Goal: Information Seeking & Learning: Learn about a topic

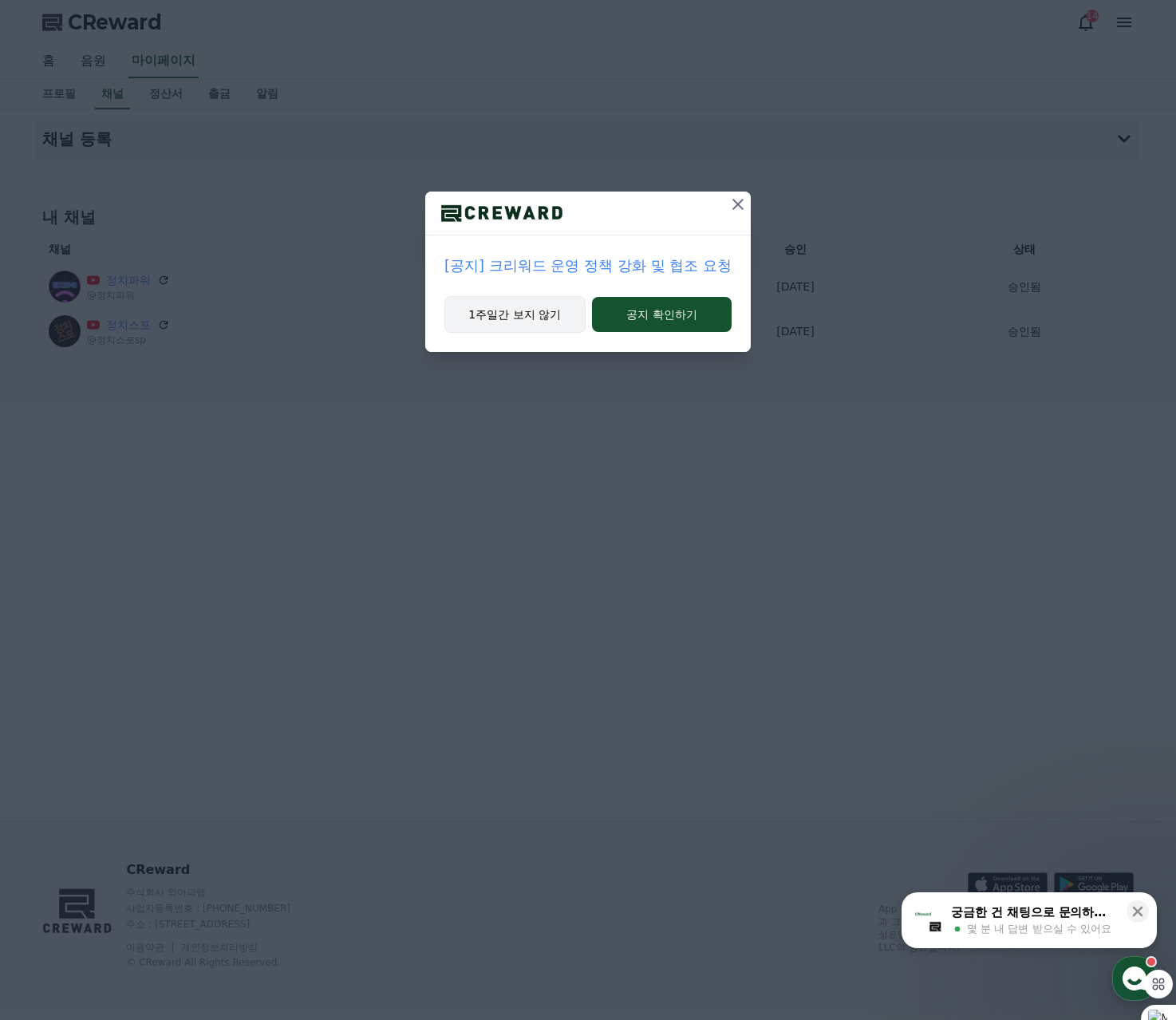
click at [518, 317] on button "1주일간 보지 않기" at bounding box center [515, 314] width 142 height 37
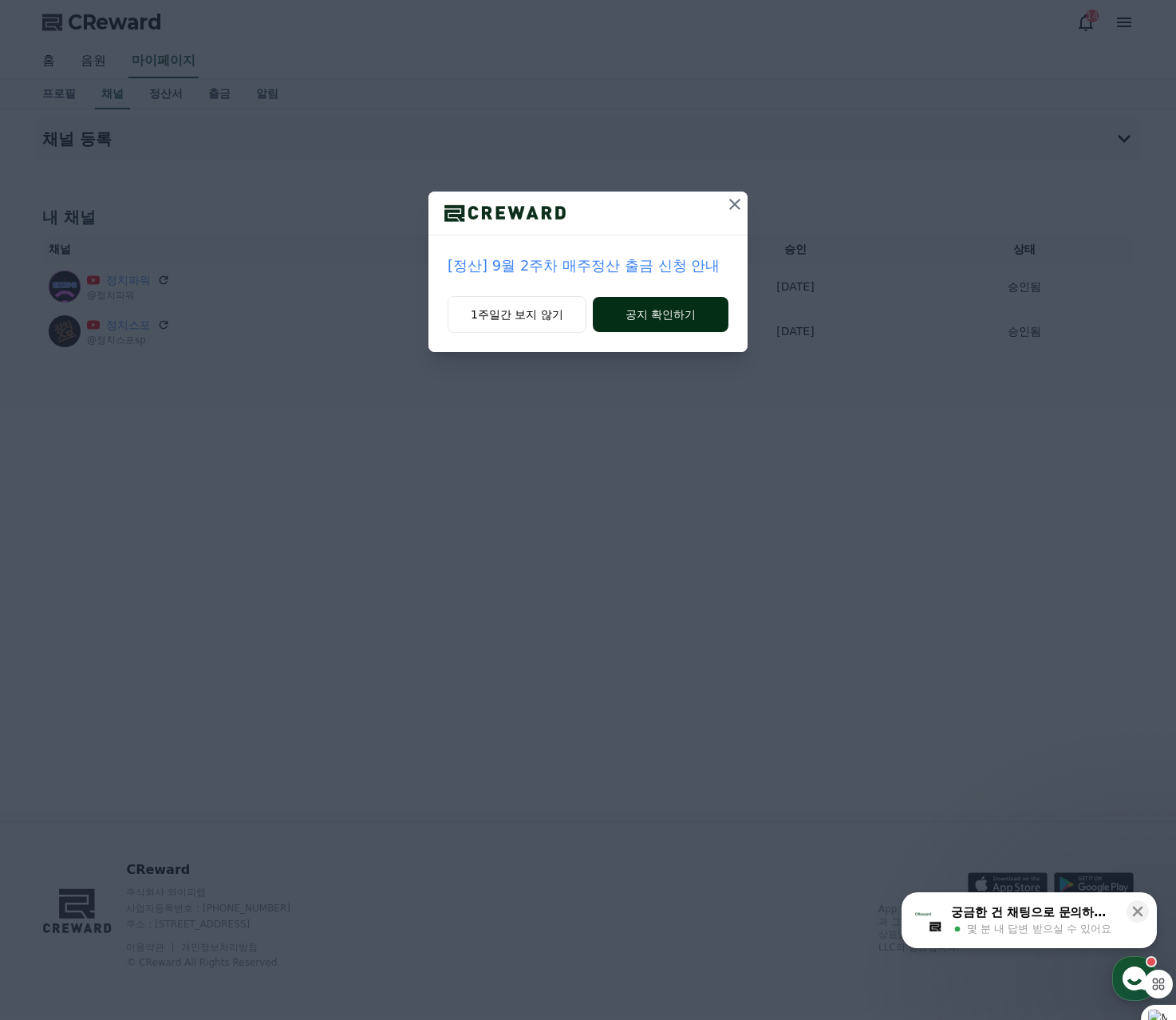
click at [661, 319] on button "공지 확인하기" at bounding box center [661, 314] width 136 height 35
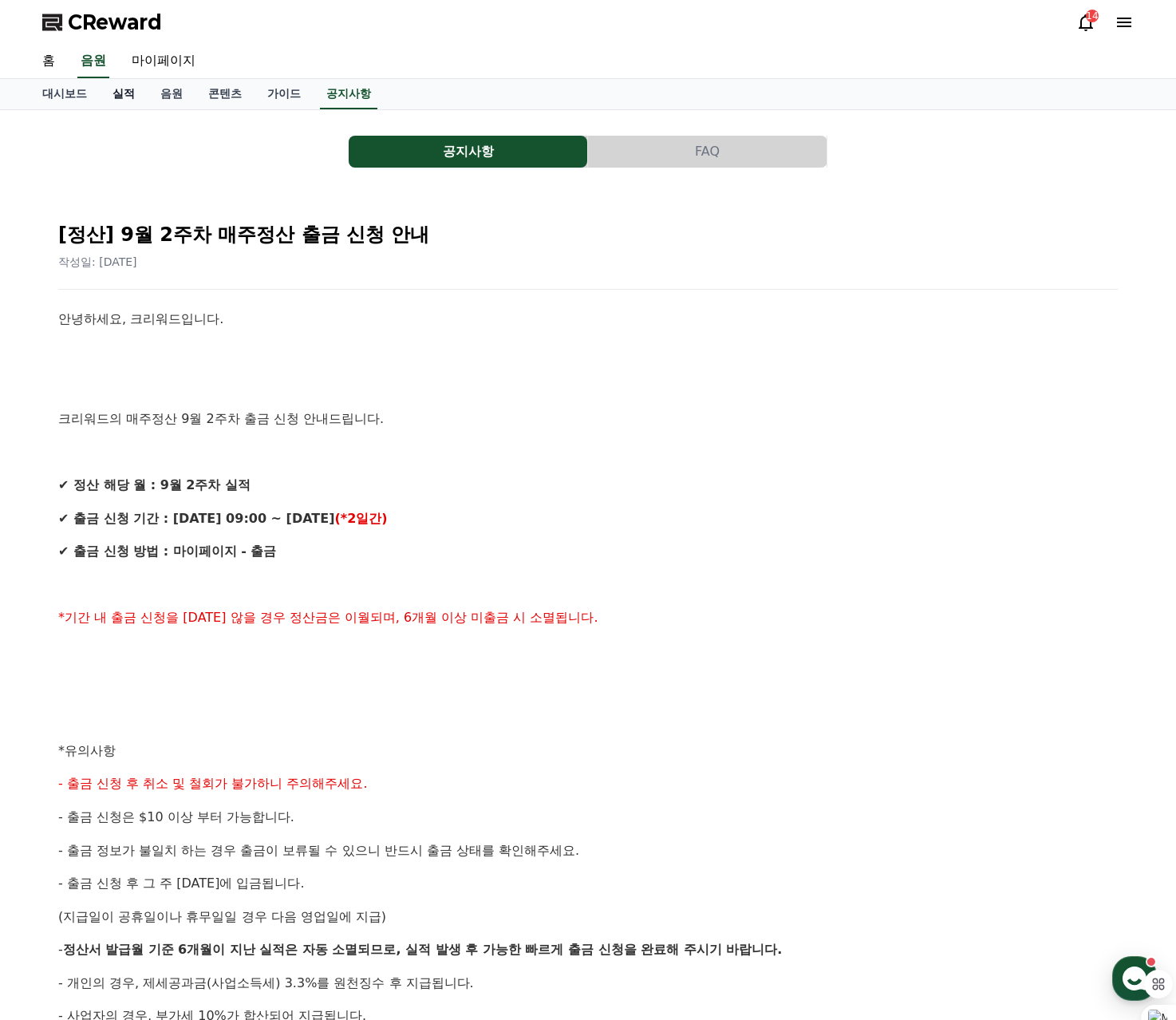
click at [116, 90] on link "실적" at bounding box center [123, 94] width 47 height 30
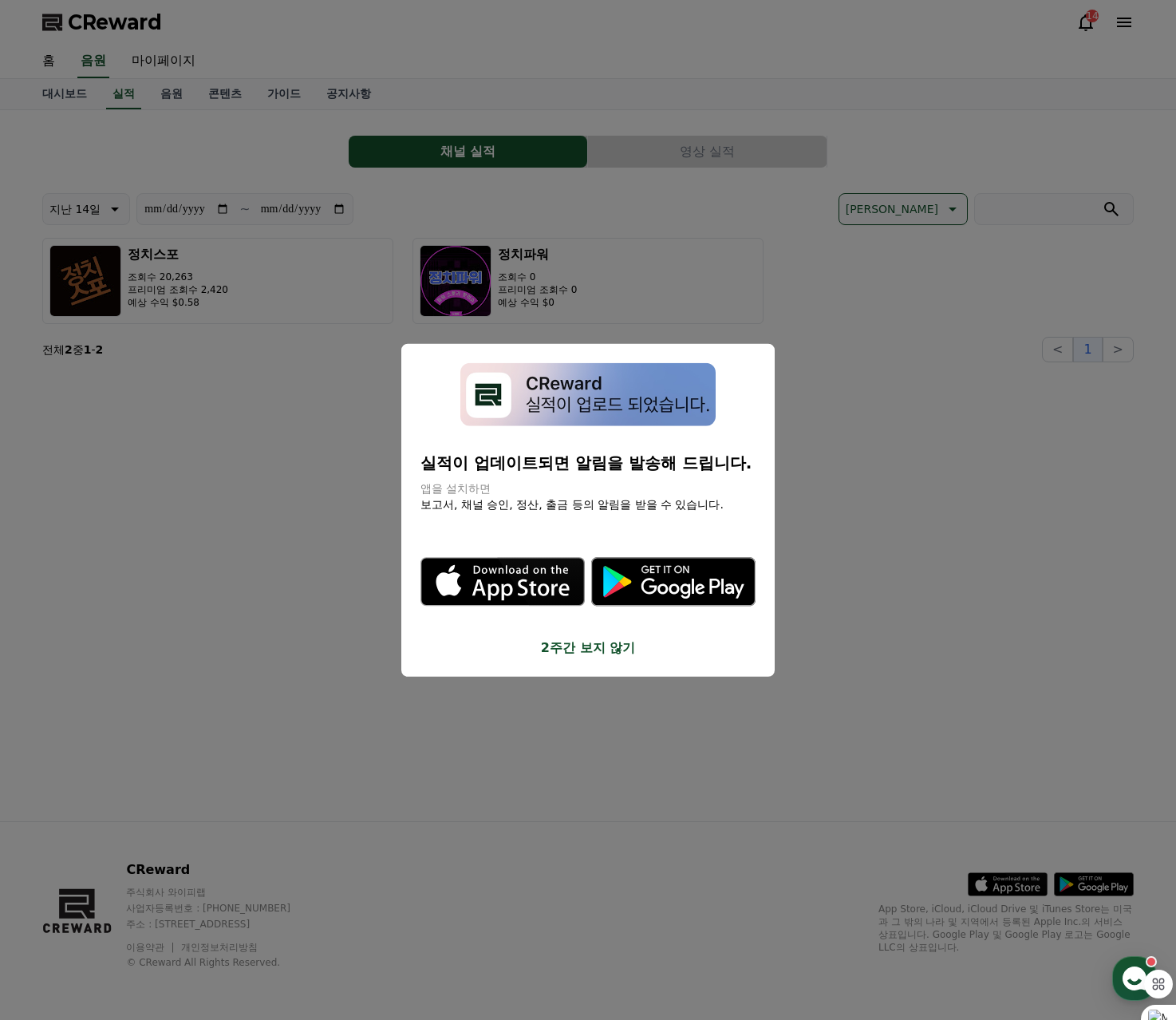
click at [587, 644] on button "2주간 보지 않기" at bounding box center [588, 647] width 335 height 19
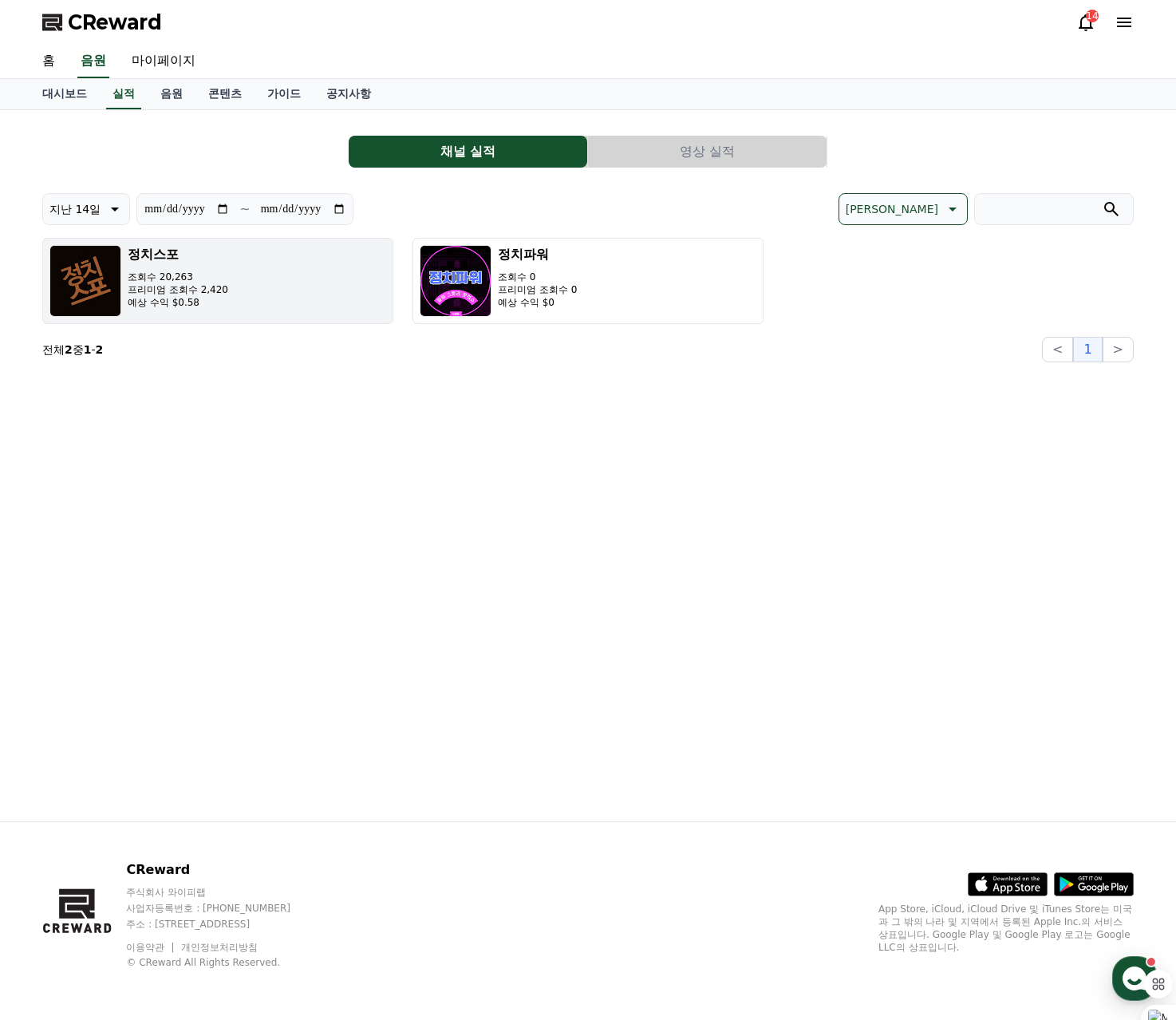
click at [252, 287] on button "정치스포 조회수 20,263 프리미엄 조회수 2,420 예상 수익 $0.58" at bounding box center [218, 281] width 351 height 86
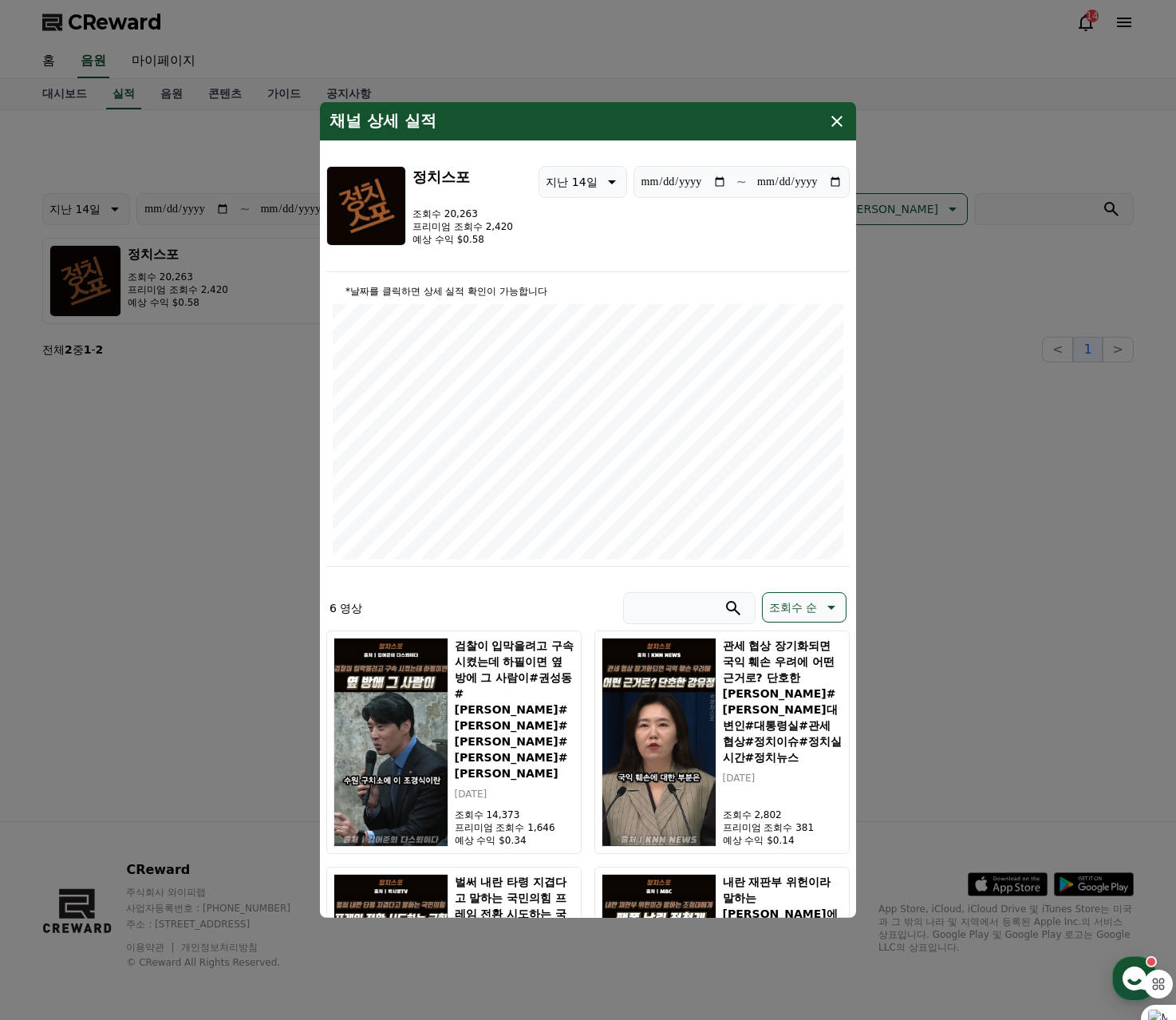
click at [847, 128] on div "채널 상세 실적" at bounding box center [588, 121] width 536 height 38
click at [834, 117] on icon "modal" at bounding box center [837, 121] width 19 height 19
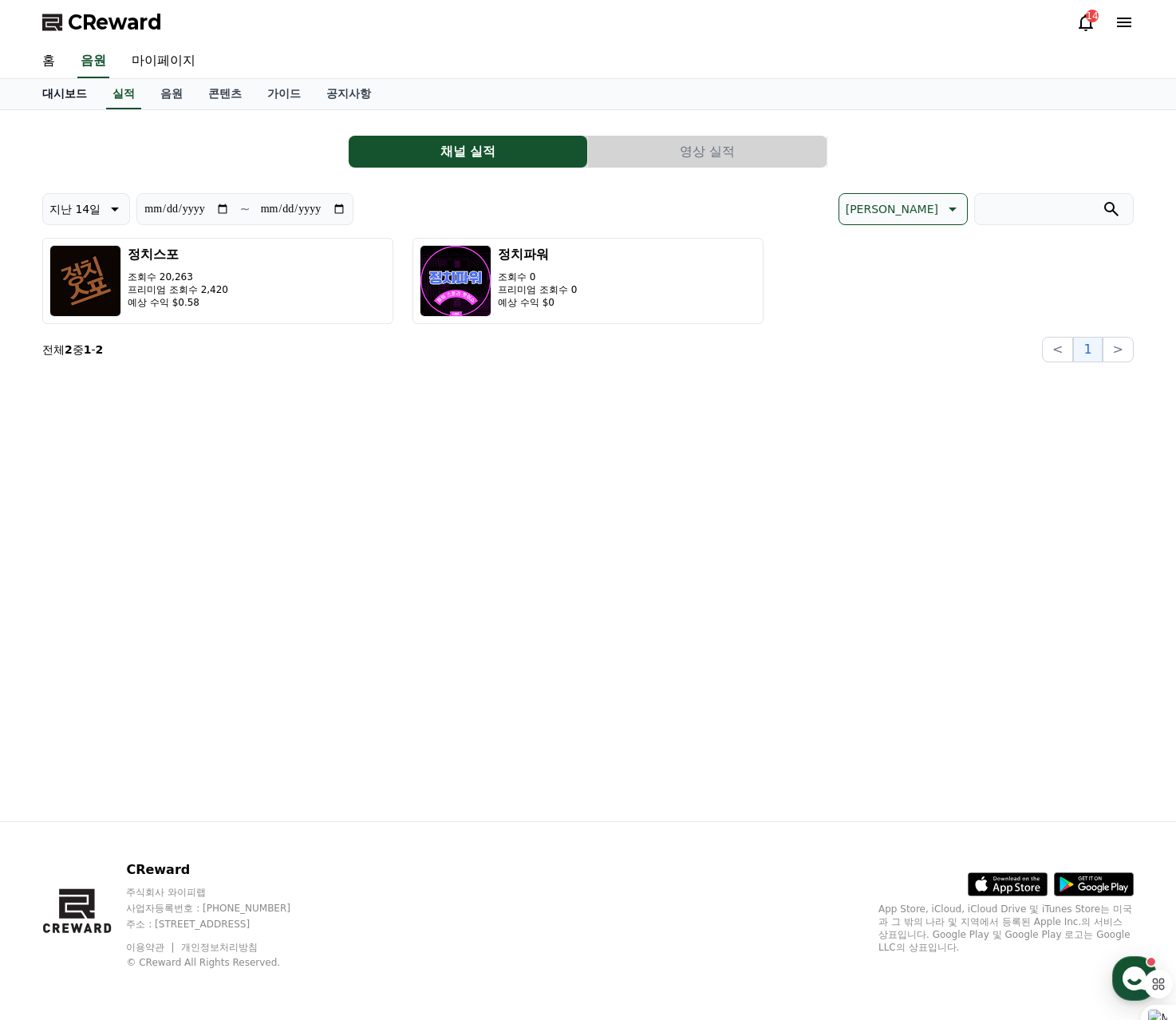
click at [65, 102] on link "대시보드" at bounding box center [64, 94] width 70 height 30
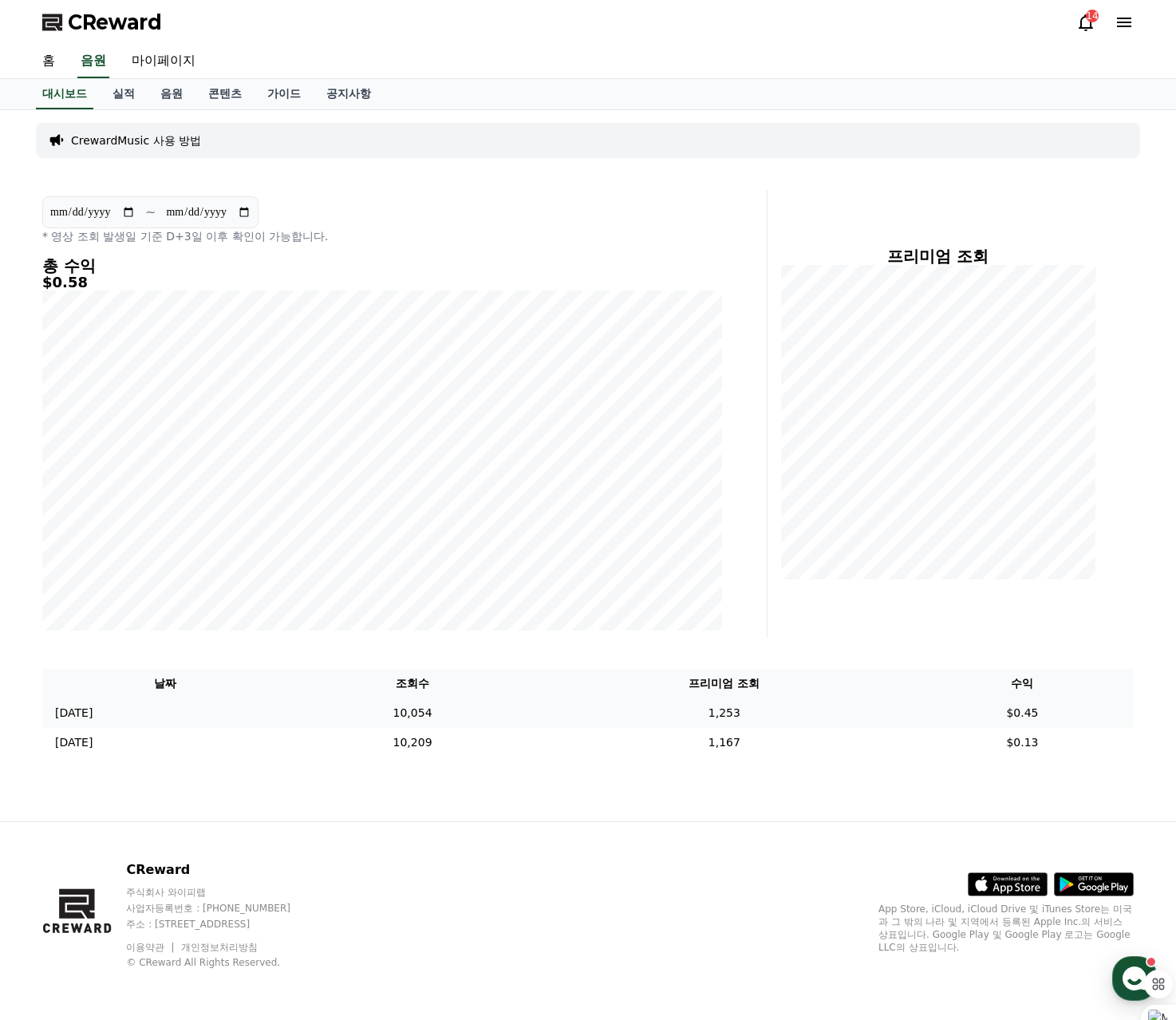
drag, startPoint x: 699, startPoint y: 719, endPoint x: 773, endPoint y: 714, distance: 74.2
click at [773, 714] on td "1,253" at bounding box center [724, 713] width 374 height 29
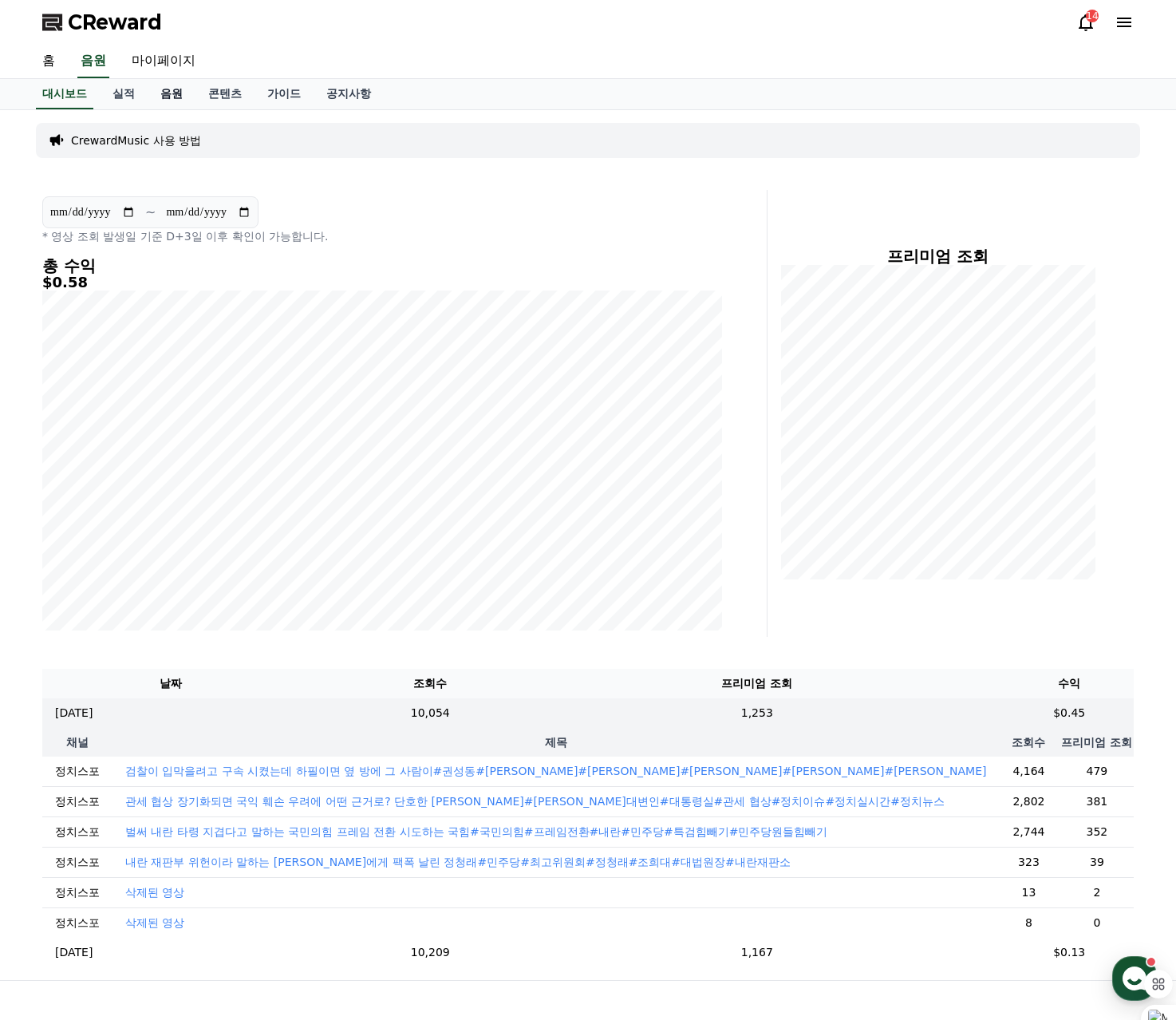
click at [164, 94] on link "음원" at bounding box center [171, 94] width 47 height 30
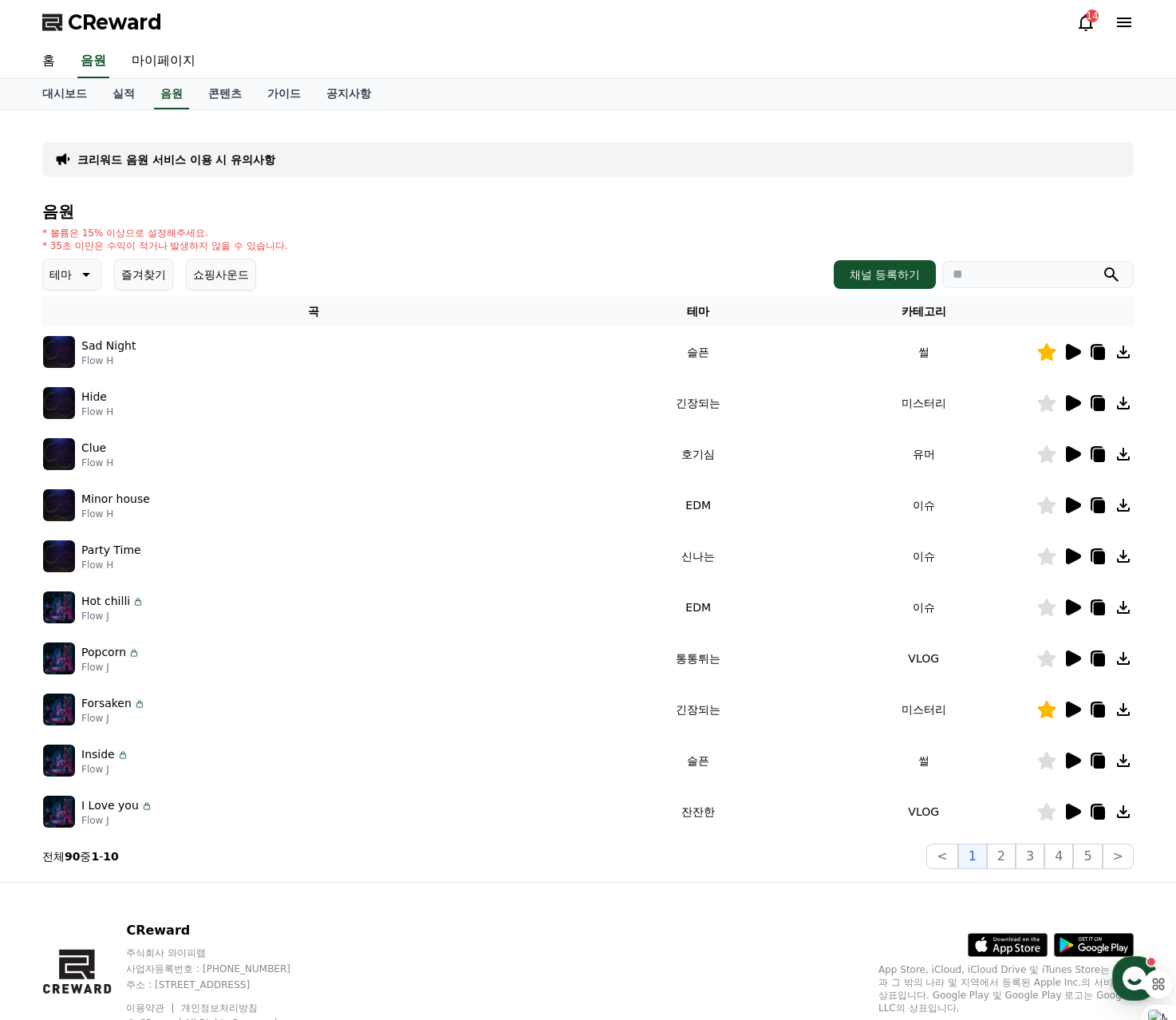
click at [1078, 402] on icon at bounding box center [1074, 403] width 16 height 16
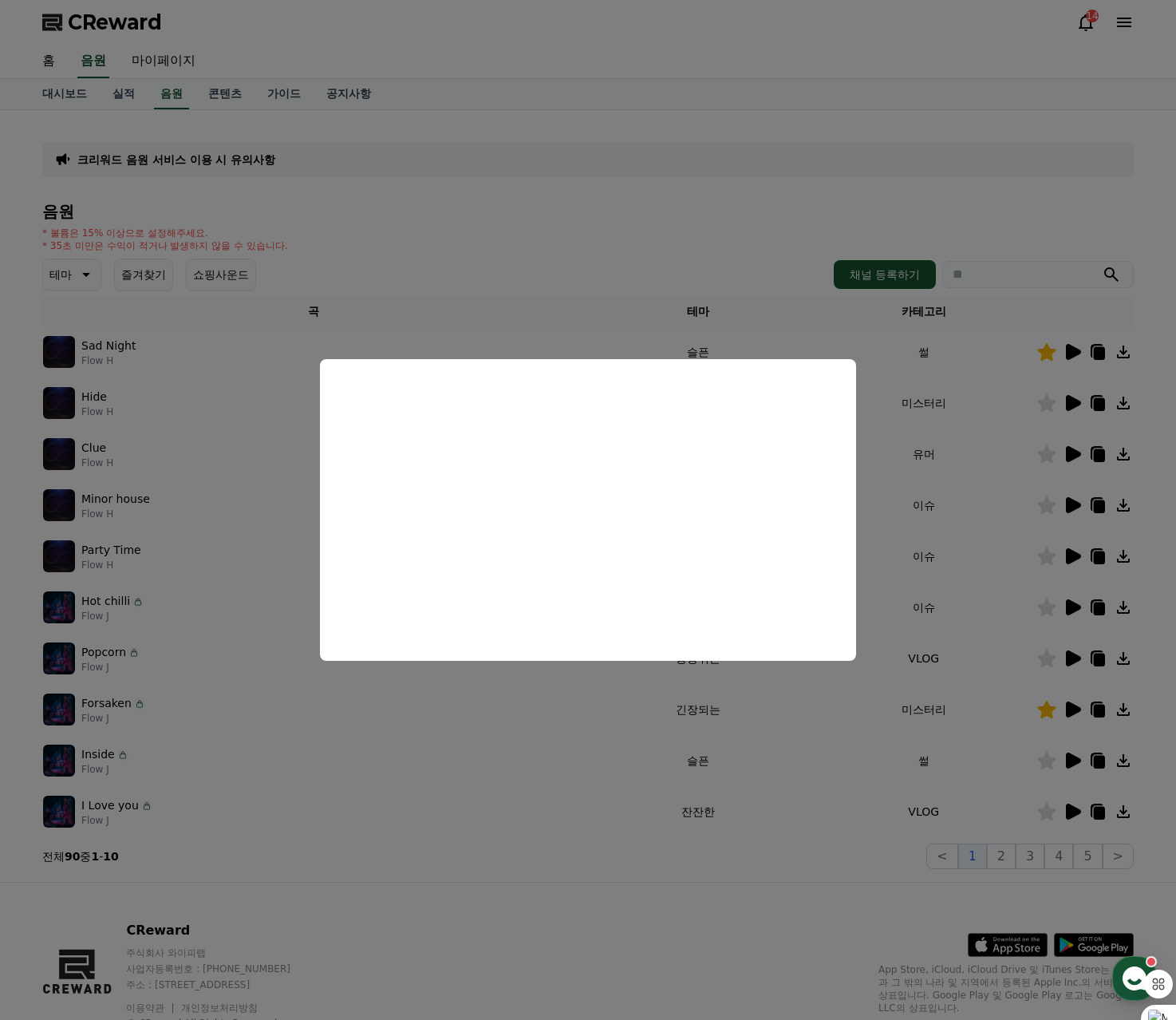
click at [1077, 497] on button "close modal" at bounding box center [588, 510] width 1176 height 1020
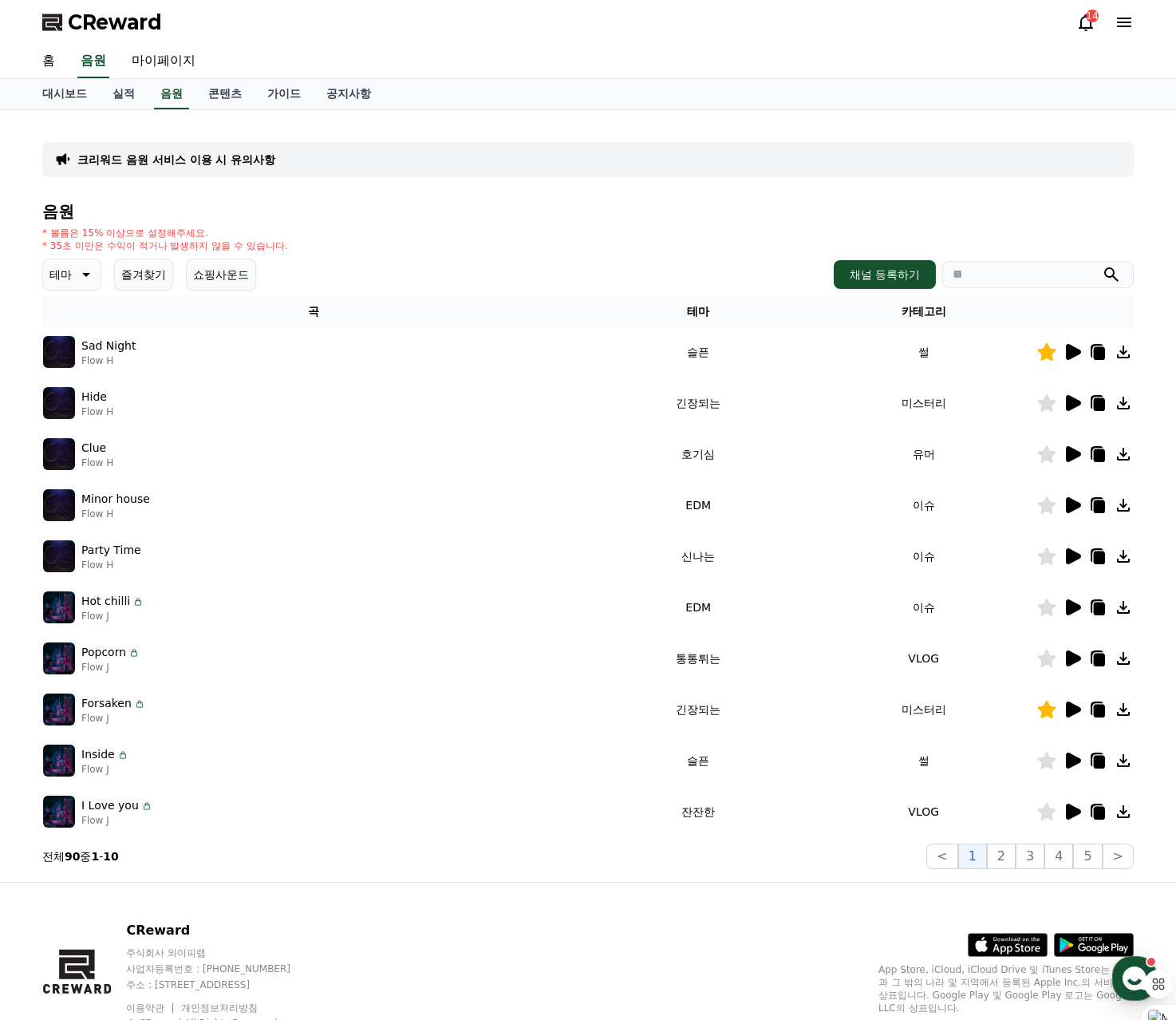
click at [1075, 503] on icon at bounding box center [1074, 505] width 16 height 16
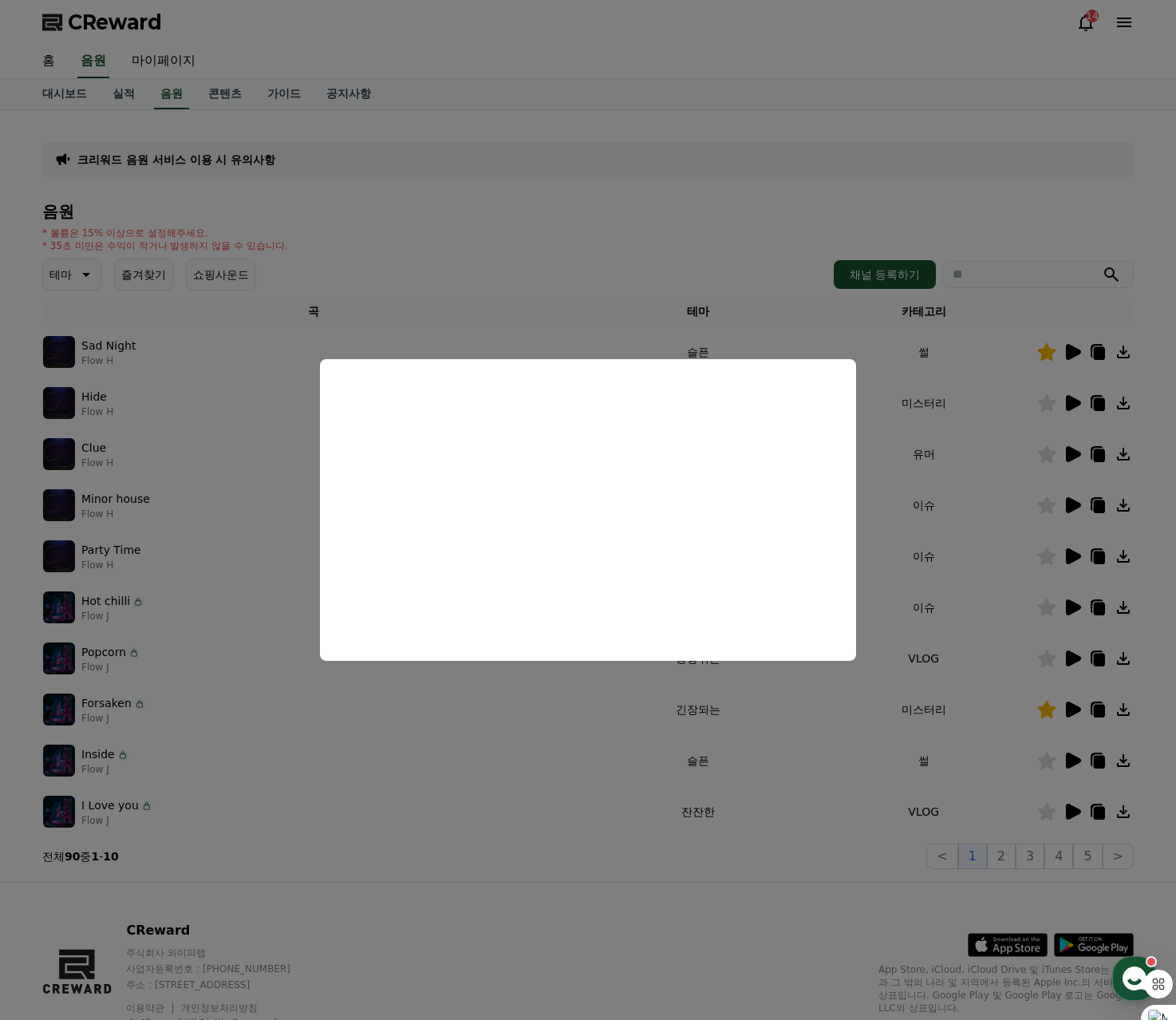
click at [1073, 557] on button "close modal" at bounding box center [588, 510] width 1176 height 1020
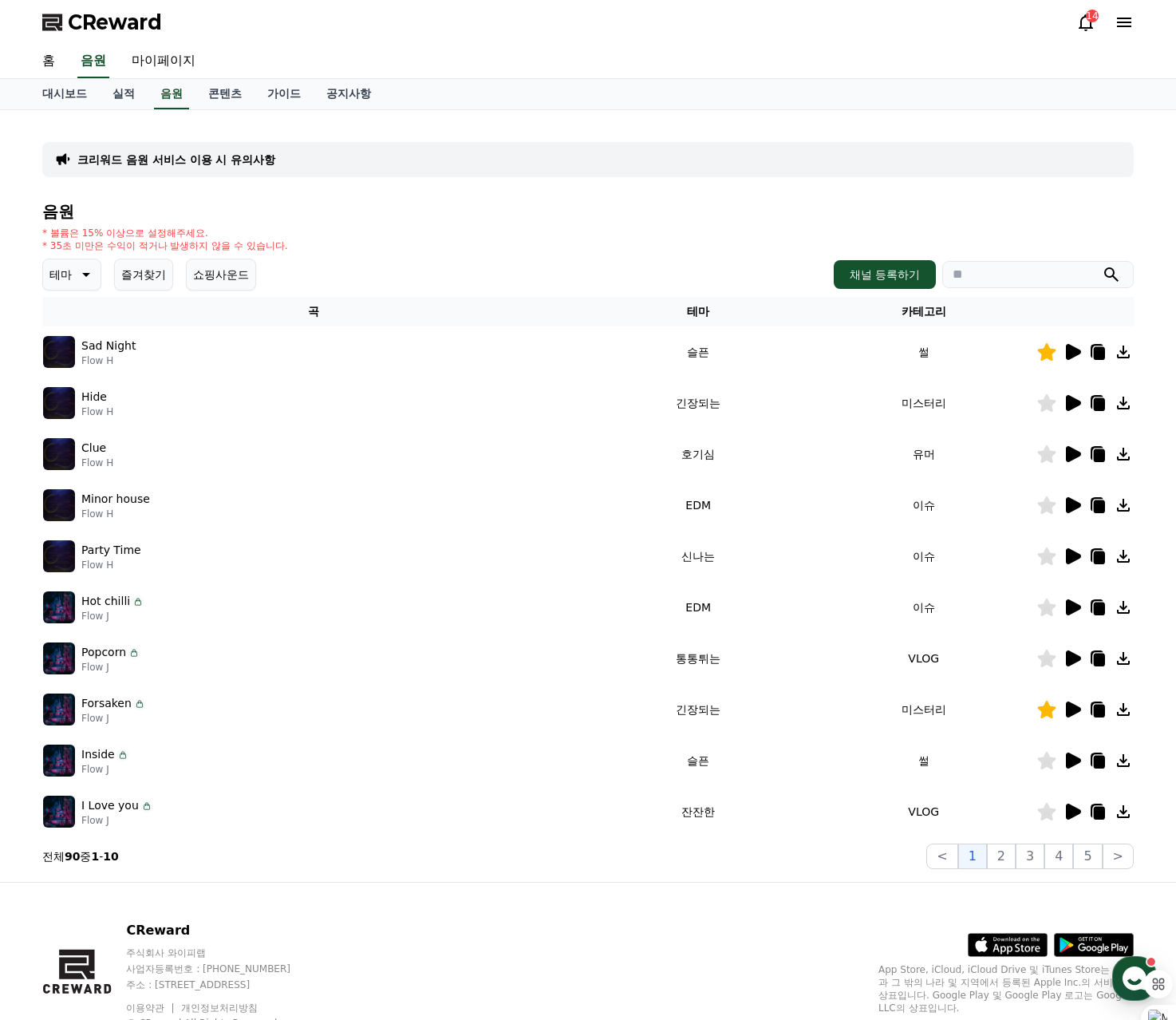
click at [1073, 557] on icon at bounding box center [1074, 556] width 16 height 16
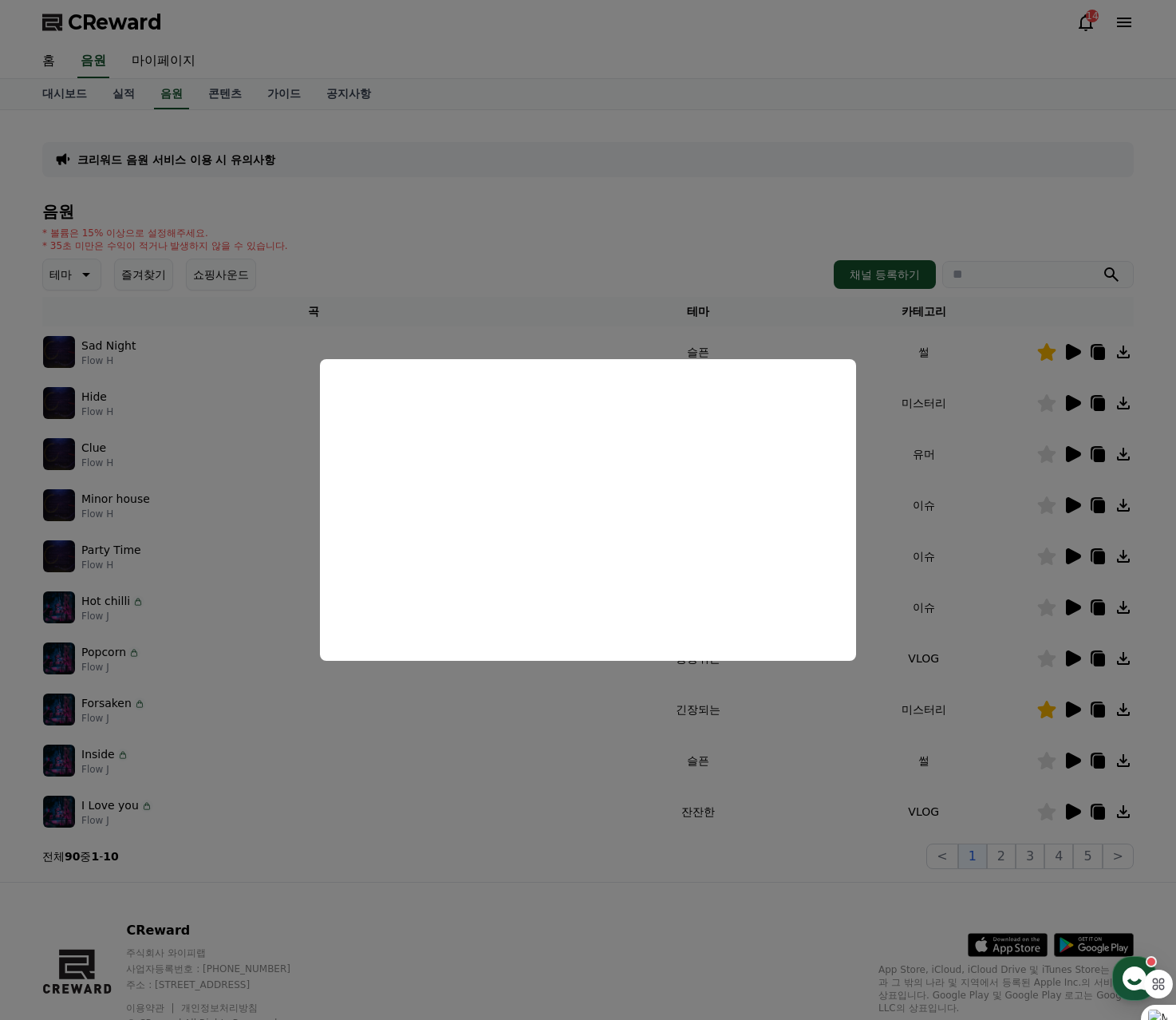
click at [1078, 604] on button "close modal" at bounding box center [588, 510] width 1176 height 1020
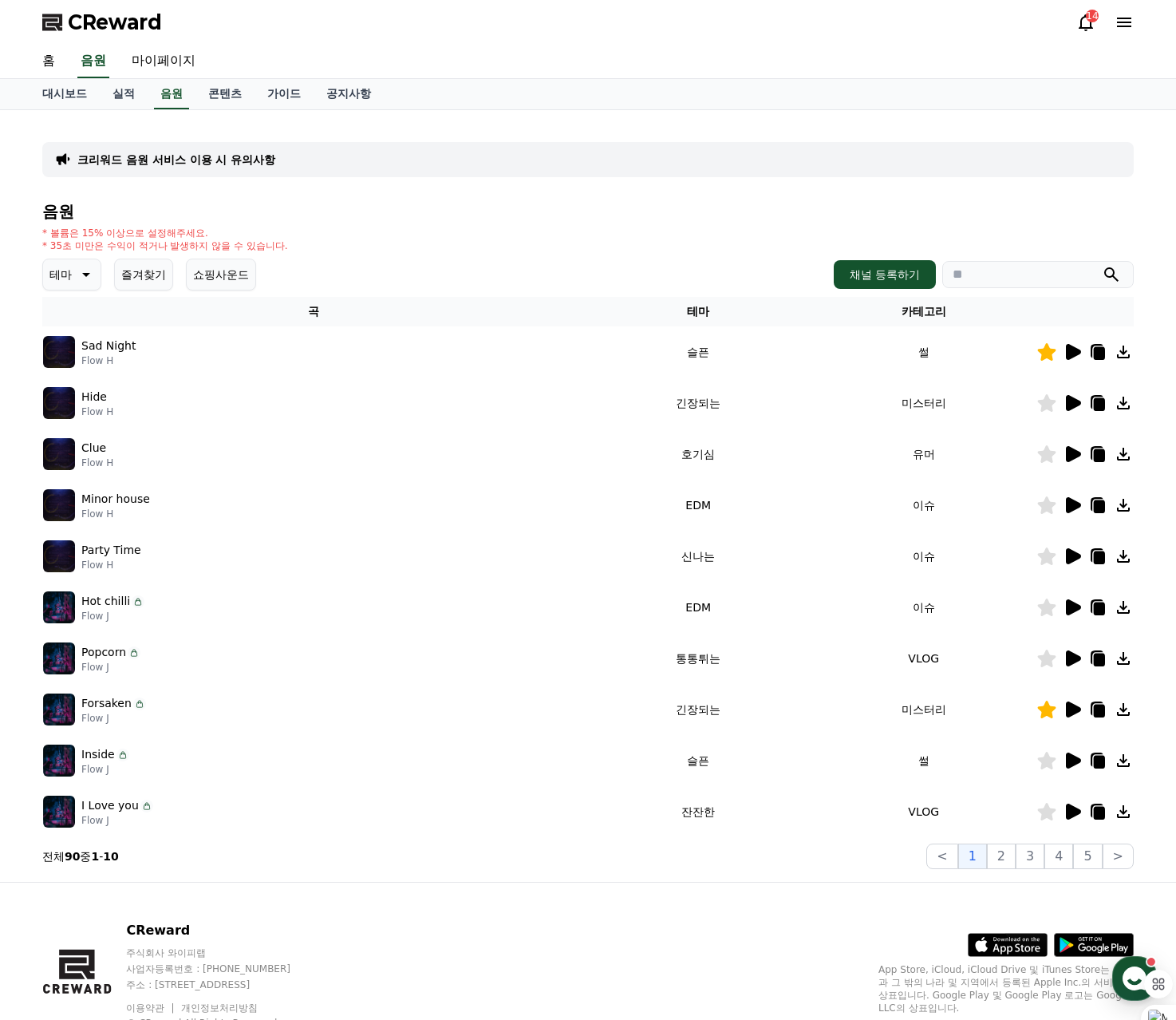
click at [1071, 606] on icon at bounding box center [1074, 607] width 16 height 16
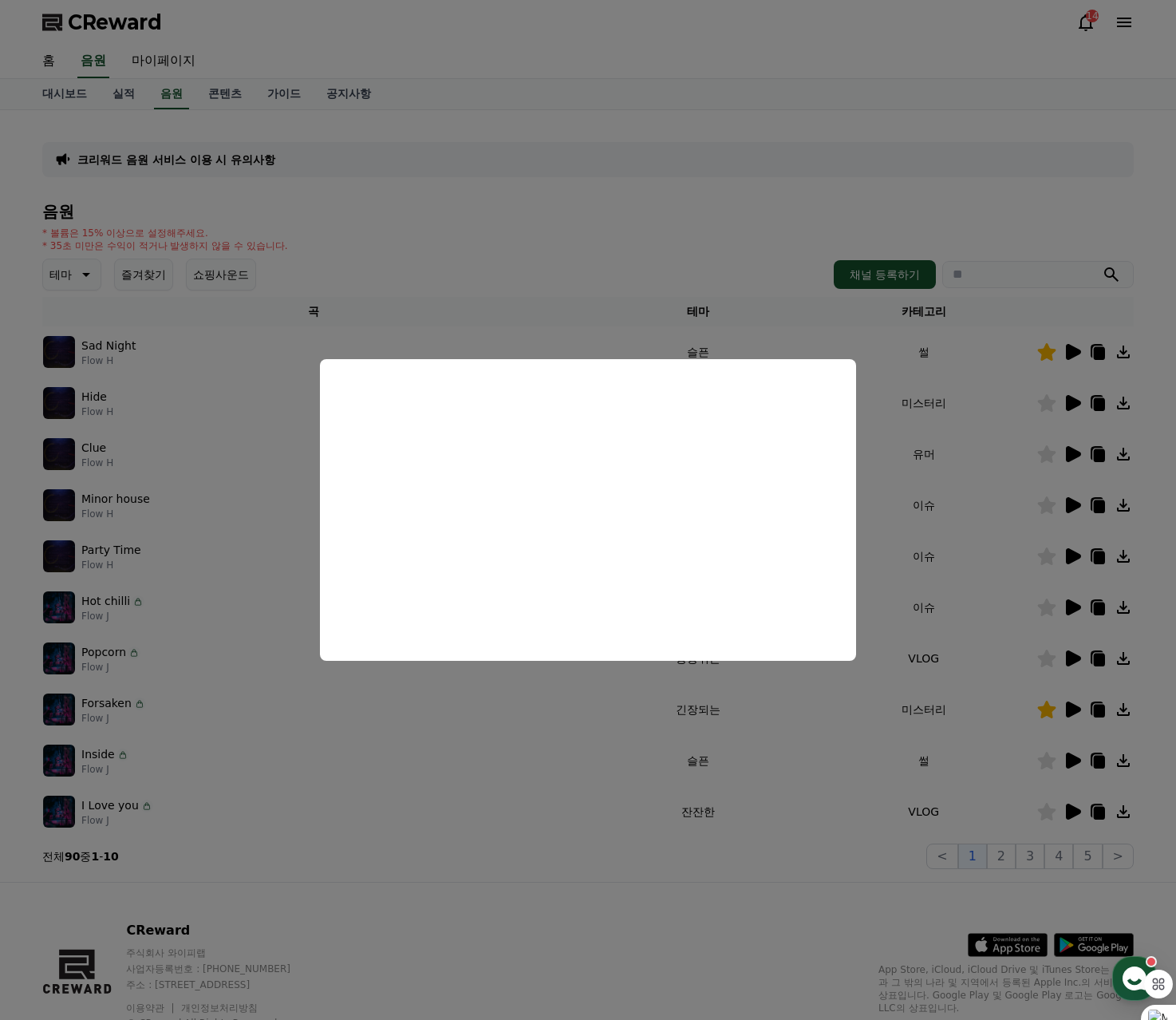
click at [1077, 653] on button "close modal" at bounding box center [588, 510] width 1176 height 1020
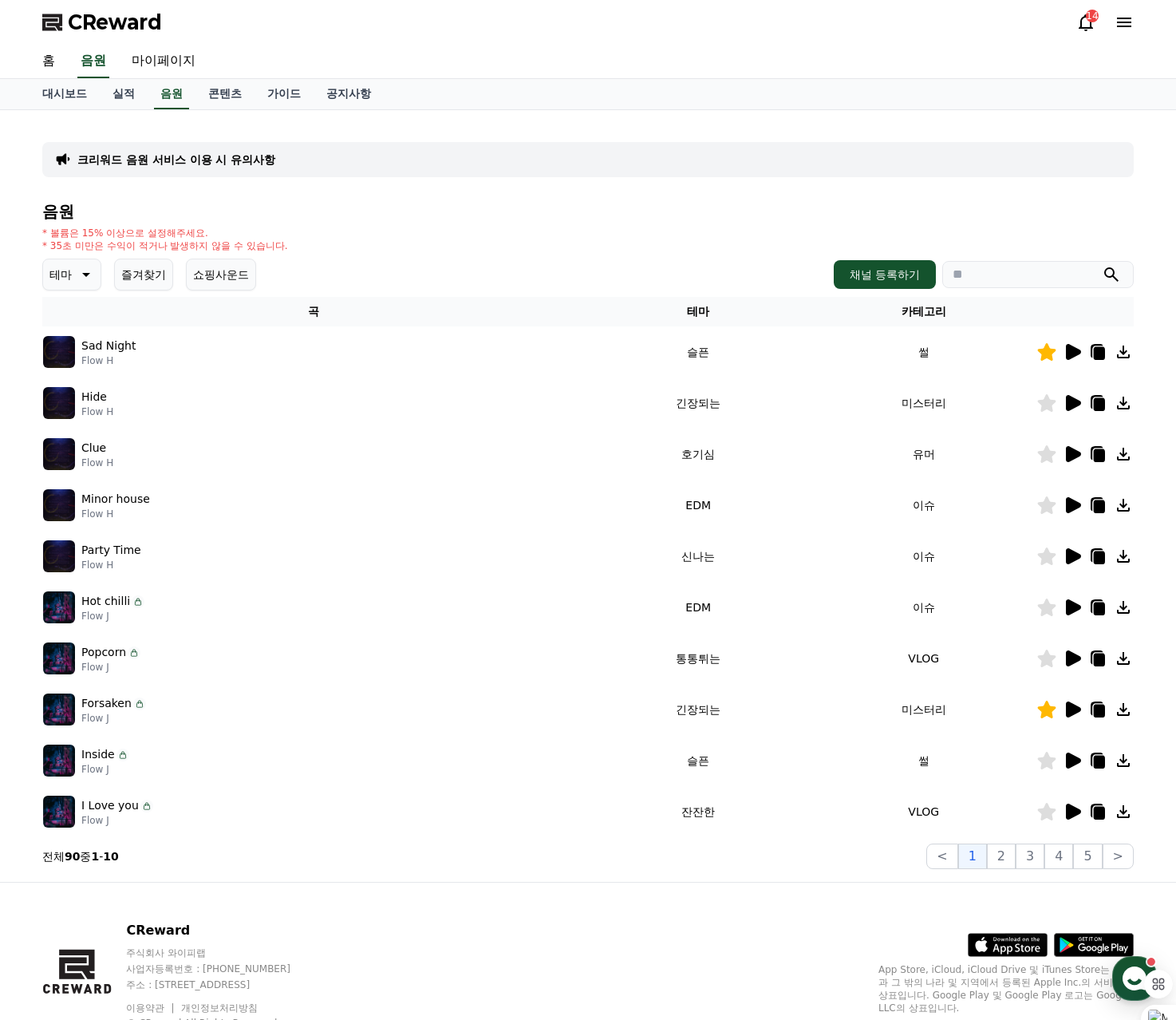
click at [1077, 653] on icon at bounding box center [1072, 658] width 19 height 19
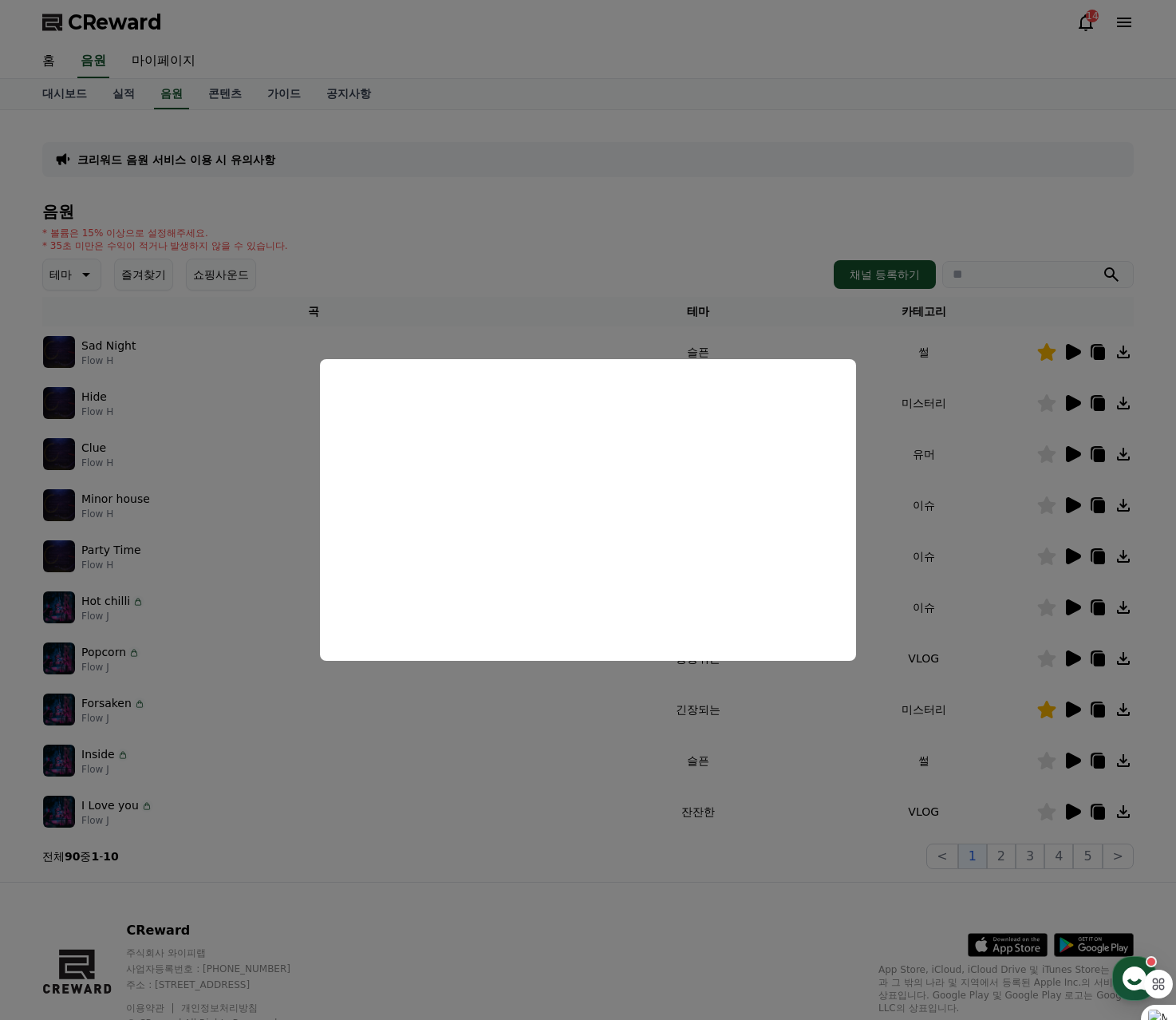
click at [1076, 758] on button "close modal" at bounding box center [588, 510] width 1176 height 1020
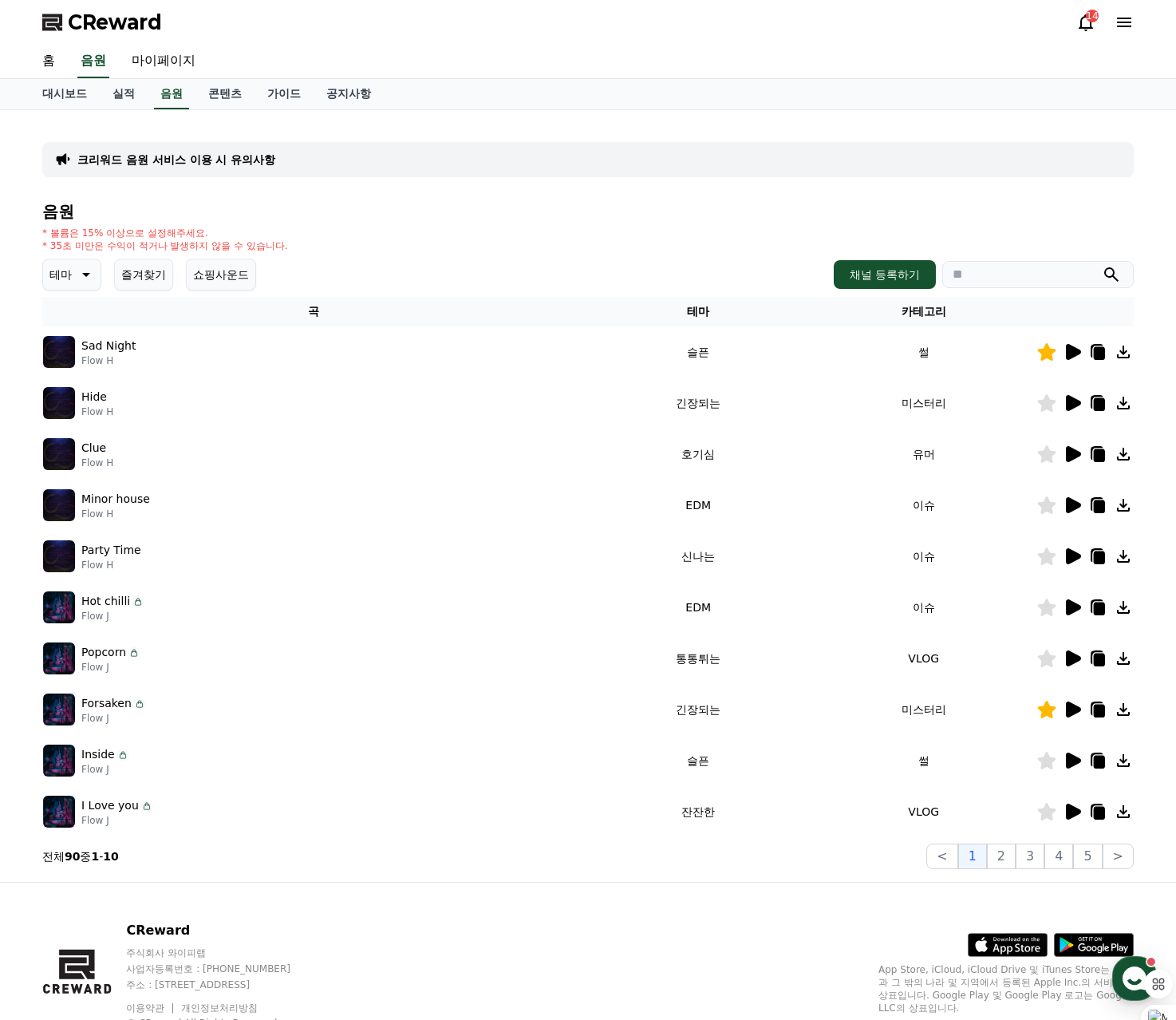
click at [1076, 758] on icon at bounding box center [1074, 761] width 16 height 16
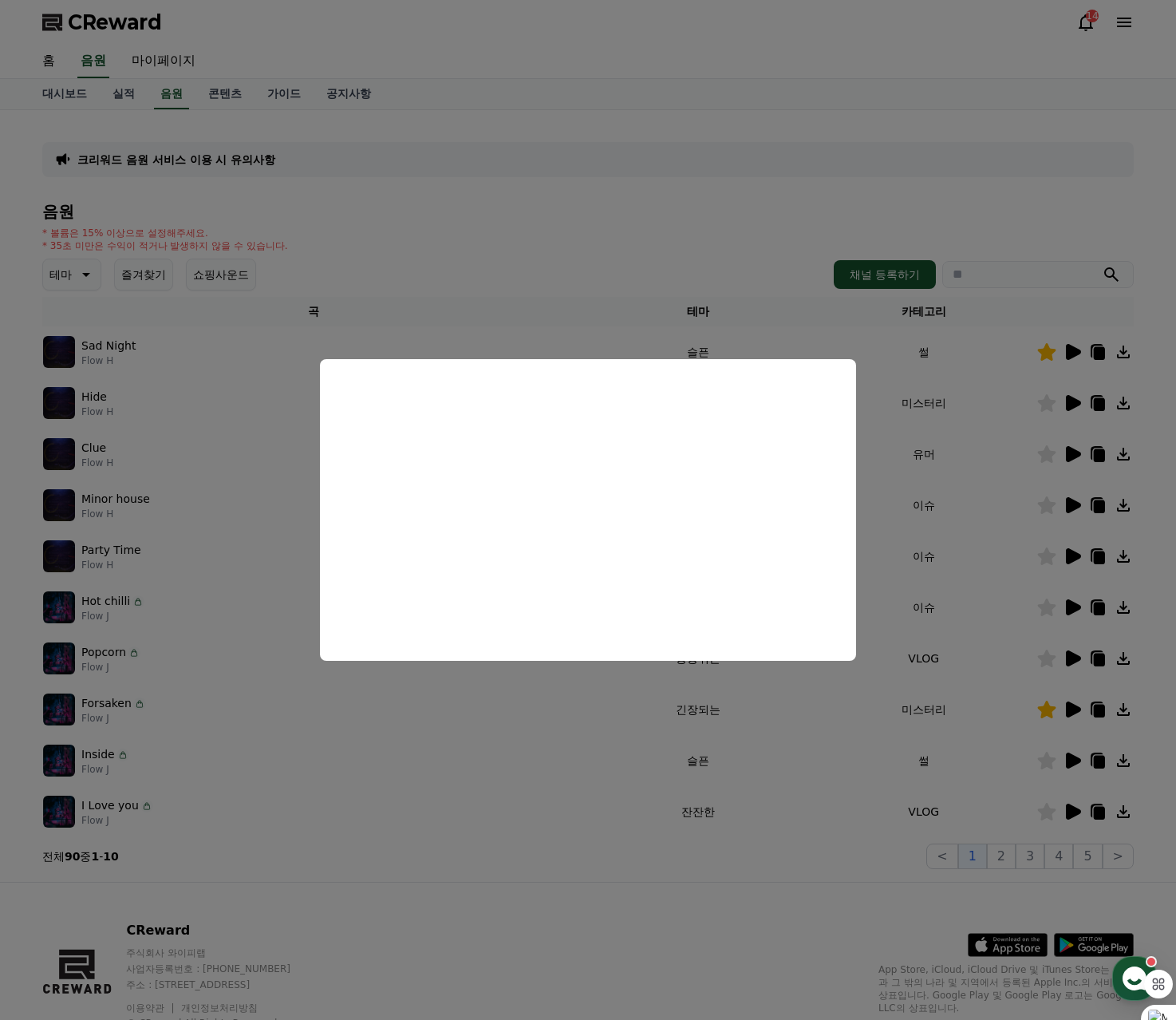
click at [1076, 767] on button "close modal" at bounding box center [588, 510] width 1176 height 1020
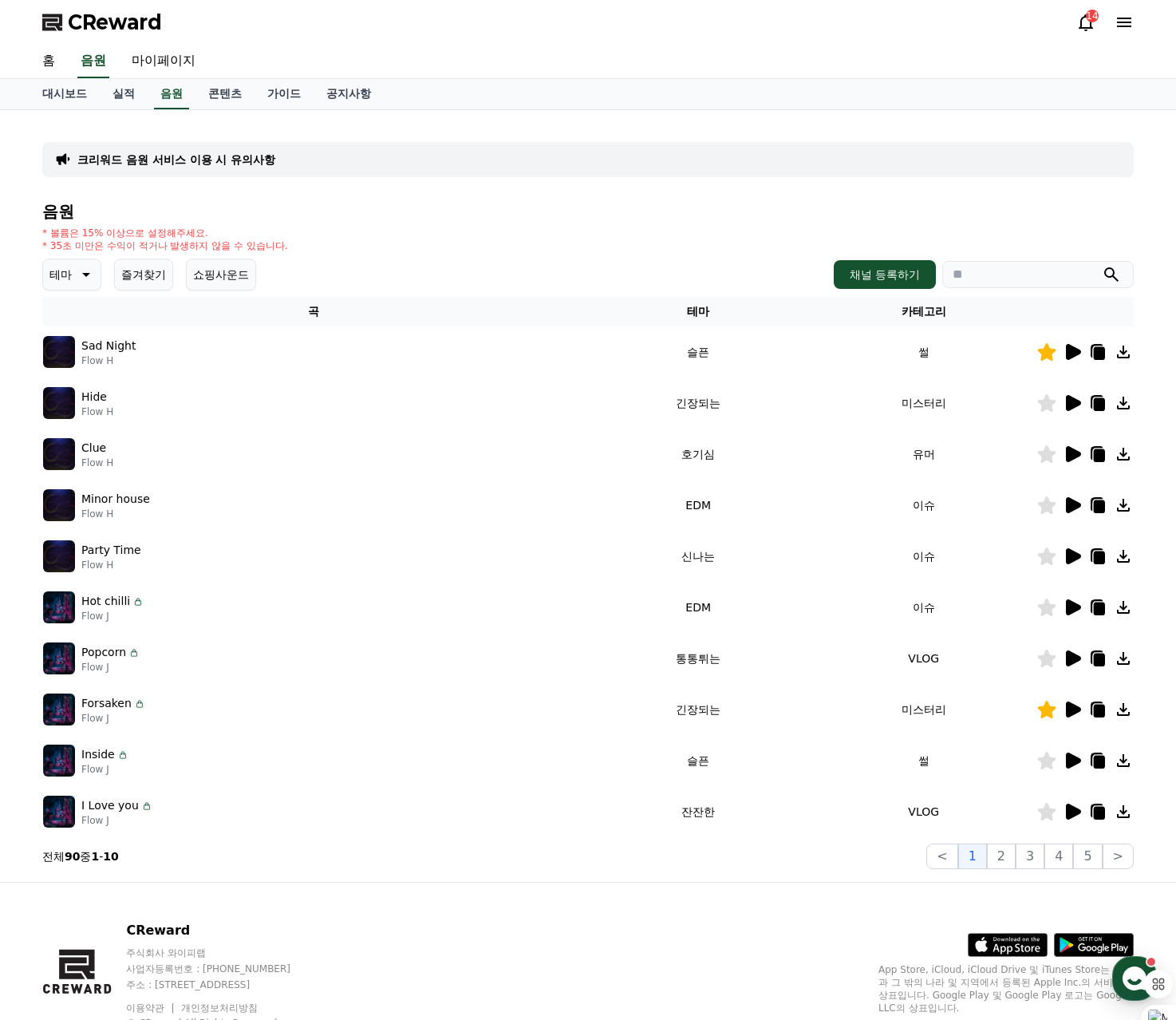
click at [1076, 767] on icon at bounding box center [1072, 761] width 19 height 19
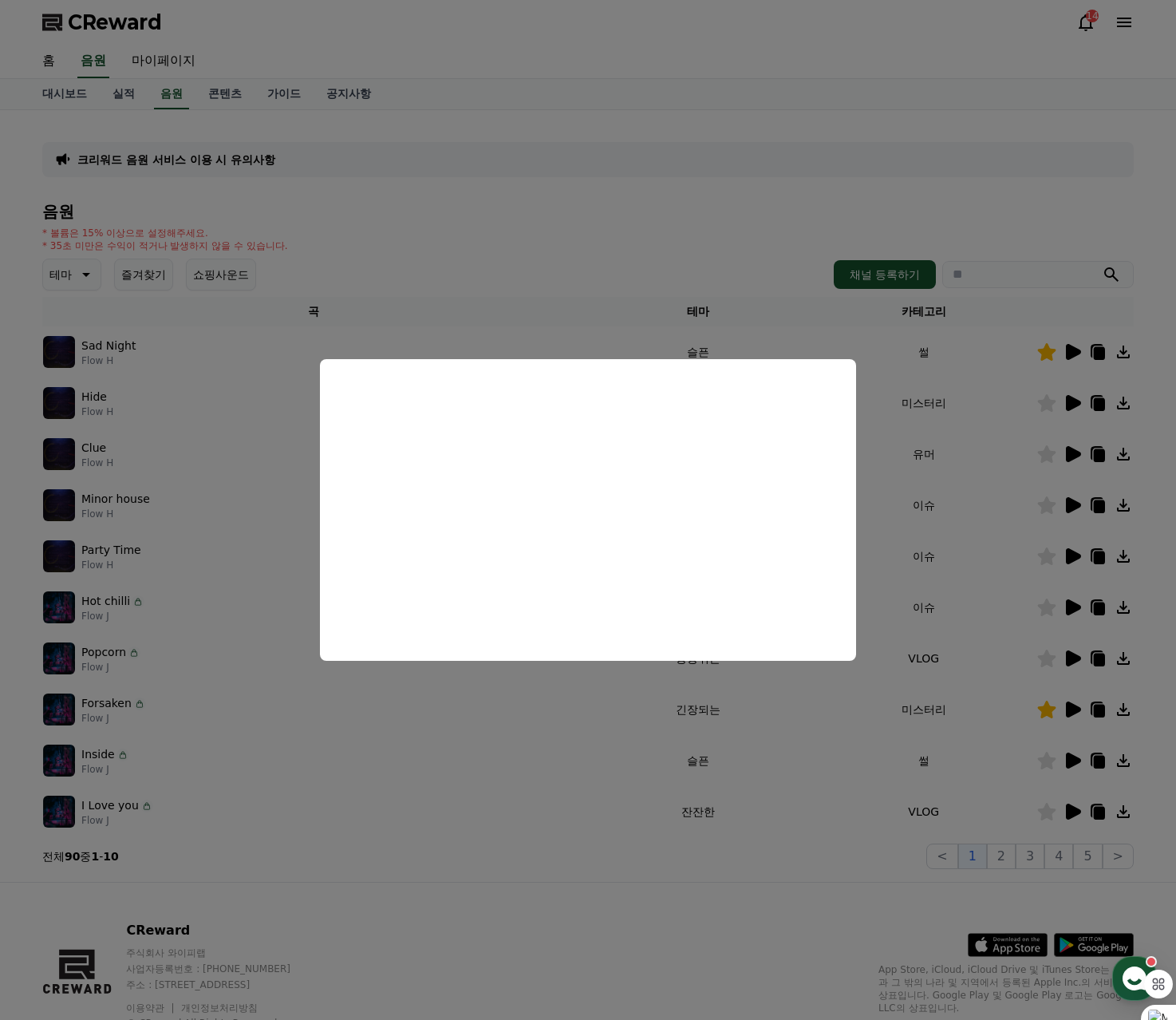
click at [1067, 755] on button "close modal" at bounding box center [588, 510] width 1176 height 1020
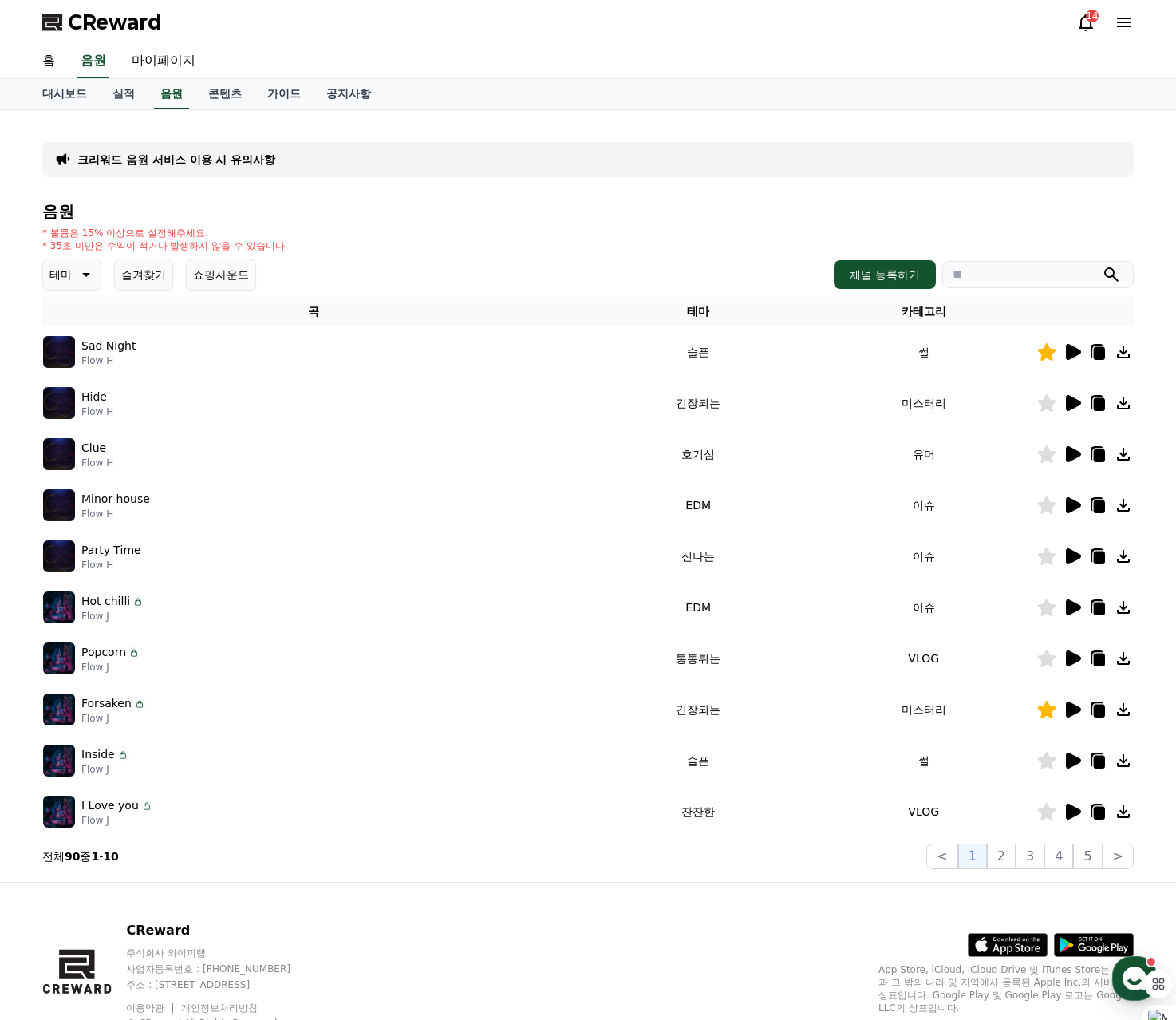
click at [1046, 767] on icon at bounding box center [1046, 761] width 18 height 17
click at [1075, 817] on icon at bounding box center [1072, 812] width 19 height 19
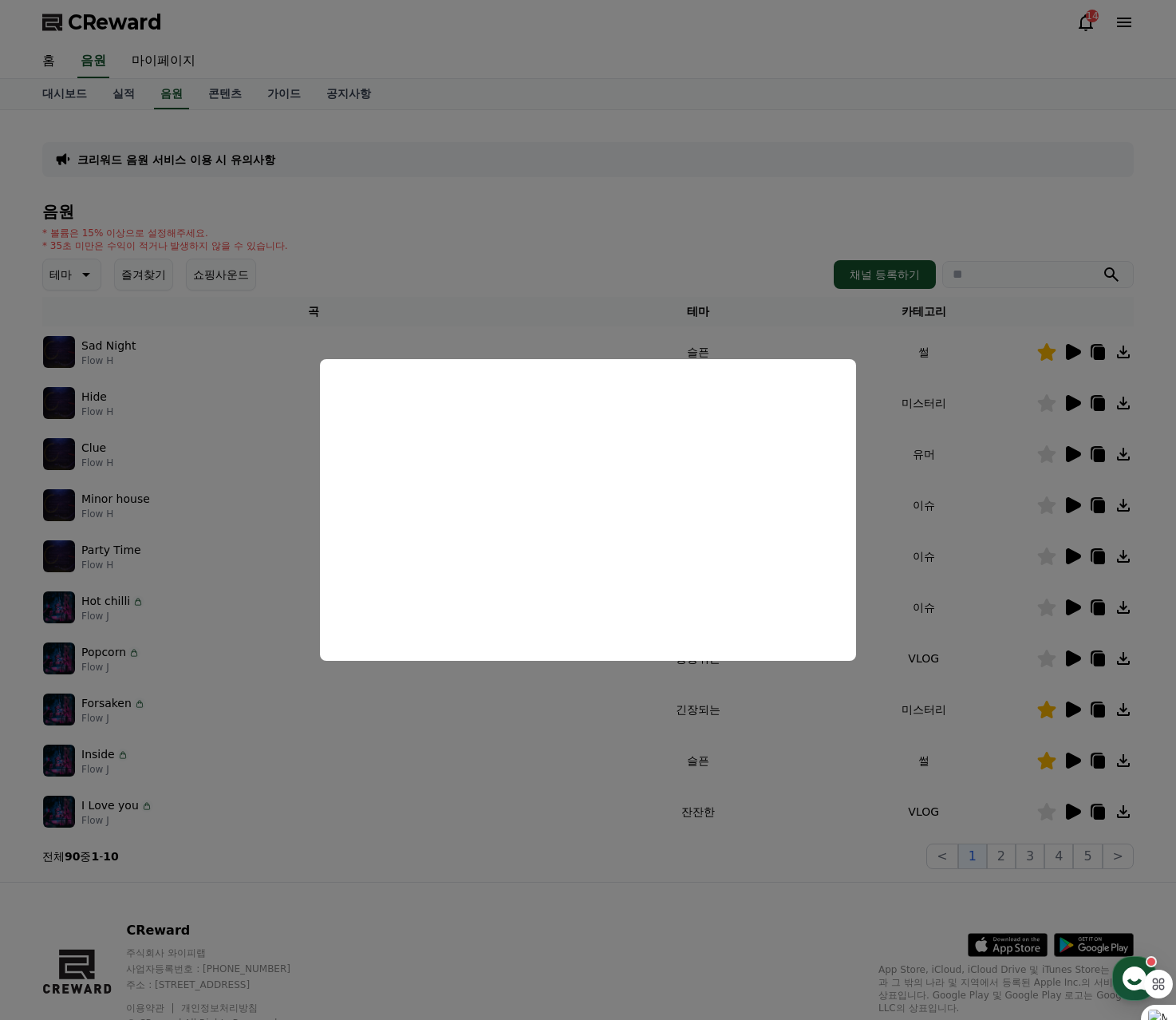
click at [732, 246] on button "close modal" at bounding box center [588, 510] width 1176 height 1020
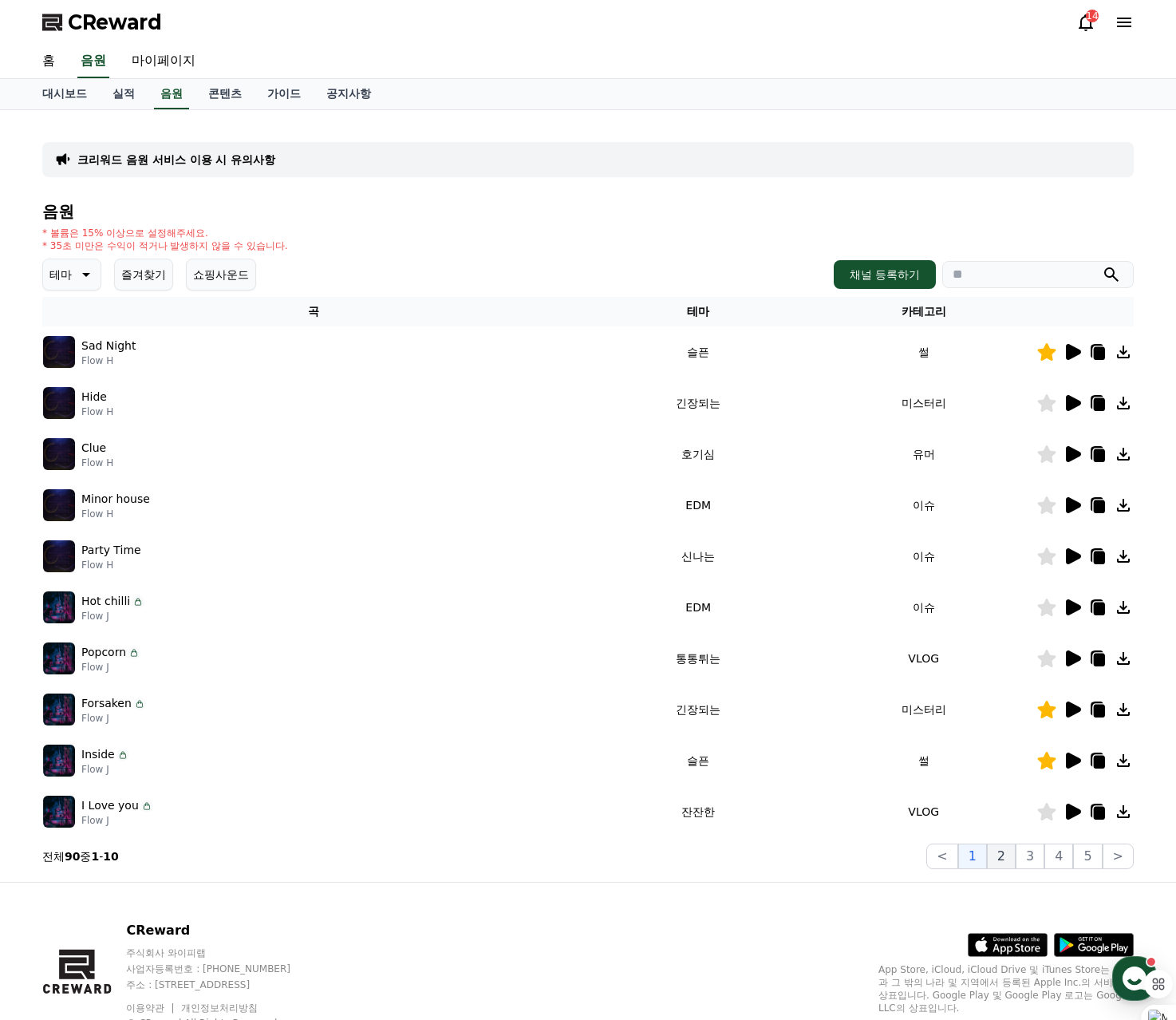
click at [1011, 858] on button "2" at bounding box center [1001, 857] width 28 height 26
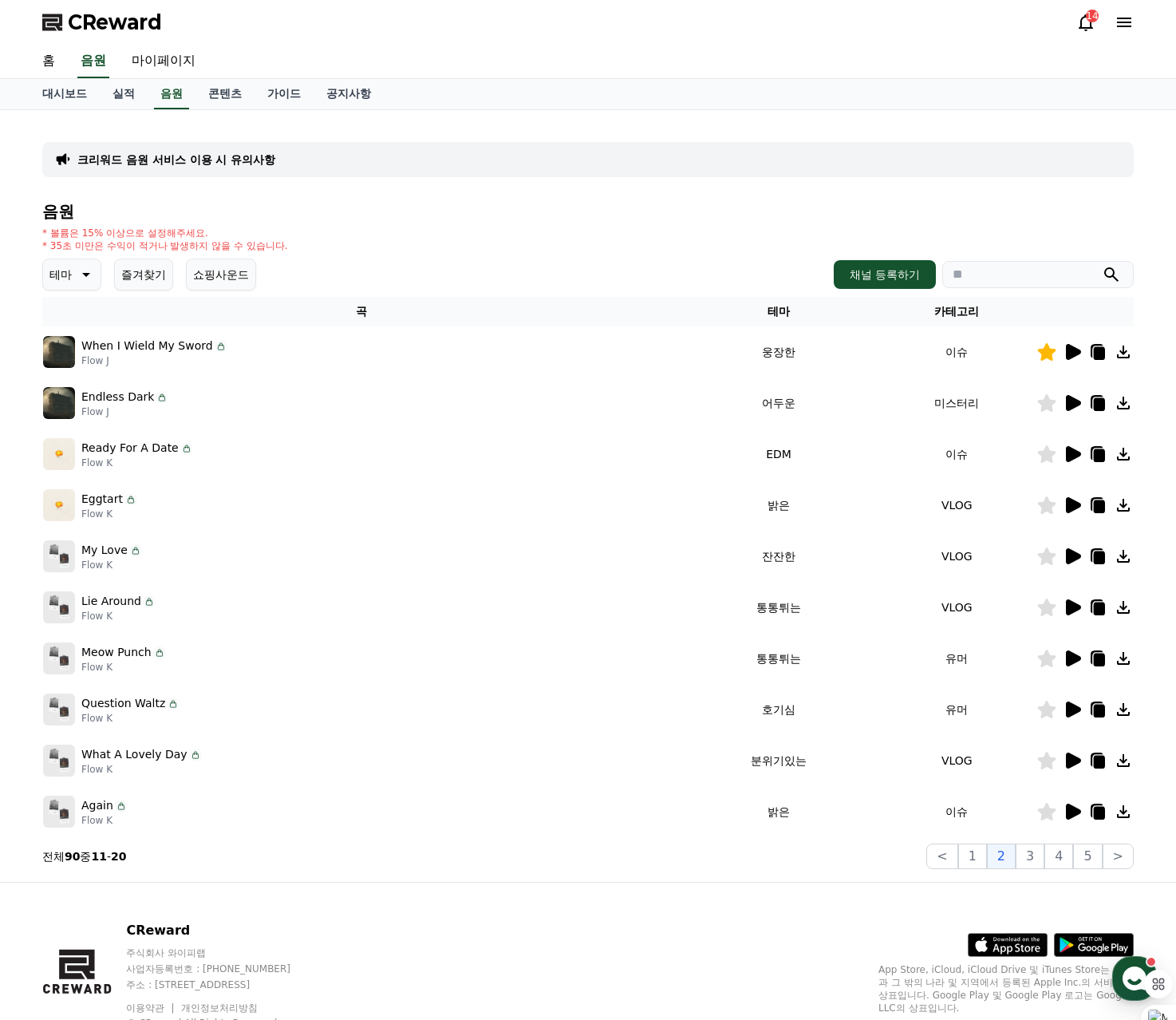
click at [1069, 405] on icon at bounding box center [1074, 403] width 16 height 16
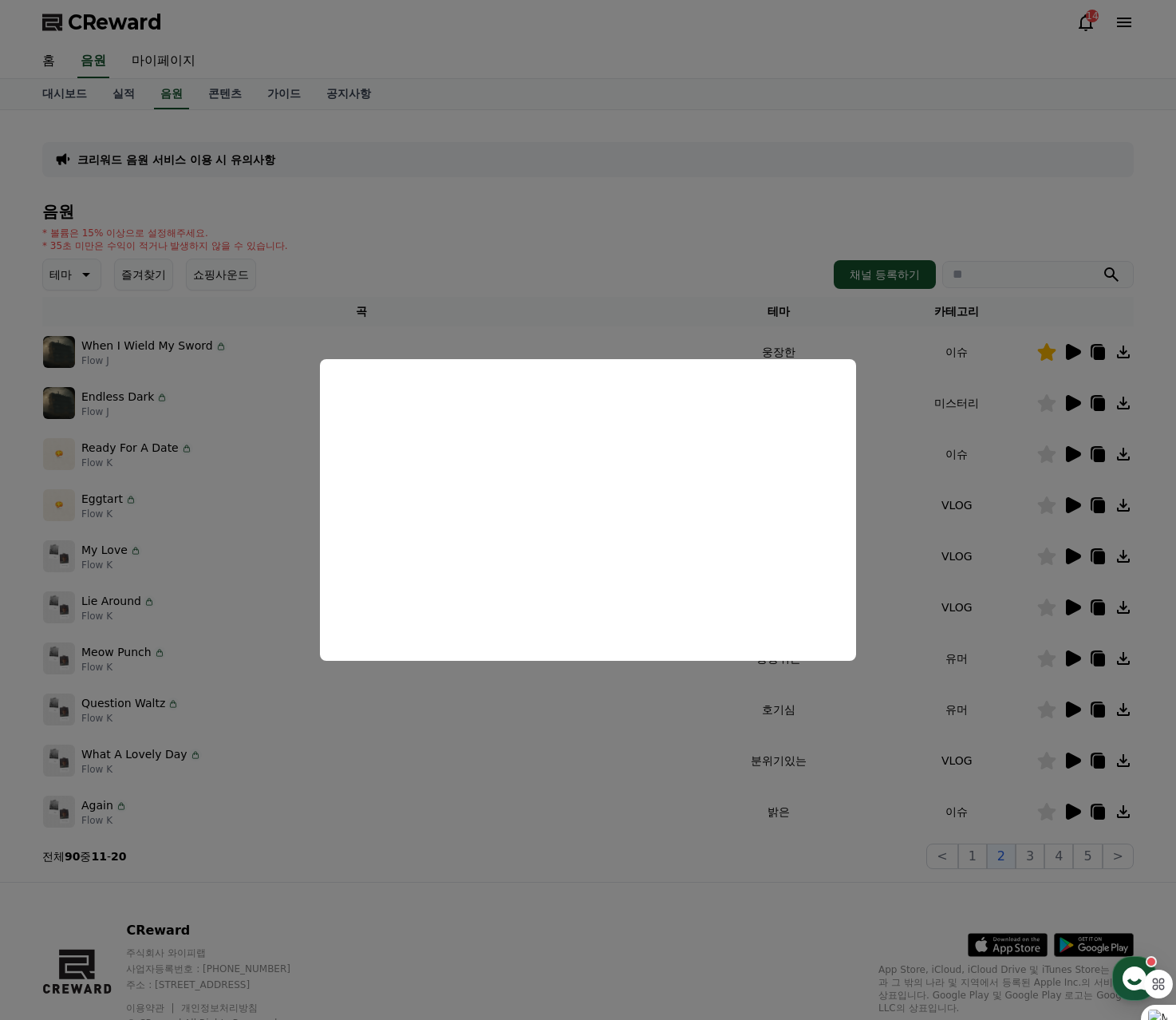
click at [1075, 451] on button "close modal" at bounding box center [588, 510] width 1176 height 1020
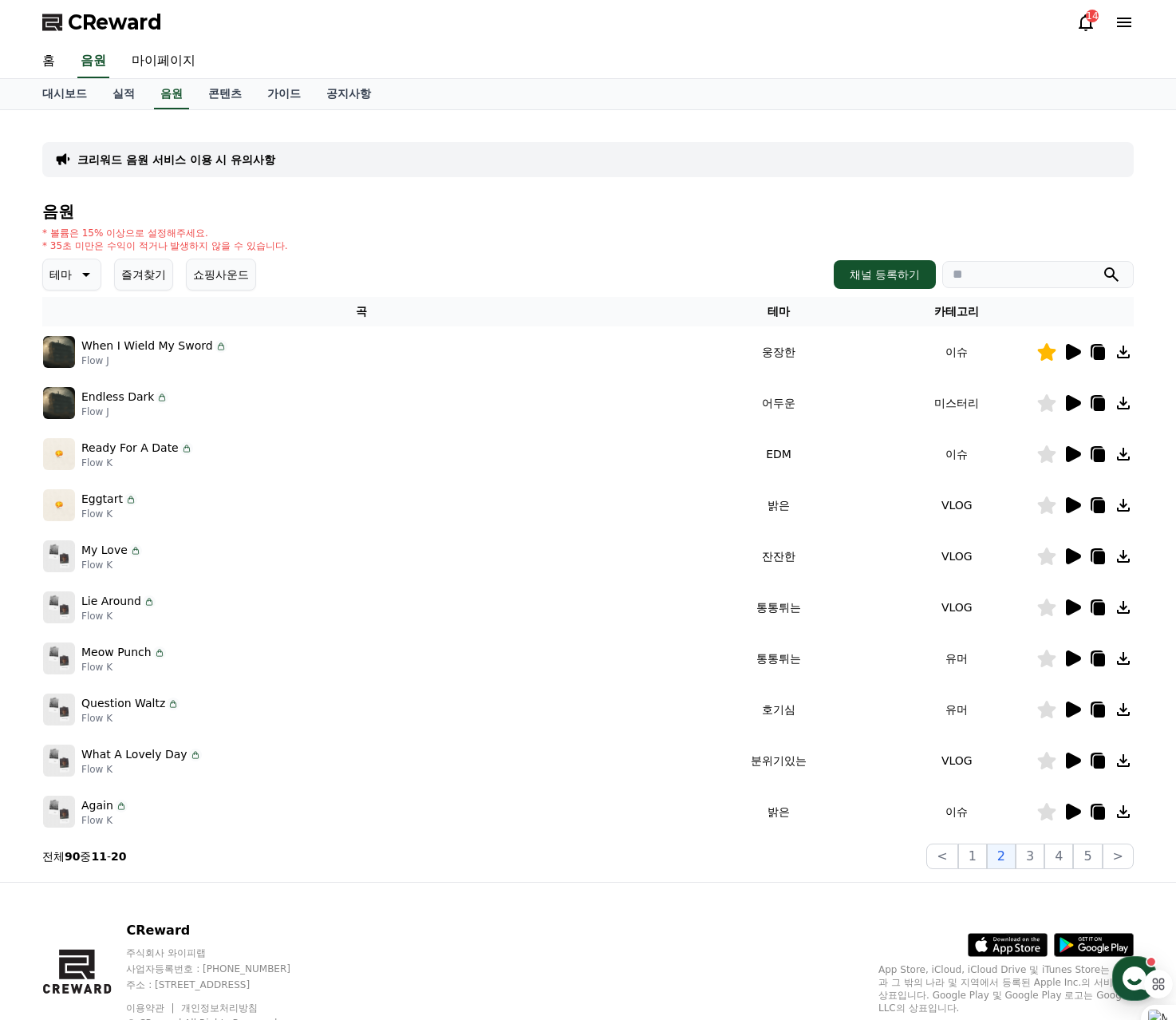
click at [1075, 451] on icon at bounding box center [1074, 454] width 16 height 16
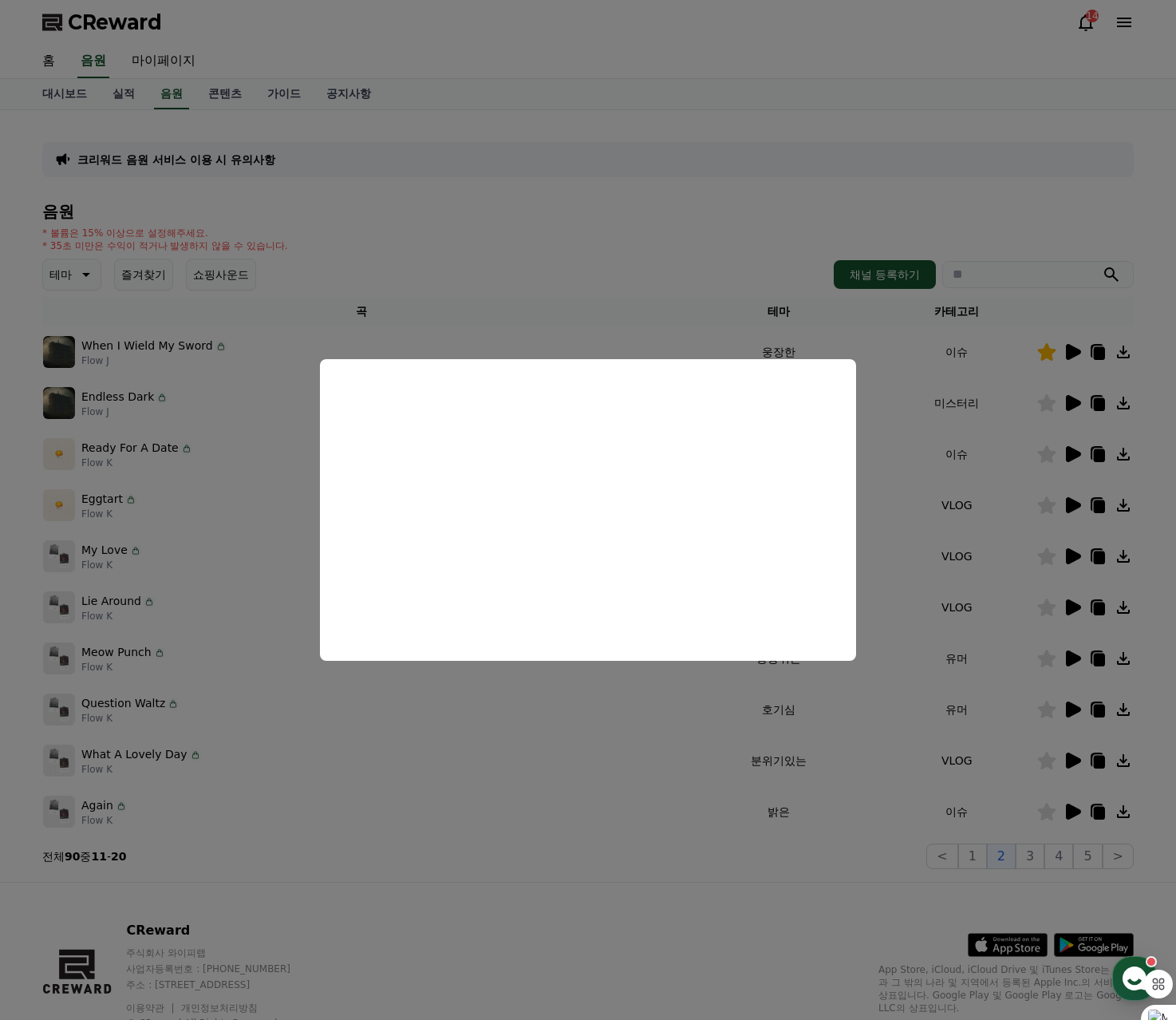
click at [1072, 511] on button "close modal" at bounding box center [588, 510] width 1176 height 1020
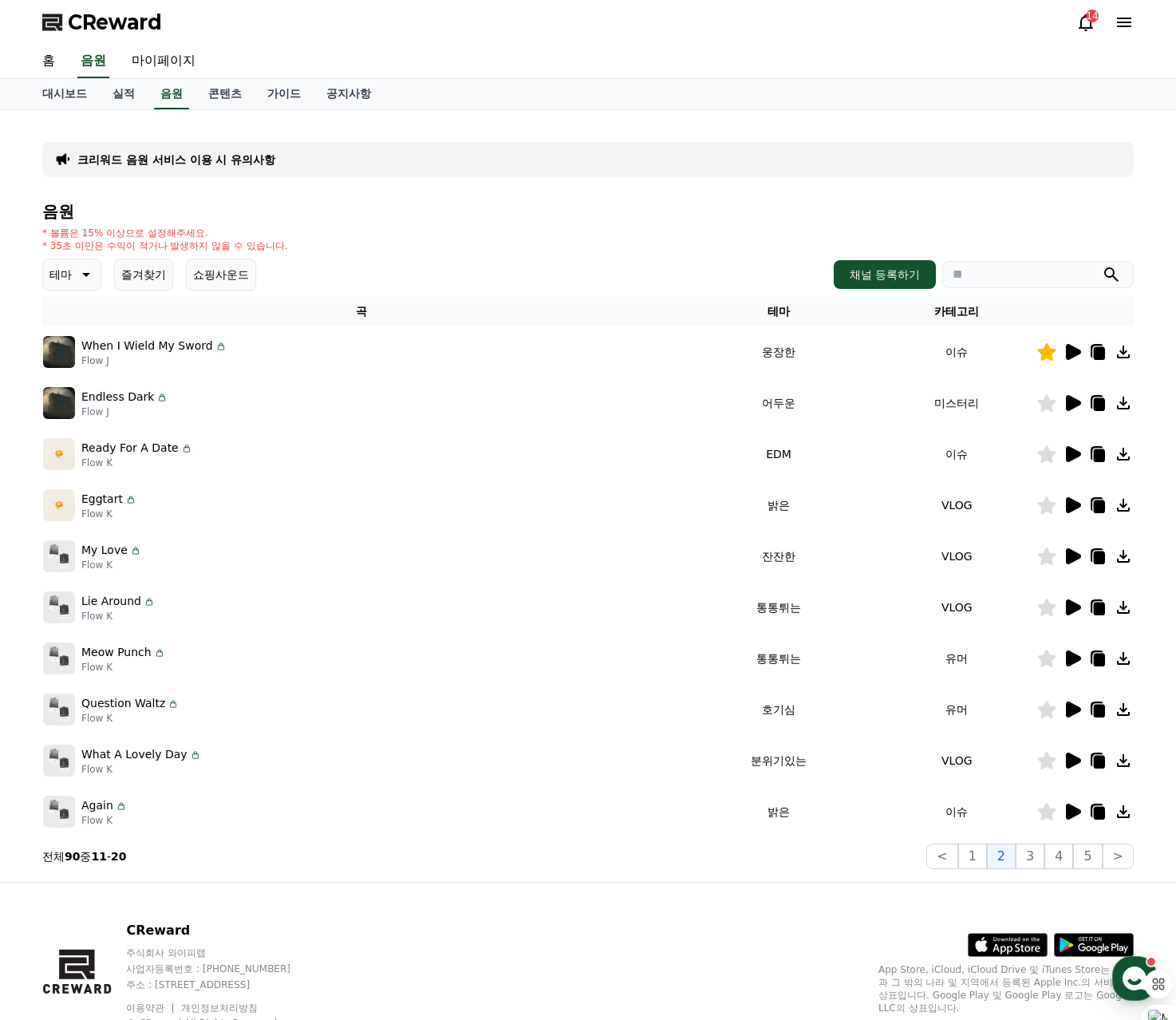
click at [1072, 511] on icon at bounding box center [1072, 505] width 19 height 19
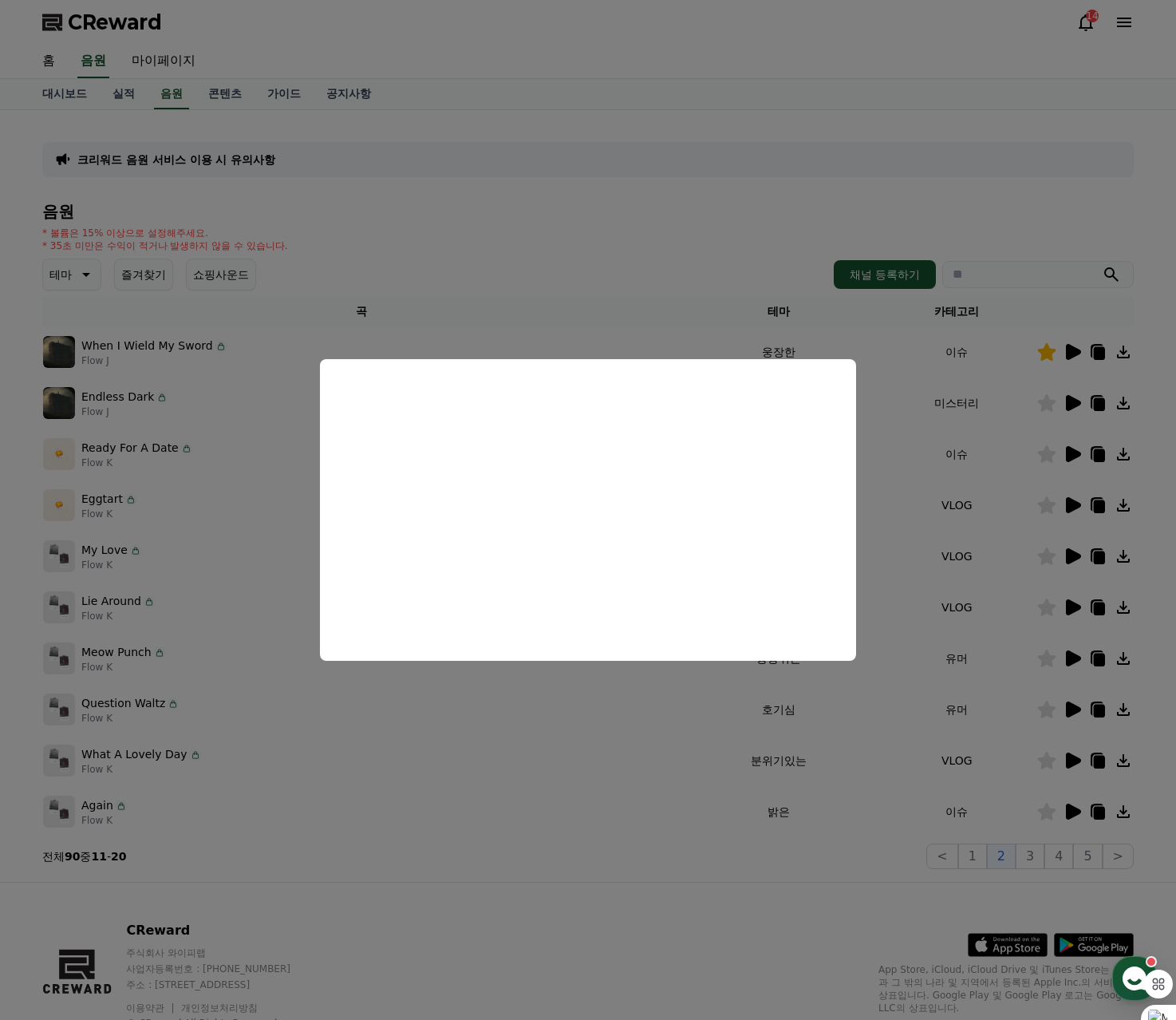
click at [1067, 554] on button "close modal" at bounding box center [588, 510] width 1176 height 1020
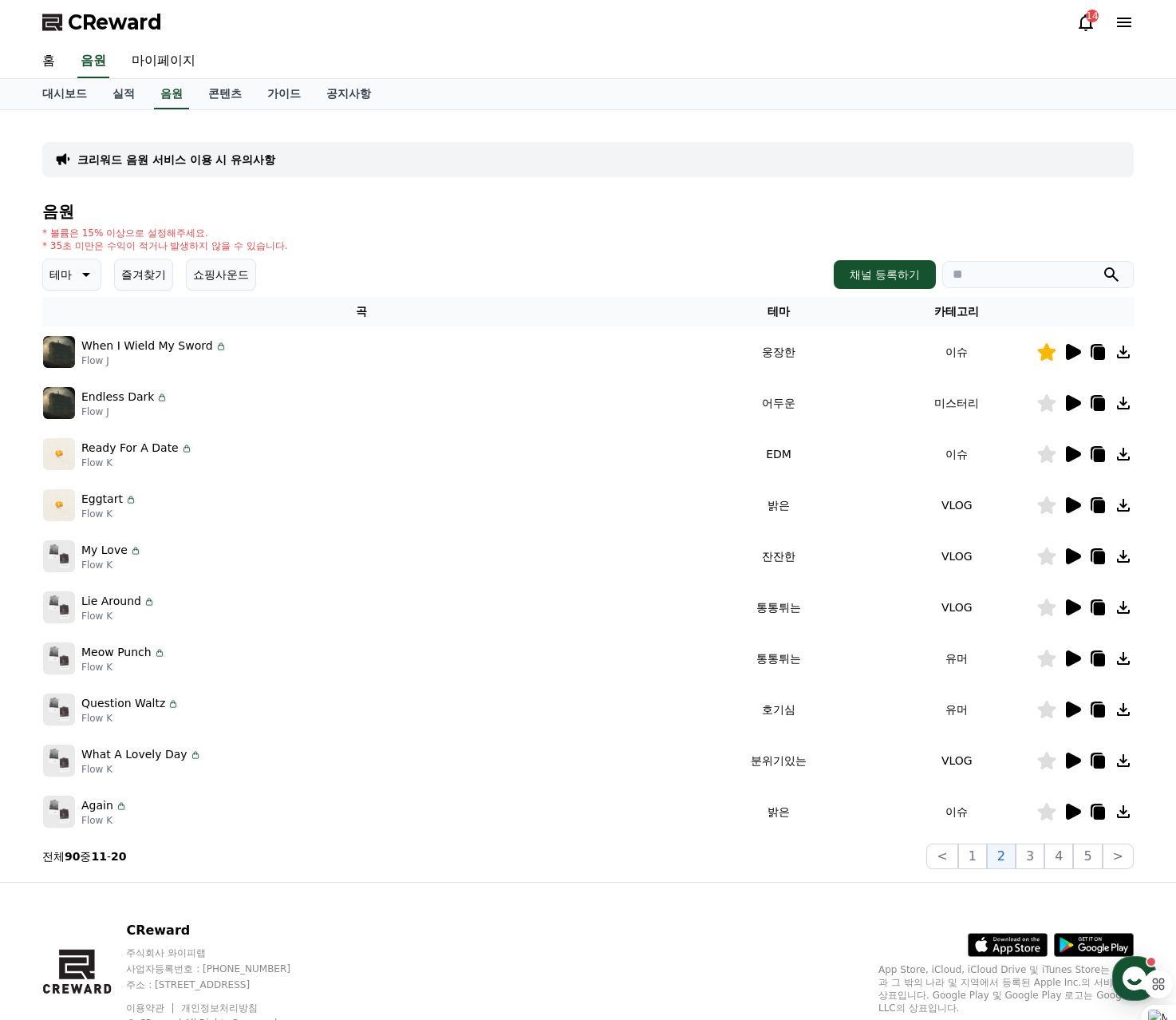
click at [1067, 554] on icon at bounding box center [1074, 556] width 16 height 16
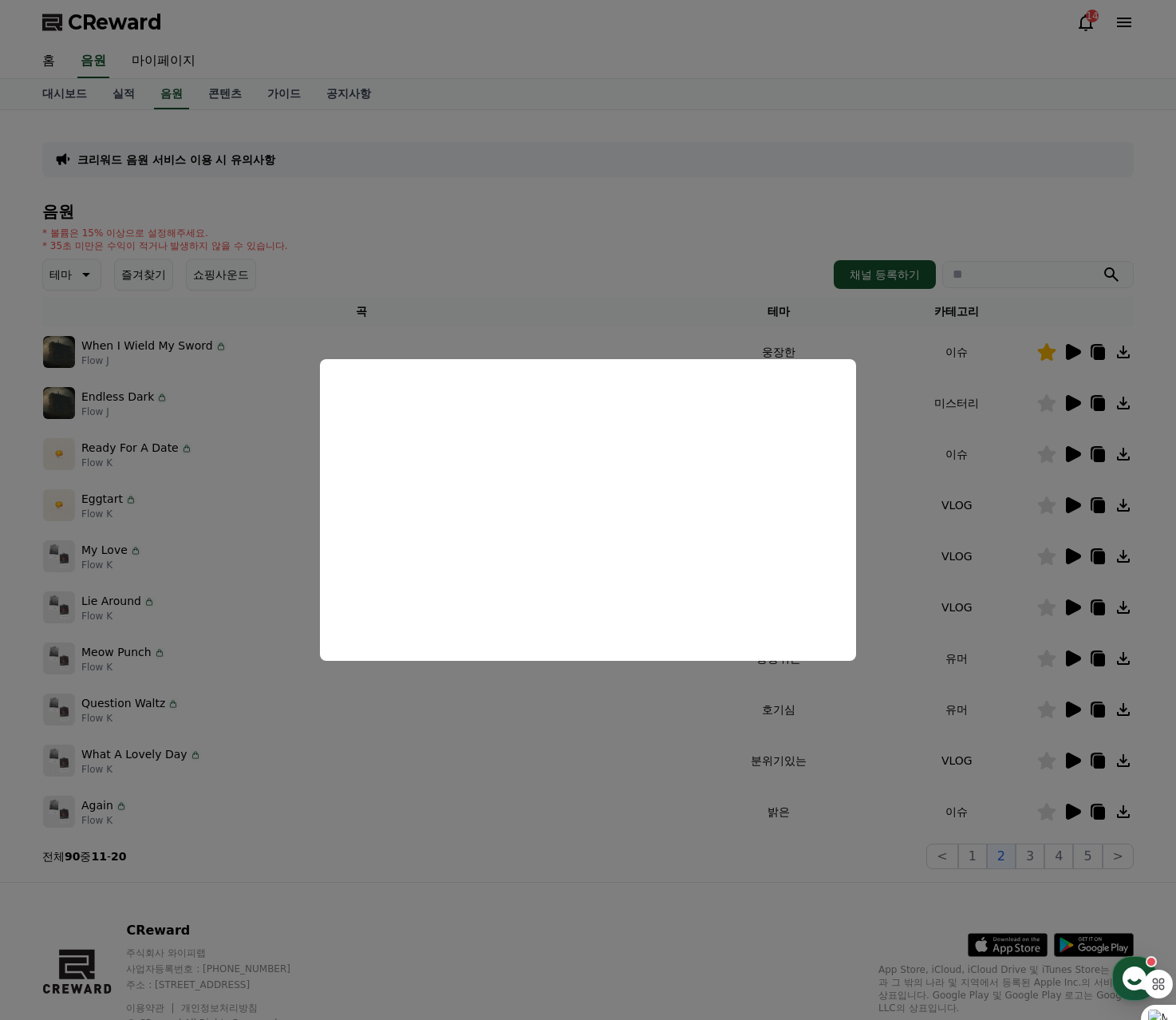
click at [1076, 610] on button "close modal" at bounding box center [588, 510] width 1176 height 1020
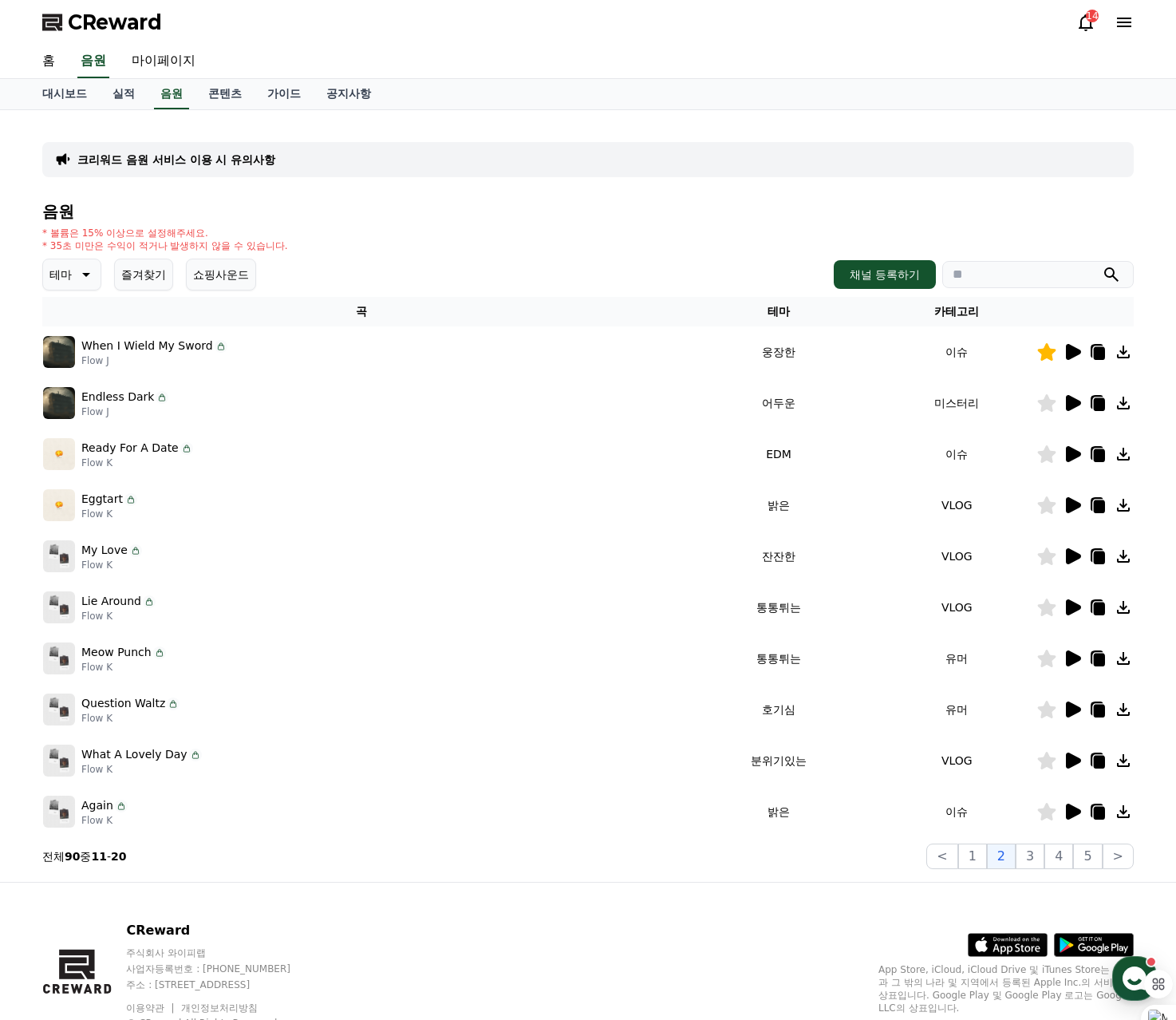
click at [1076, 610] on icon at bounding box center [1074, 607] width 16 height 16
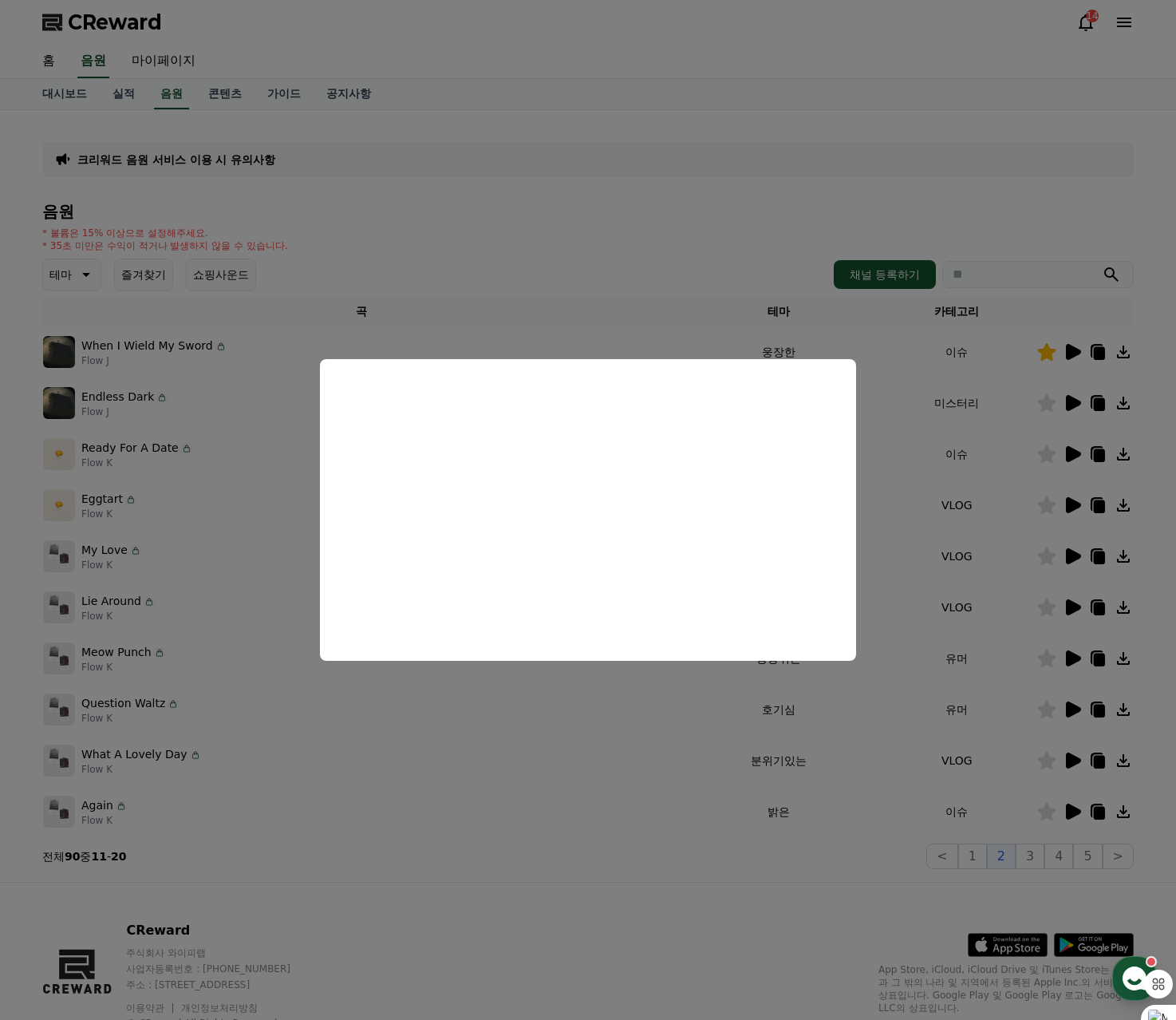
click at [1073, 659] on button "close modal" at bounding box center [588, 510] width 1176 height 1020
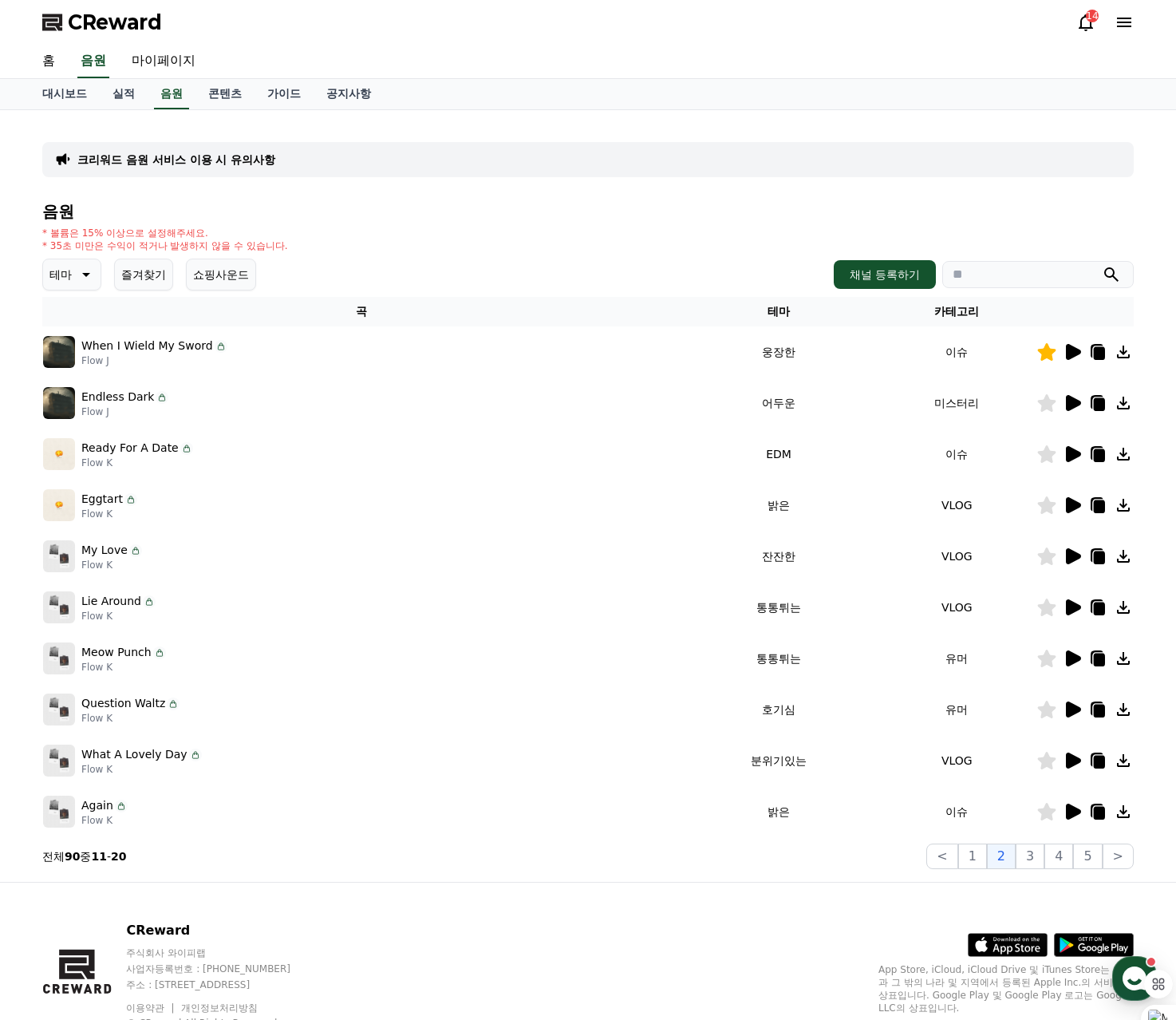
click at [1071, 714] on icon at bounding box center [1074, 709] width 16 height 16
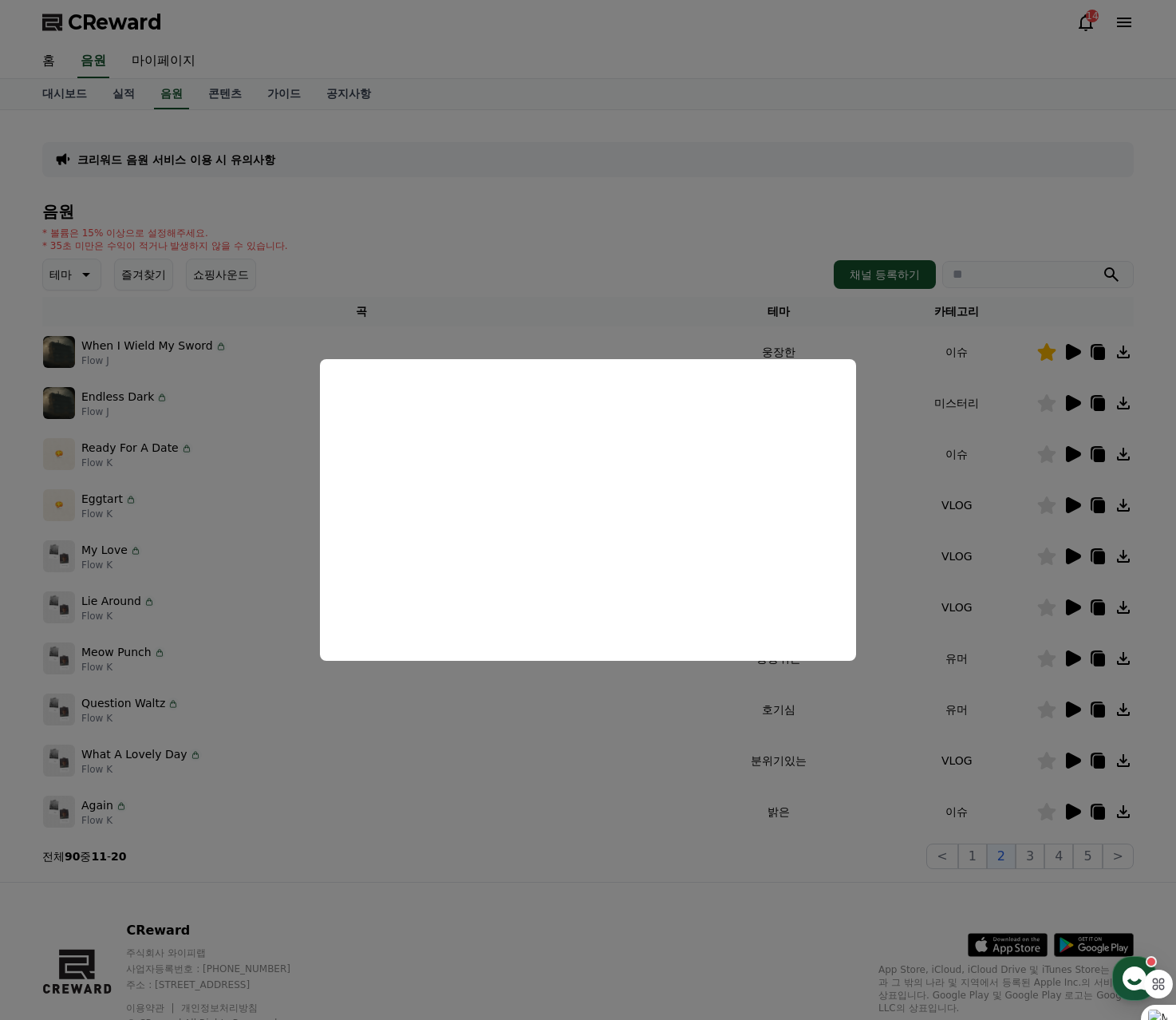
click at [1079, 764] on button "close modal" at bounding box center [588, 510] width 1176 height 1020
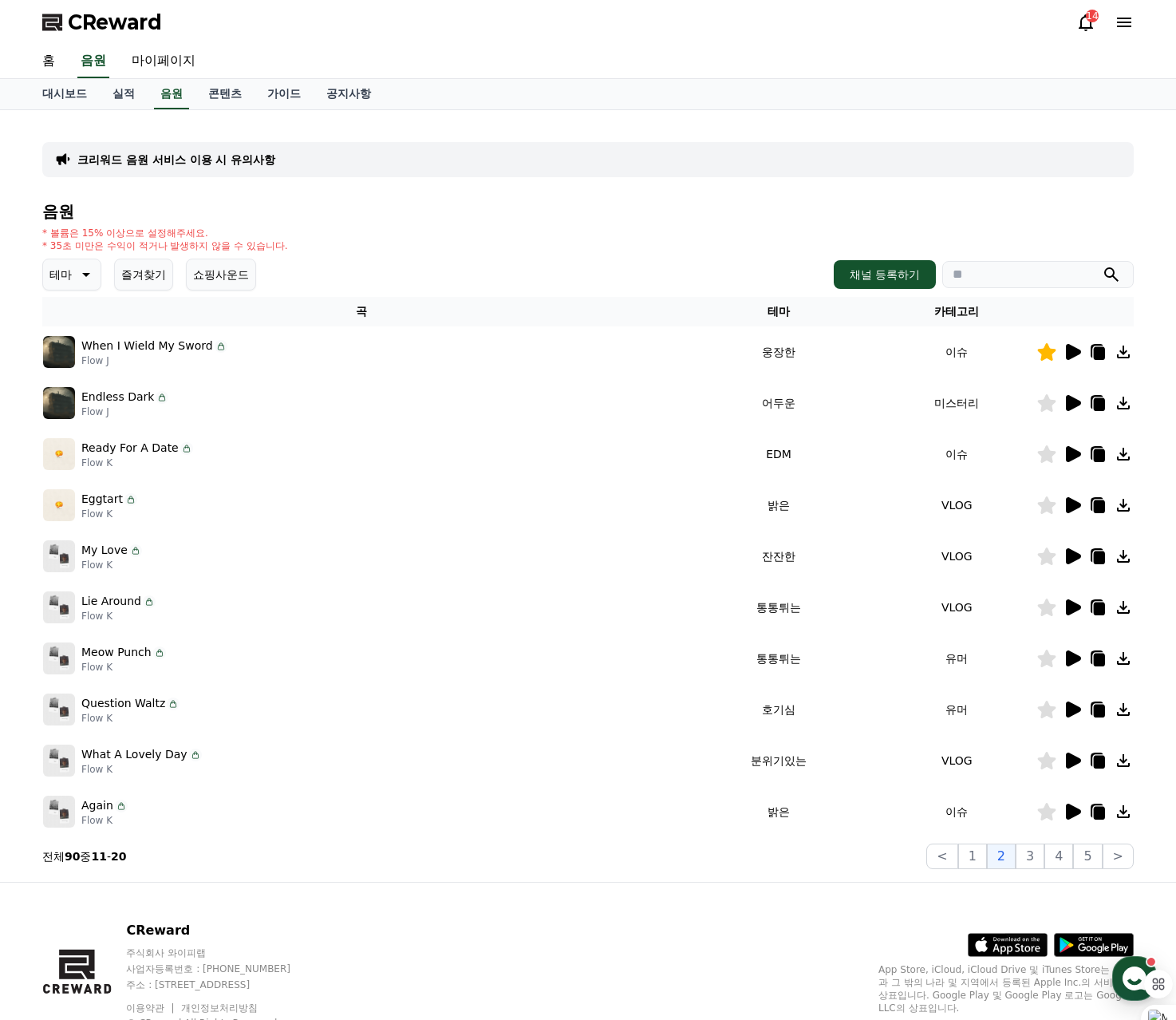
click at [1079, 764] on icon at bounding box center [1072, 761] width 19 height 19
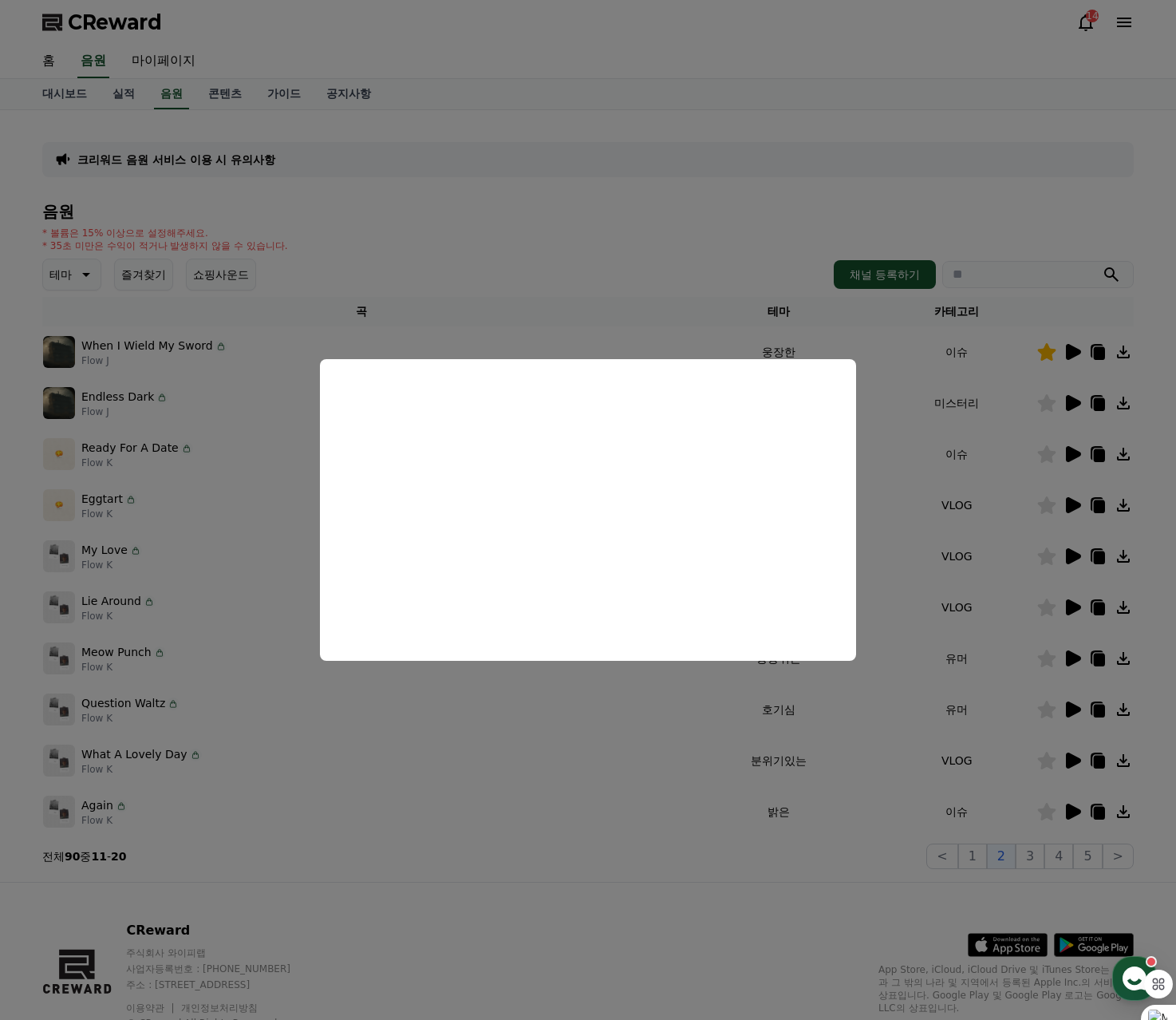
click at [1069, 807] on button "close modal" at bounding box center [588, 510] width 1176 height 1020
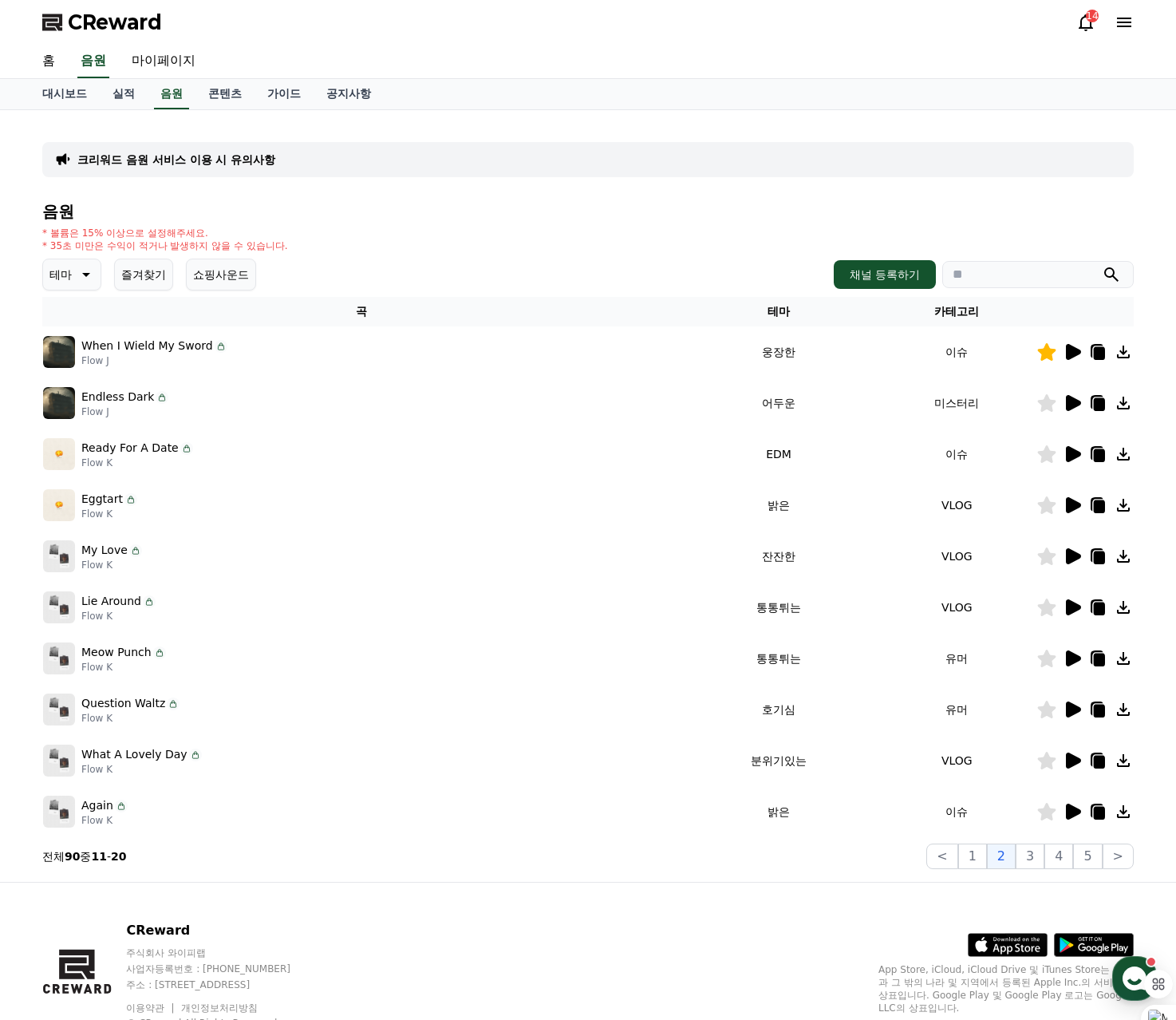
click at [1069, 807] on icon at bounding box center [1074, 812] width 16 height 16
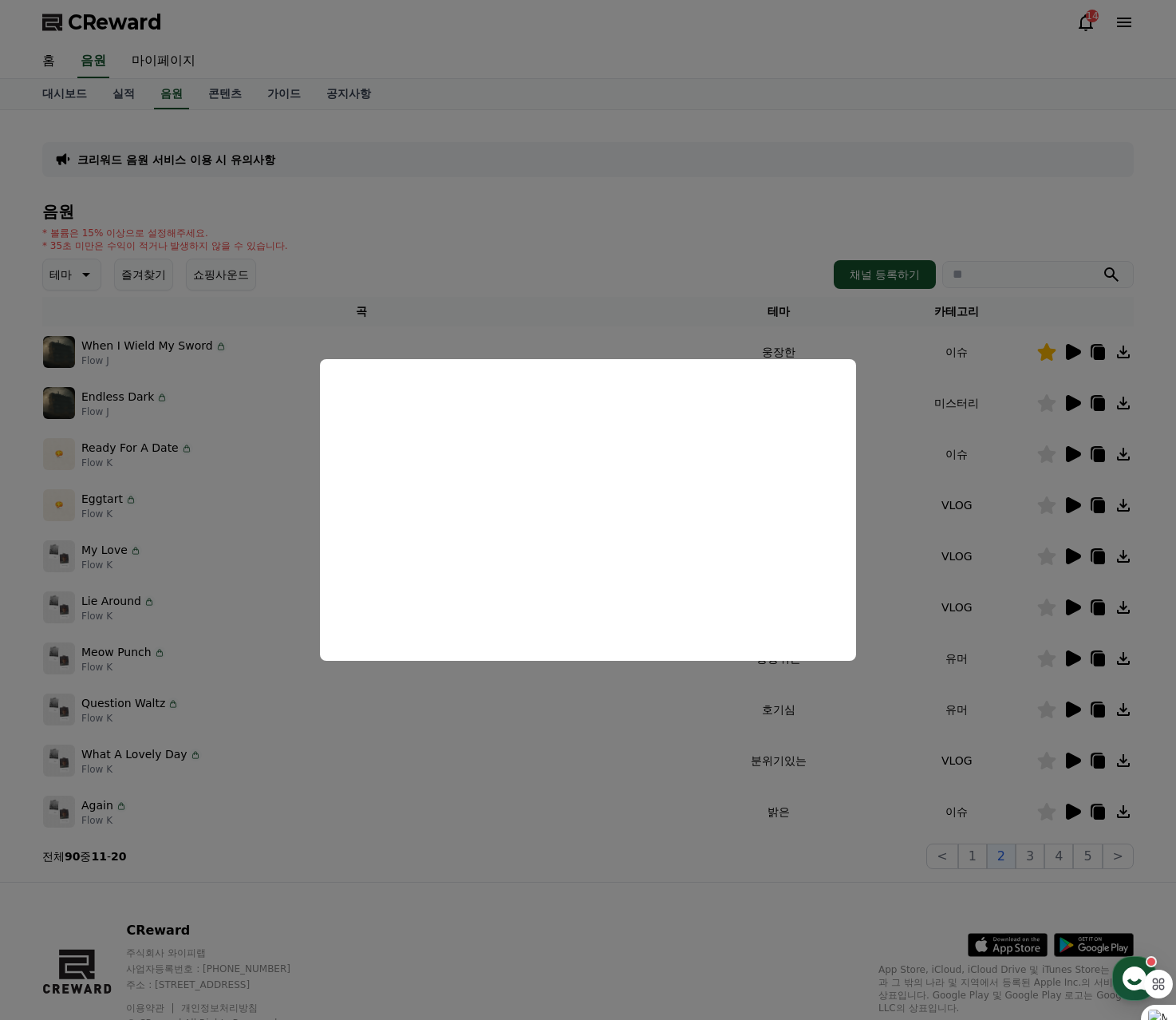
click at [1040, 860] on button "close modal" at bounding box center [588, 510] width 1176 height 1020
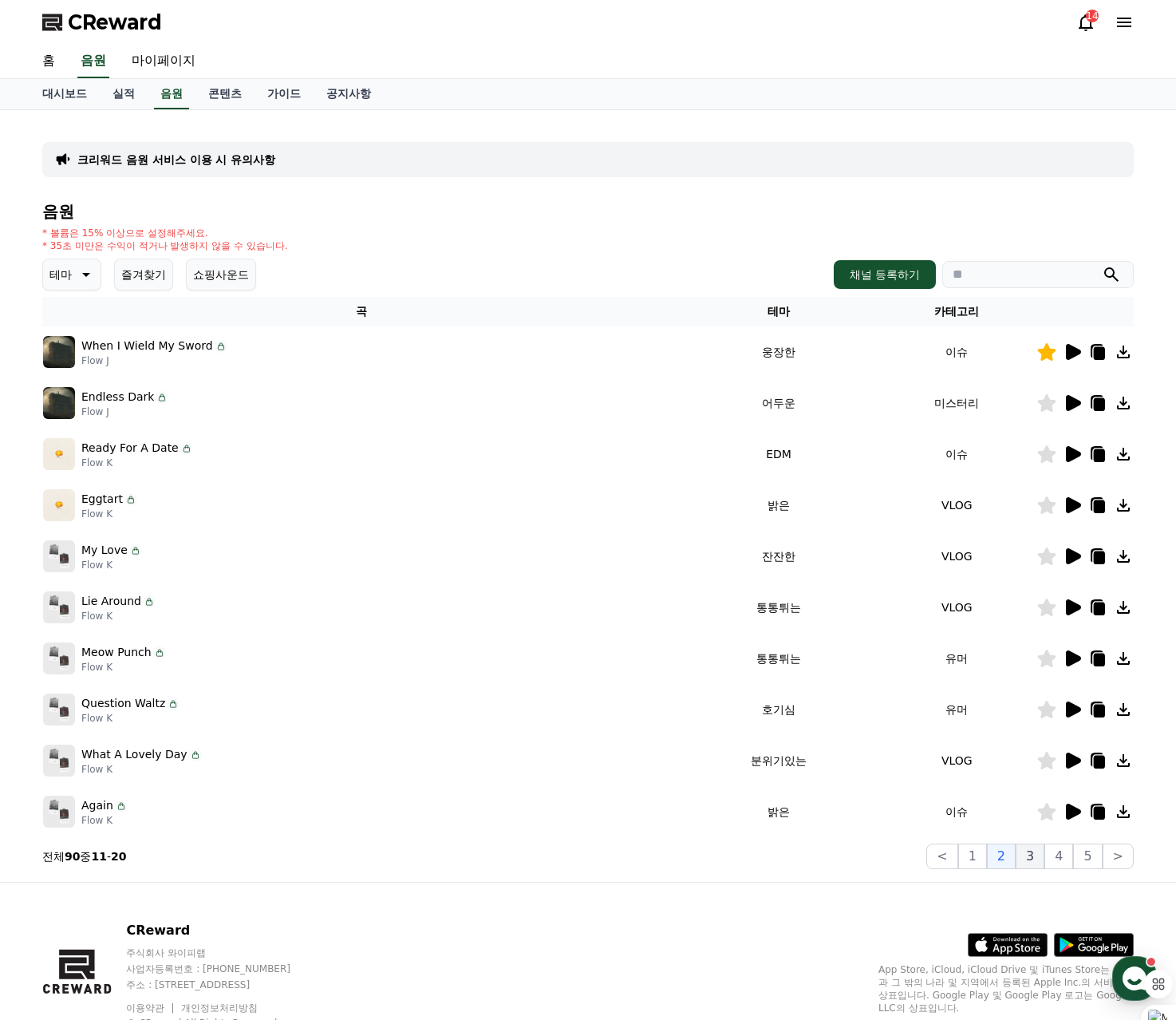
click at [1037, 860] on button "3" at bounding box center [1030, 857] width 28 height 26
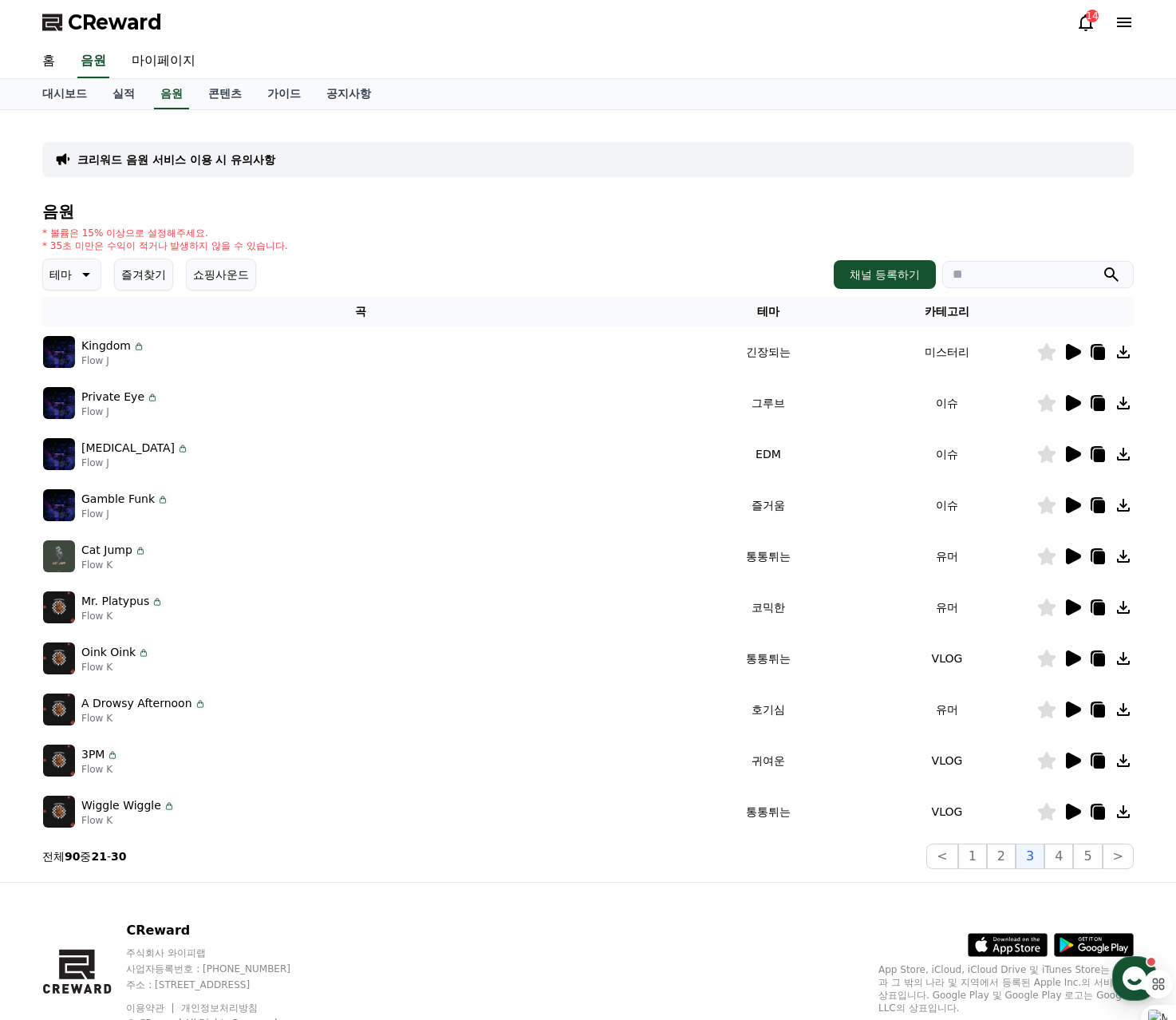
click at [1077, 350] on icon at bounding box center [1074, 352] width 16 height 16
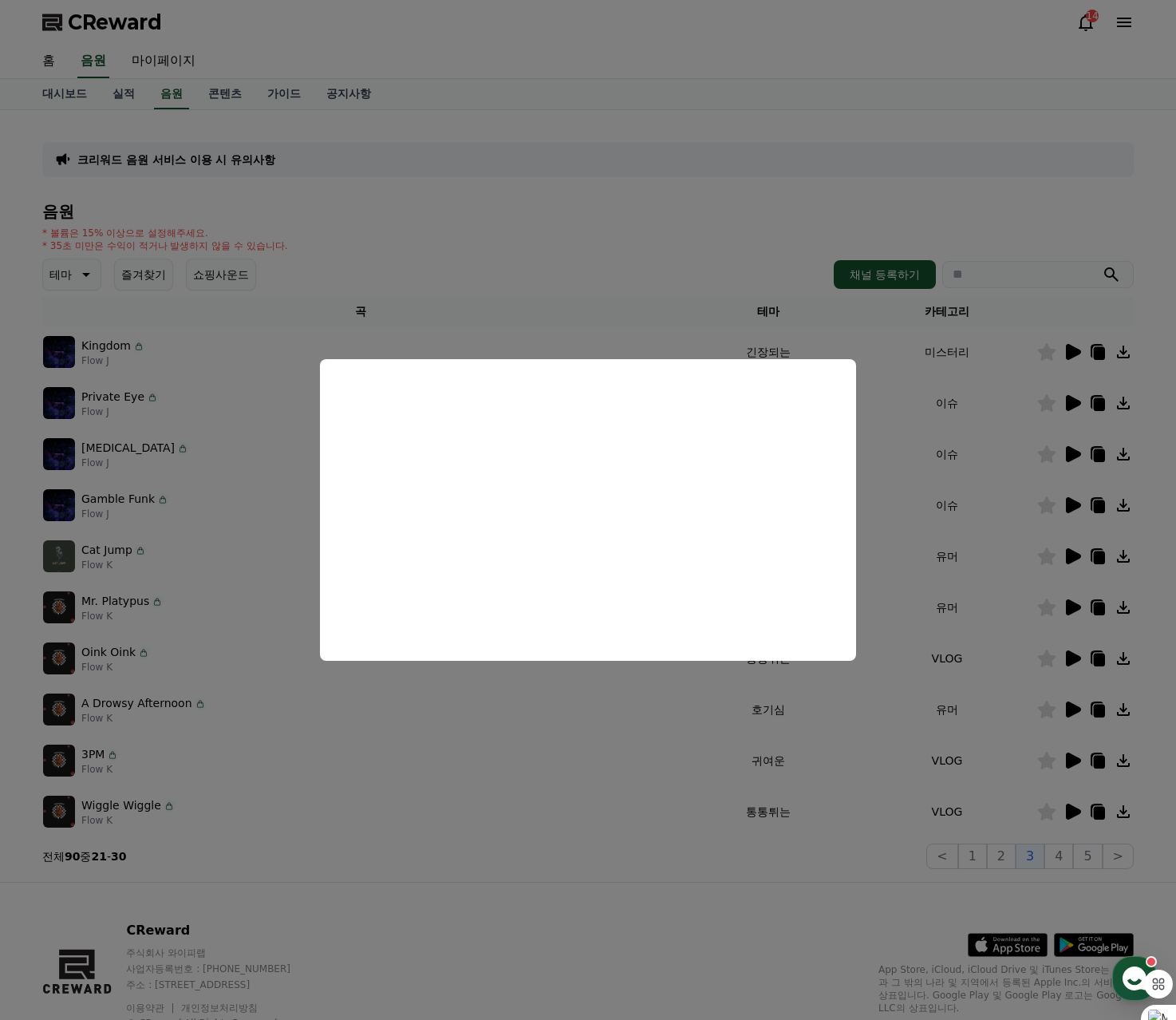
click at [771, 206] on button "close modal" at bounding box center [588, 510] width 1176 height 1020
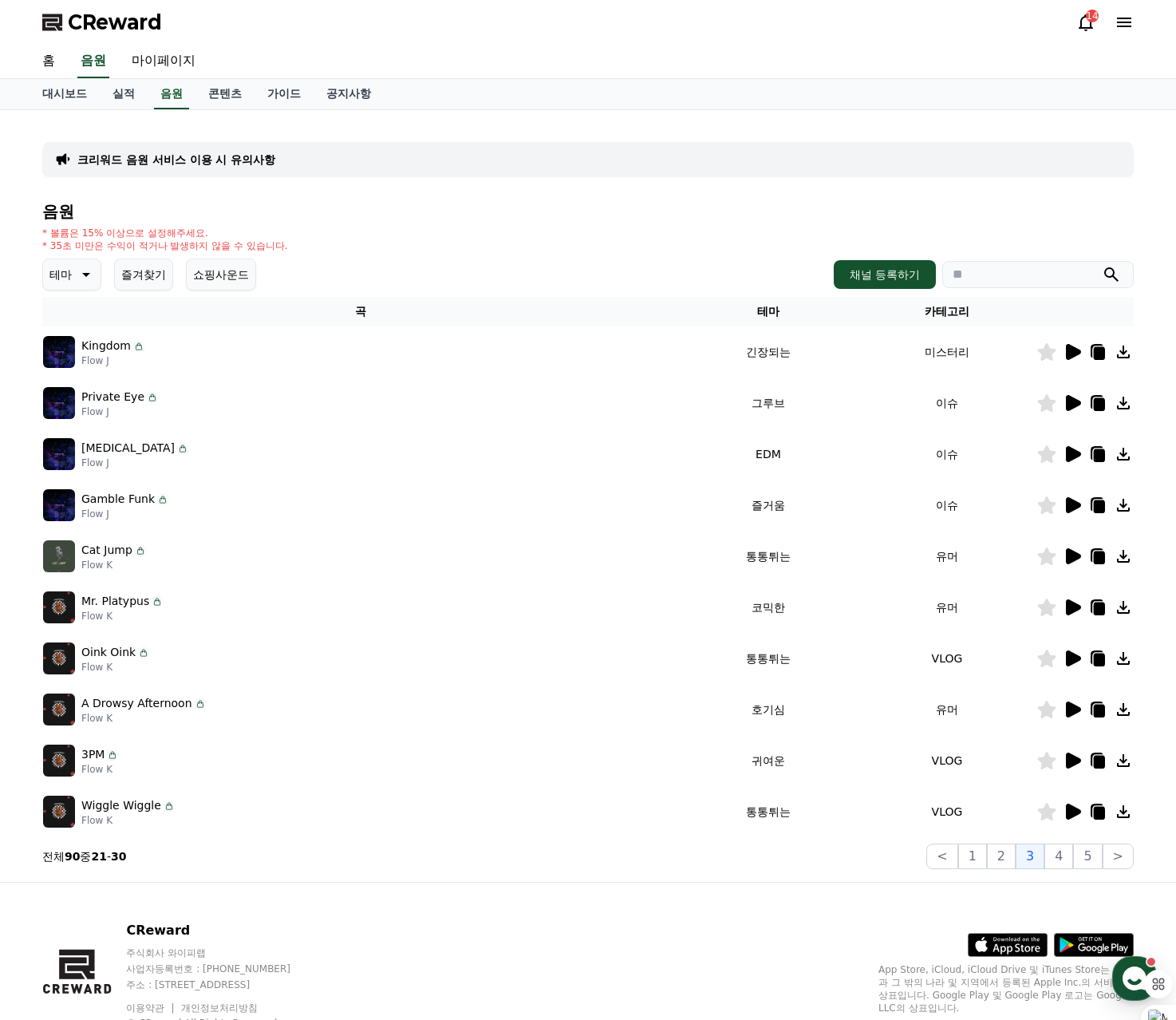
click at [1070, 404] on icon at bounding box center [1074, 403] width 16 height 16
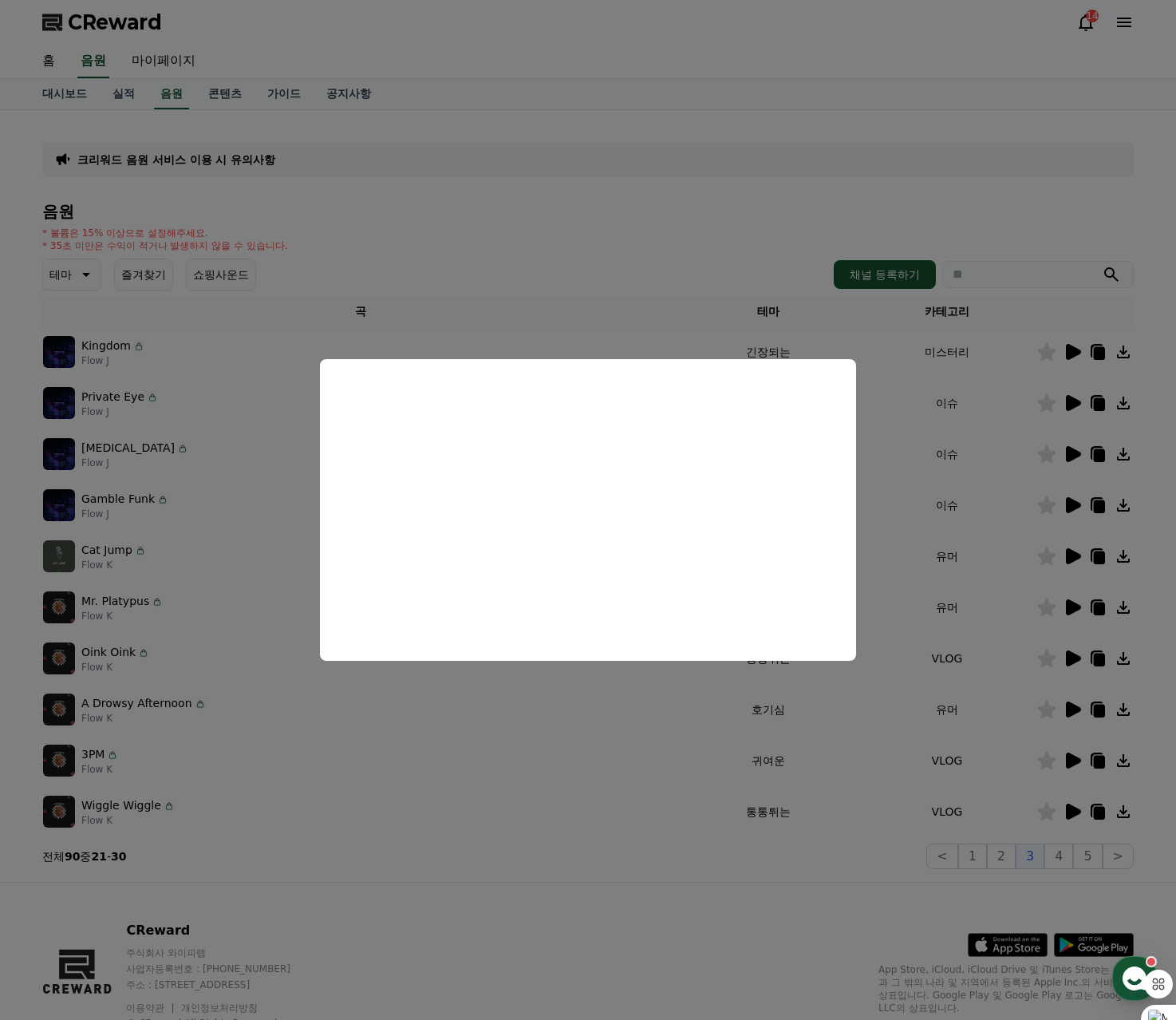
click at [672, 222] on button "close modal" at bounding box center [588, 510] width 1176 height 1020
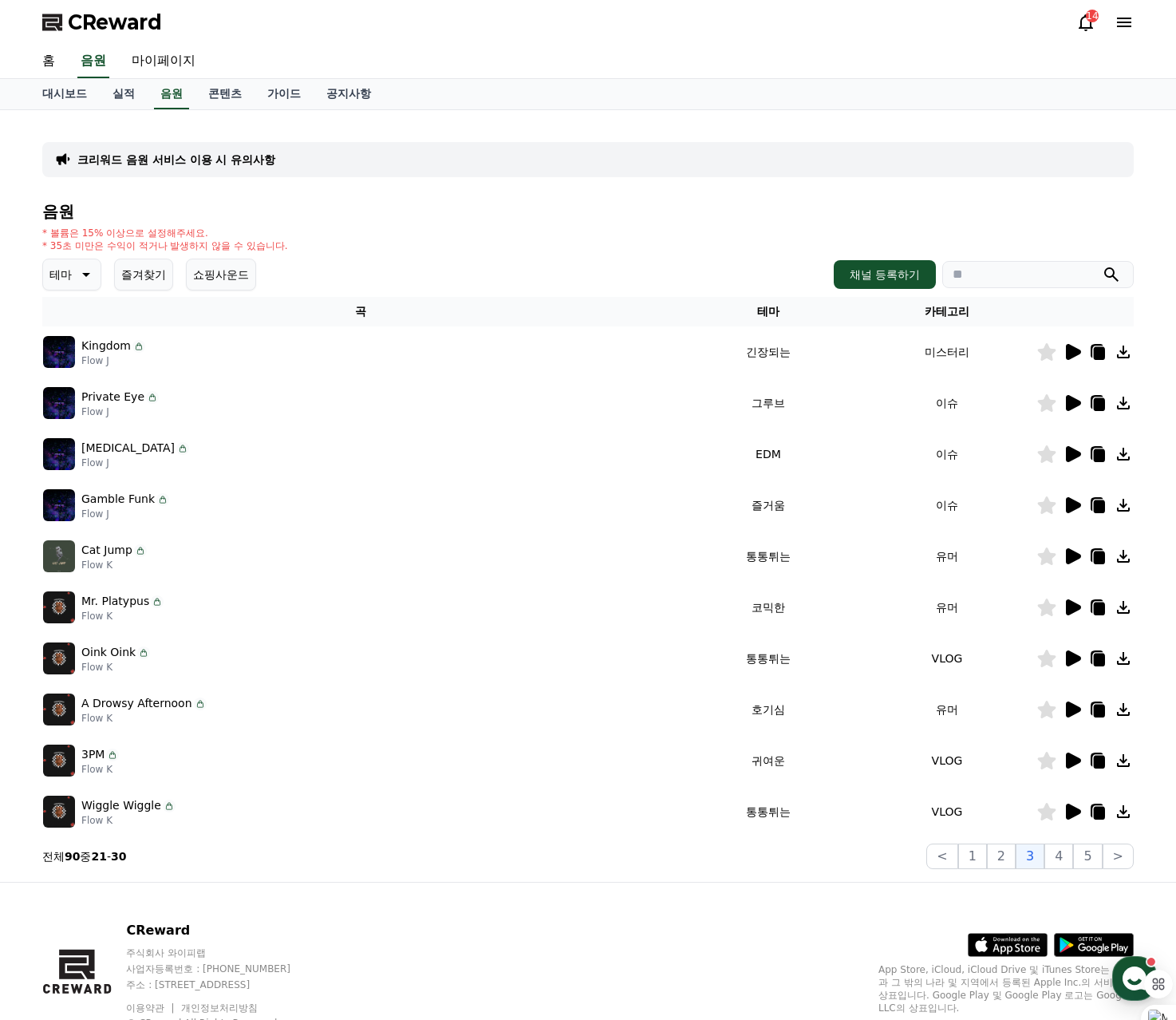
click at [1073, 453] on icon at bounding box center [1074, 454] width 16 height 16
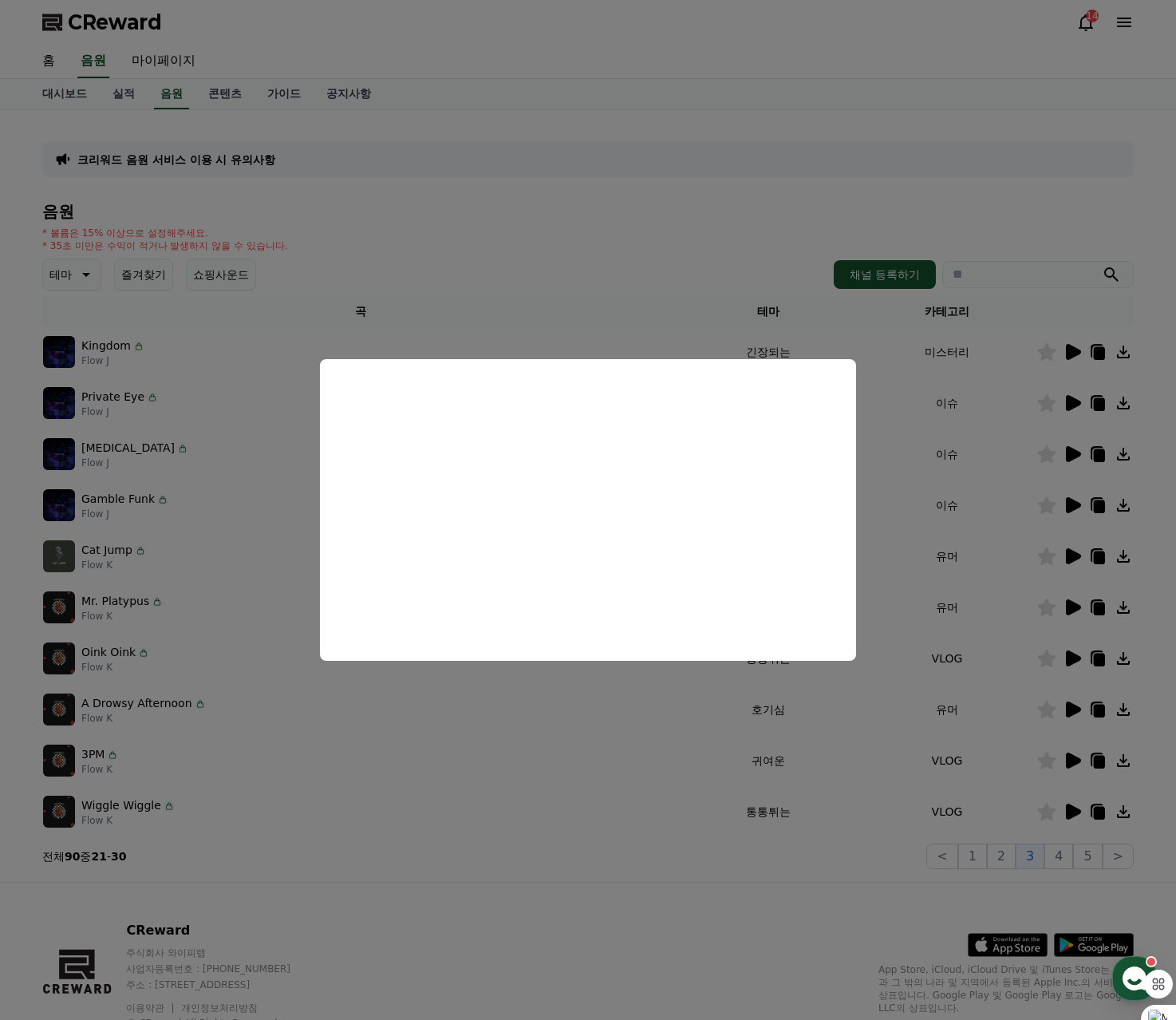
click at [984, 220] on button "close modal" at bounding box center [588, 510] width 1176 height 1020
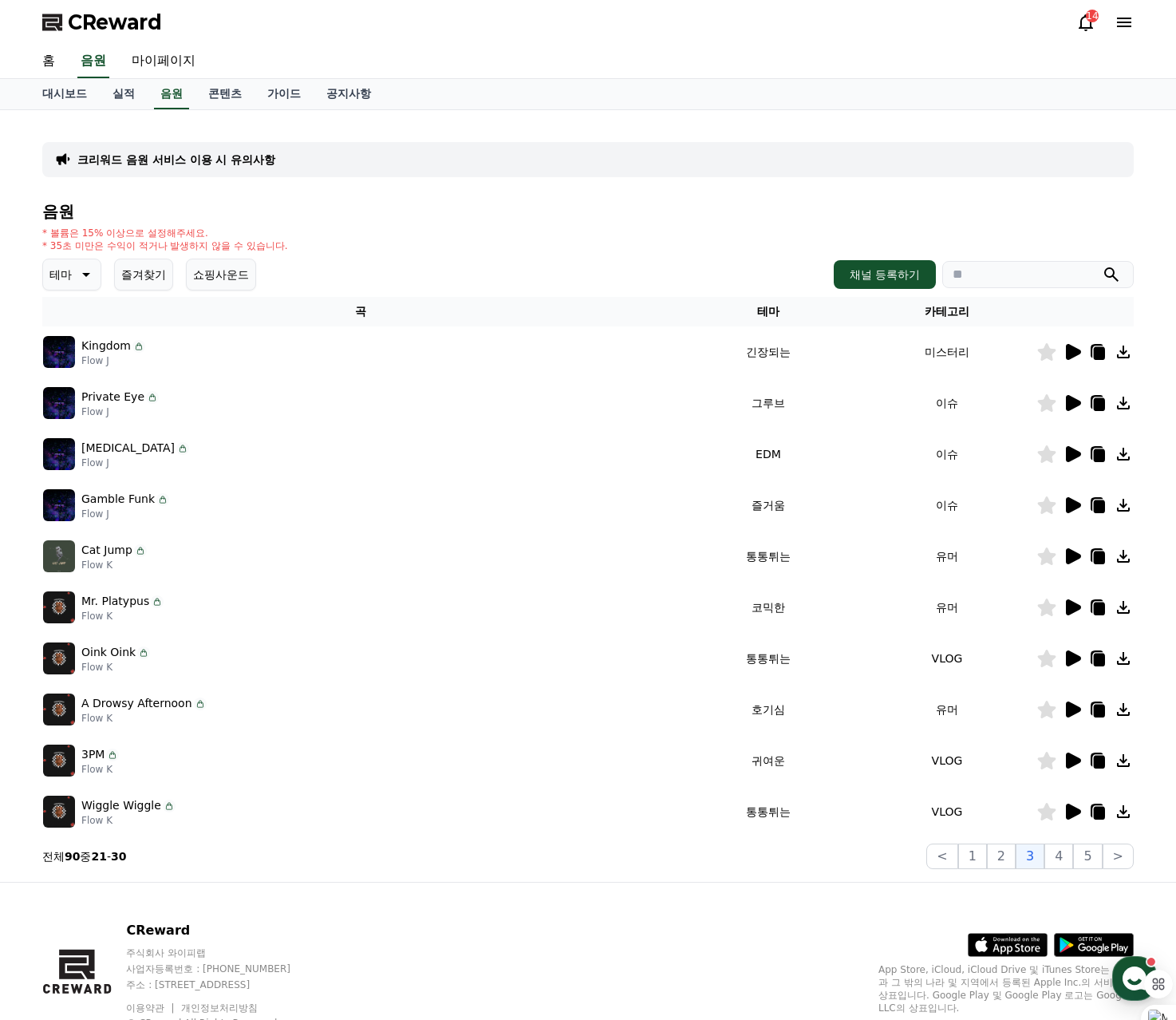
click at [1046, 459] on icon at bounding box center [1046, 454] width 18 height 17
click at [1073, 510] on icon at bounding box center [1074, 505] width 16 height 16
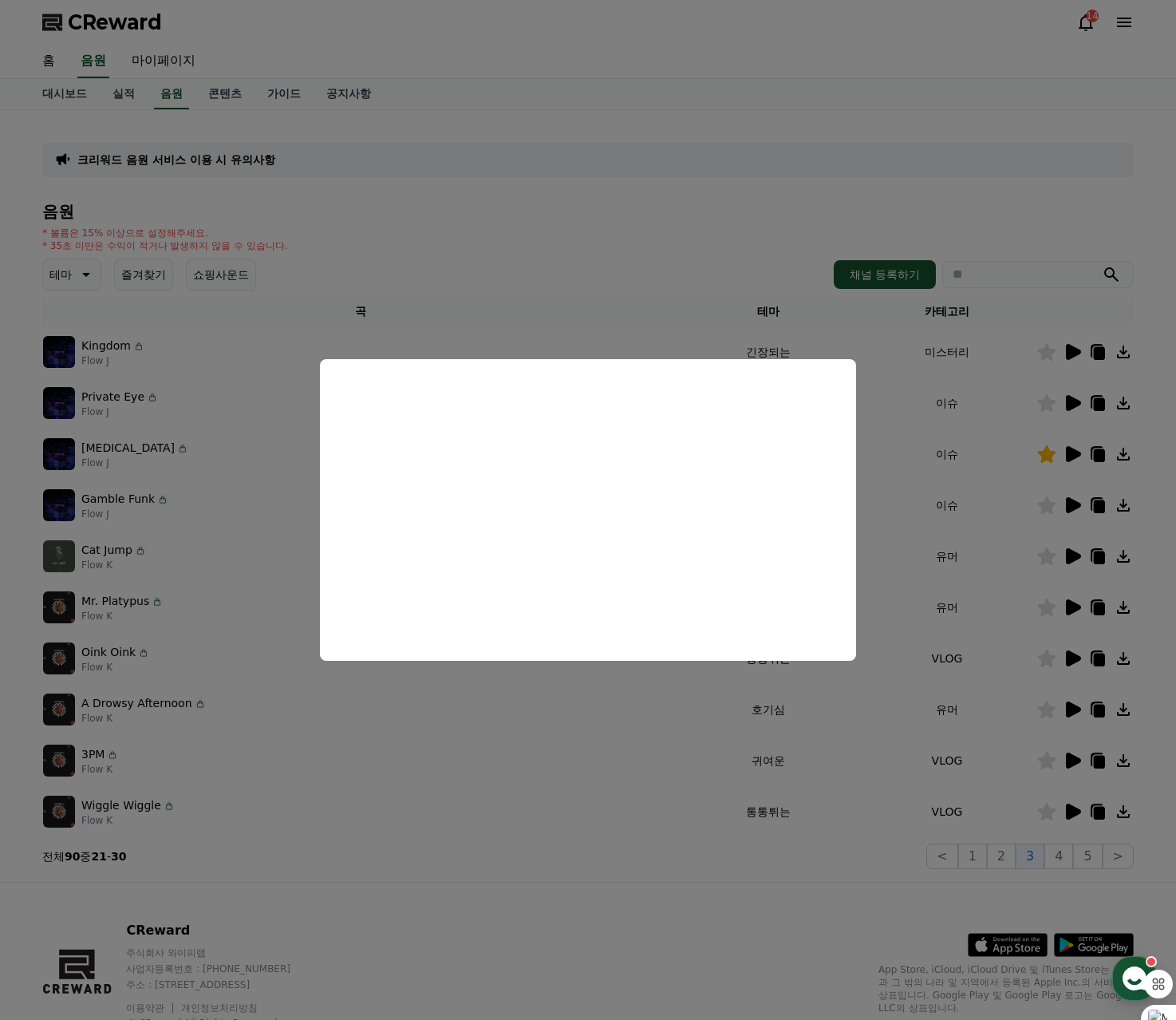
click at [567, 227] on button "close modal" at bounding box center [588, 510] width 1176 height 1020
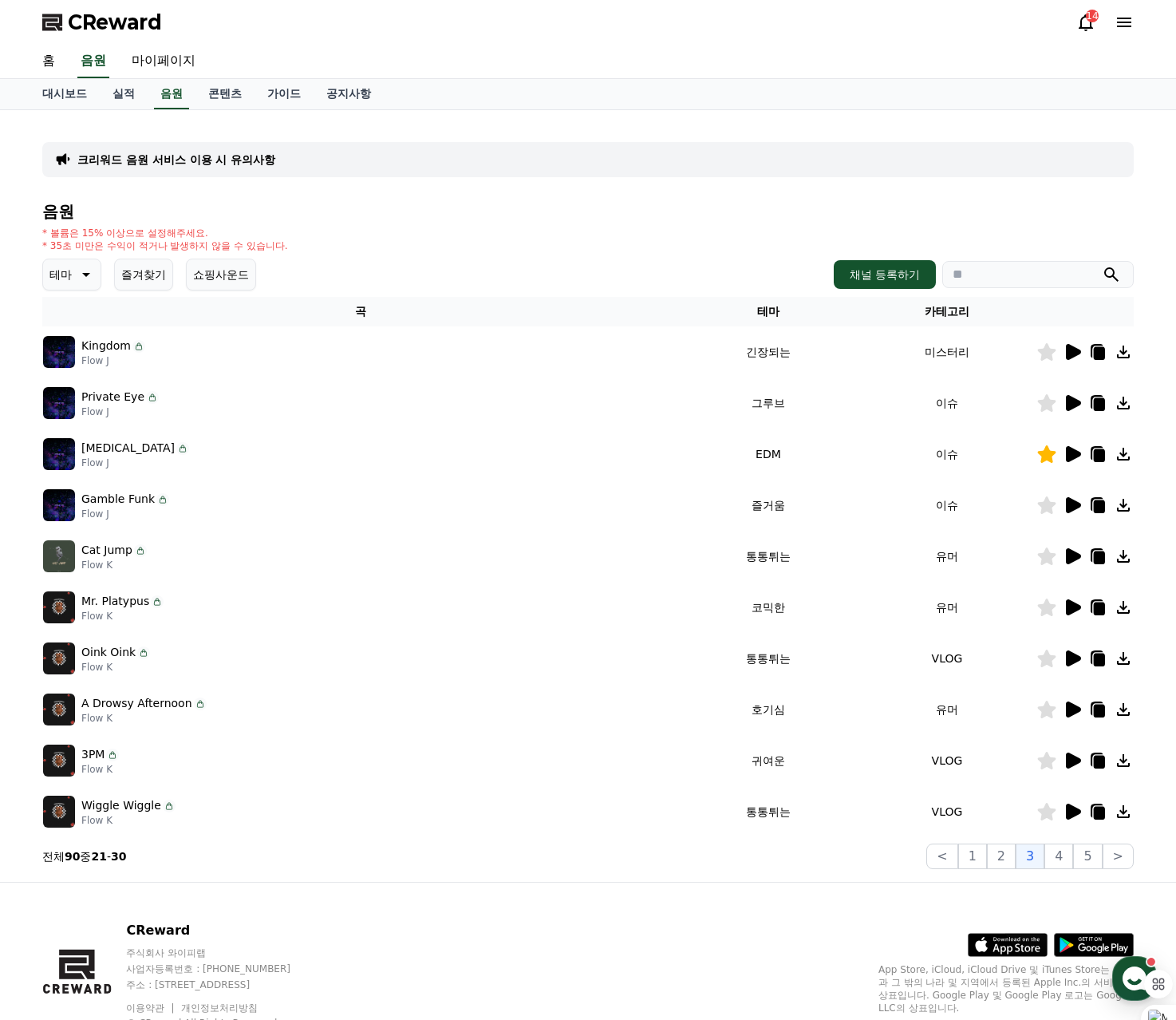
click at [1070, 560] on icon at bounding box center [1074, 556] width 16 height 16
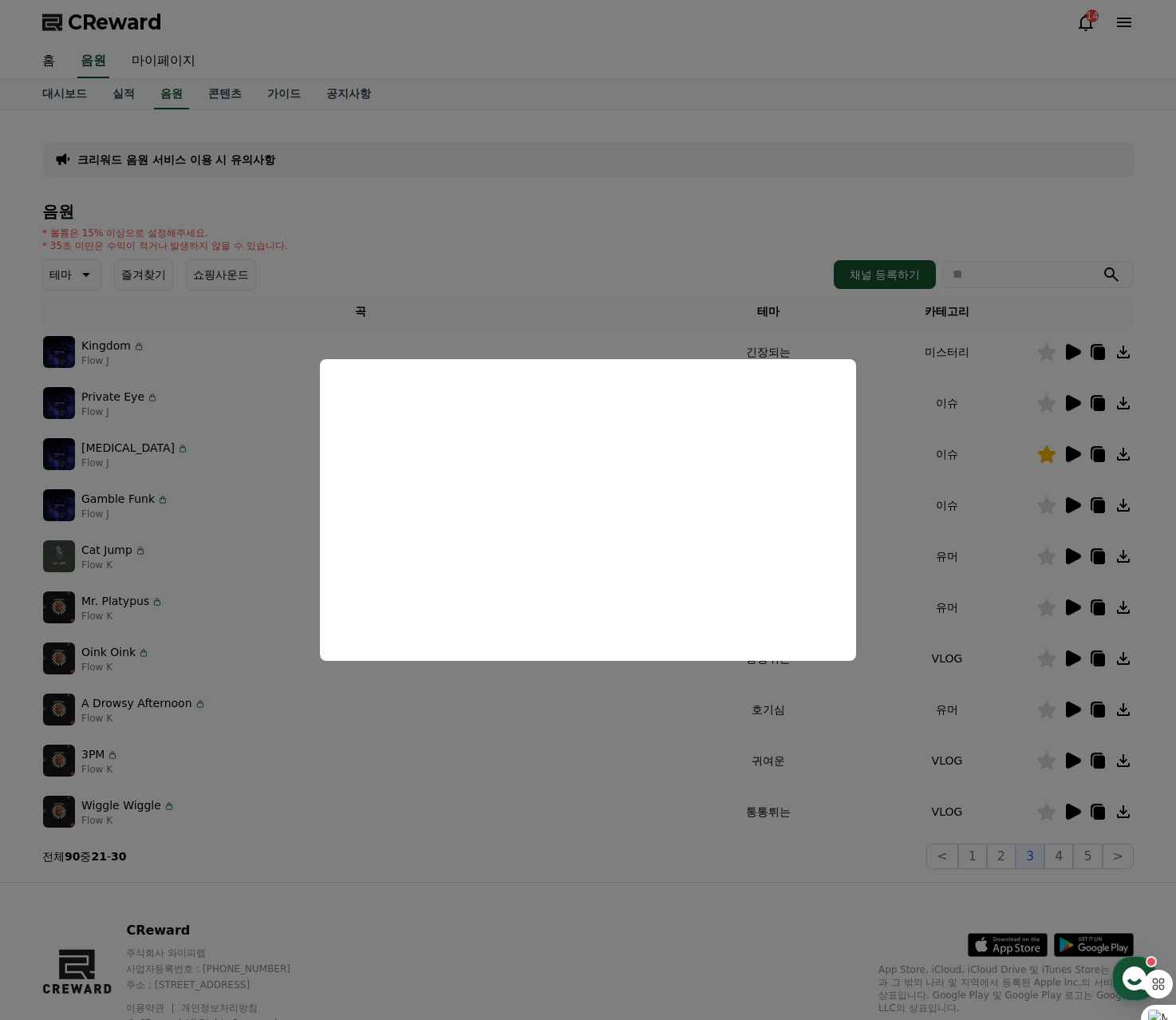
click at [674, 211] on button "close modal" at bounding box center [588, 510] width 1176 height 1020
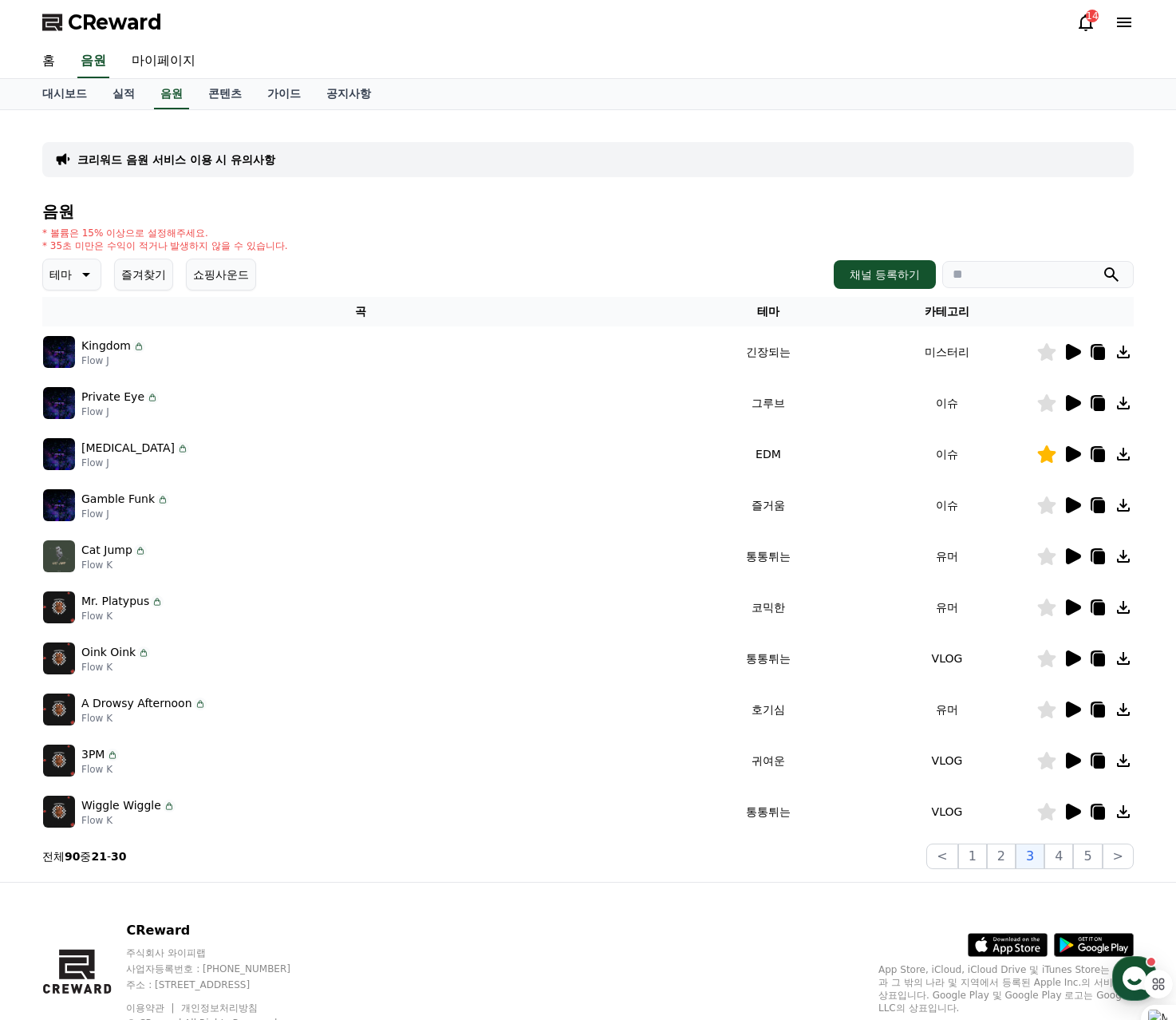
click at [1075, 618] on td at bounding box center [1085, 607] width 98 height 51
click at [1073, 609] on icon at bounding box center [1074, 607] width 16 height 16
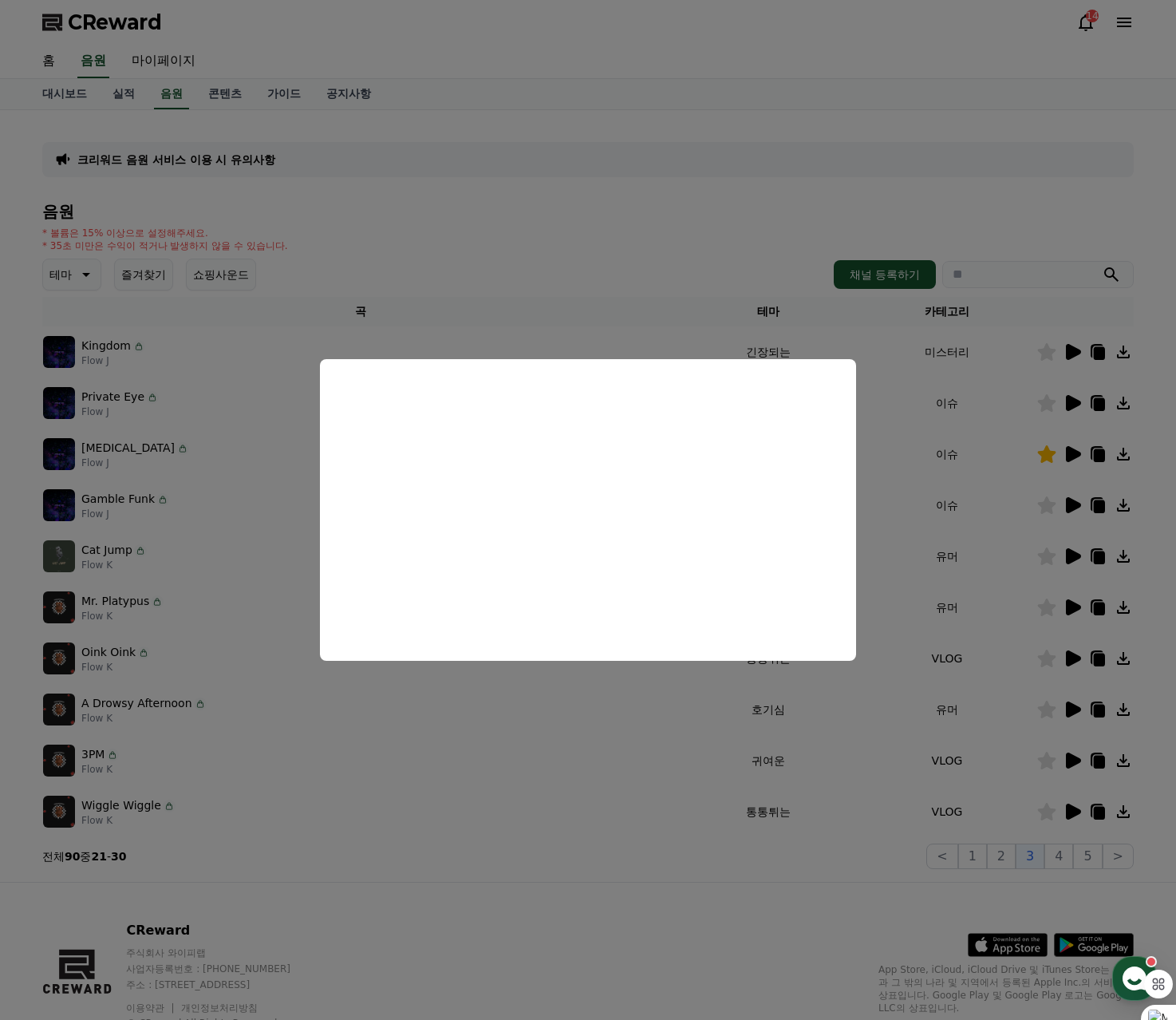
click at [572, 263] on button "close modal" at bounding box center [588, 510] width 1176 height 1020
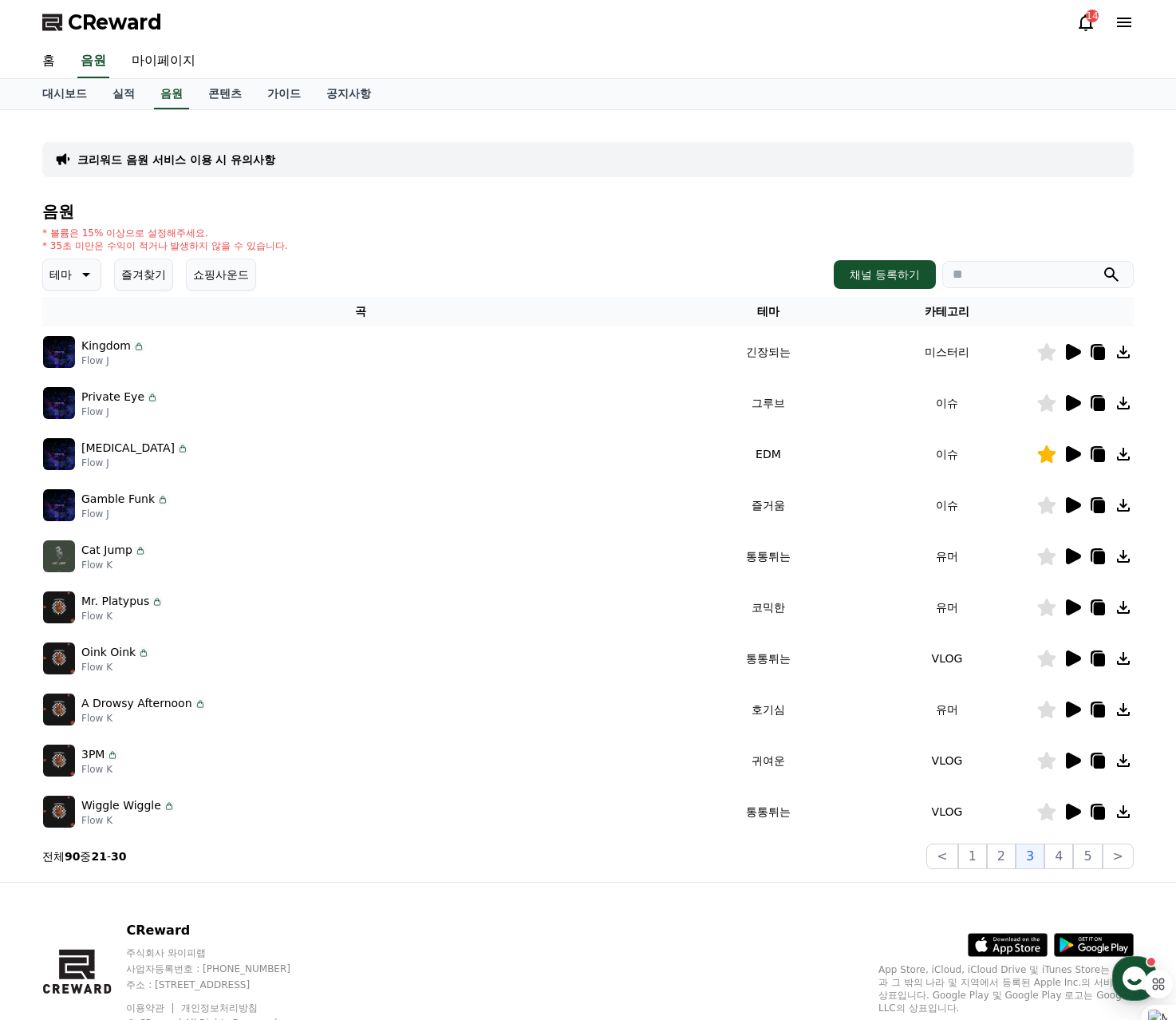
click at [1085, 664] on div at bounding box center [1085, 658] width 96 height 19
click at [1075, 666] on icon at bounding box center [1072, 658] width 19 height 19
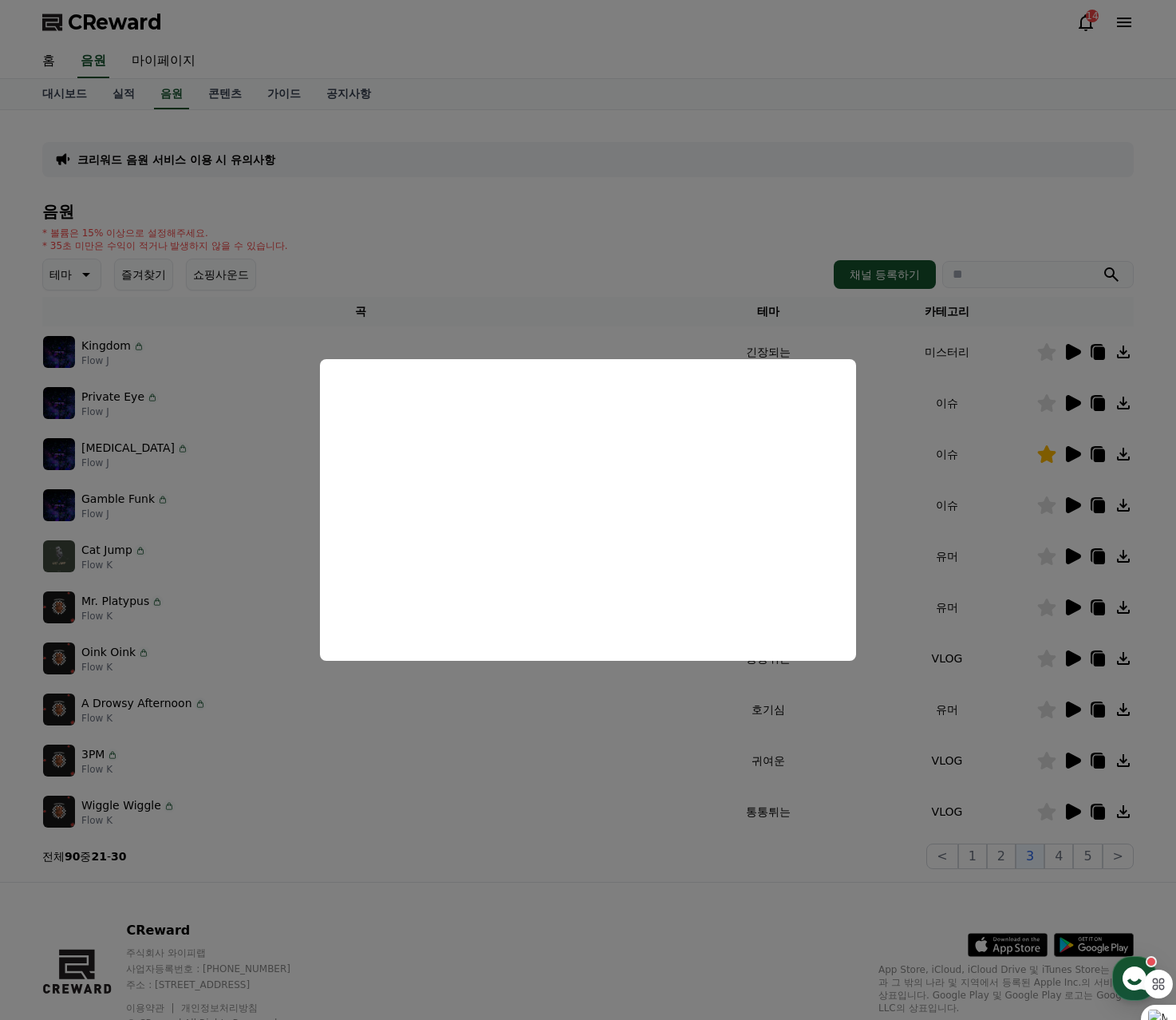
click at [574, 210] on button "close modal" at bounding box center [588, 510] width 1176 height 1020
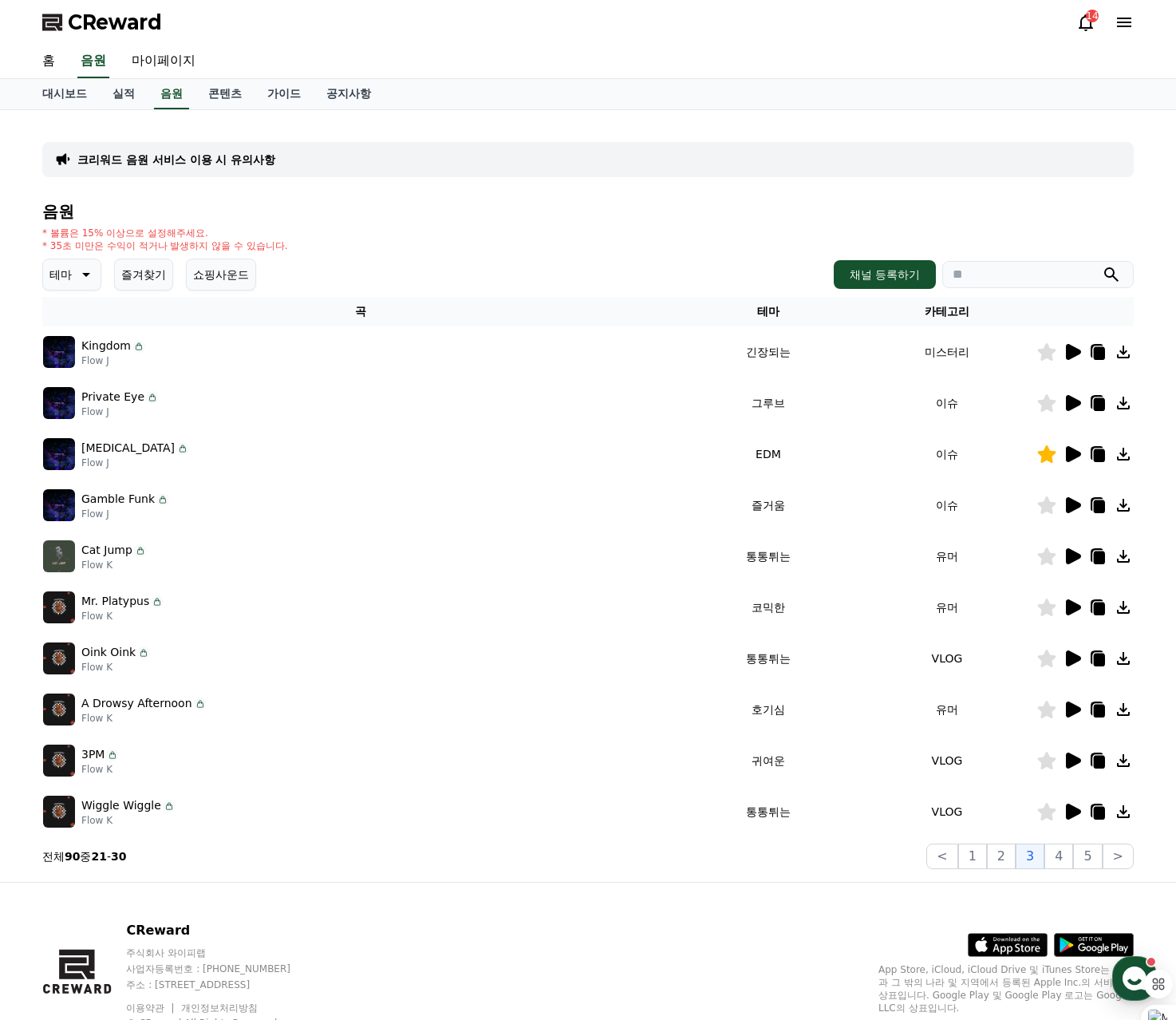
click at [97, 276] on button "테마" at bounding box center [72, 274] width 59 height 32
click at [68, 365] on button "어두운" at bounding box center [68, 361] width 47 height 35
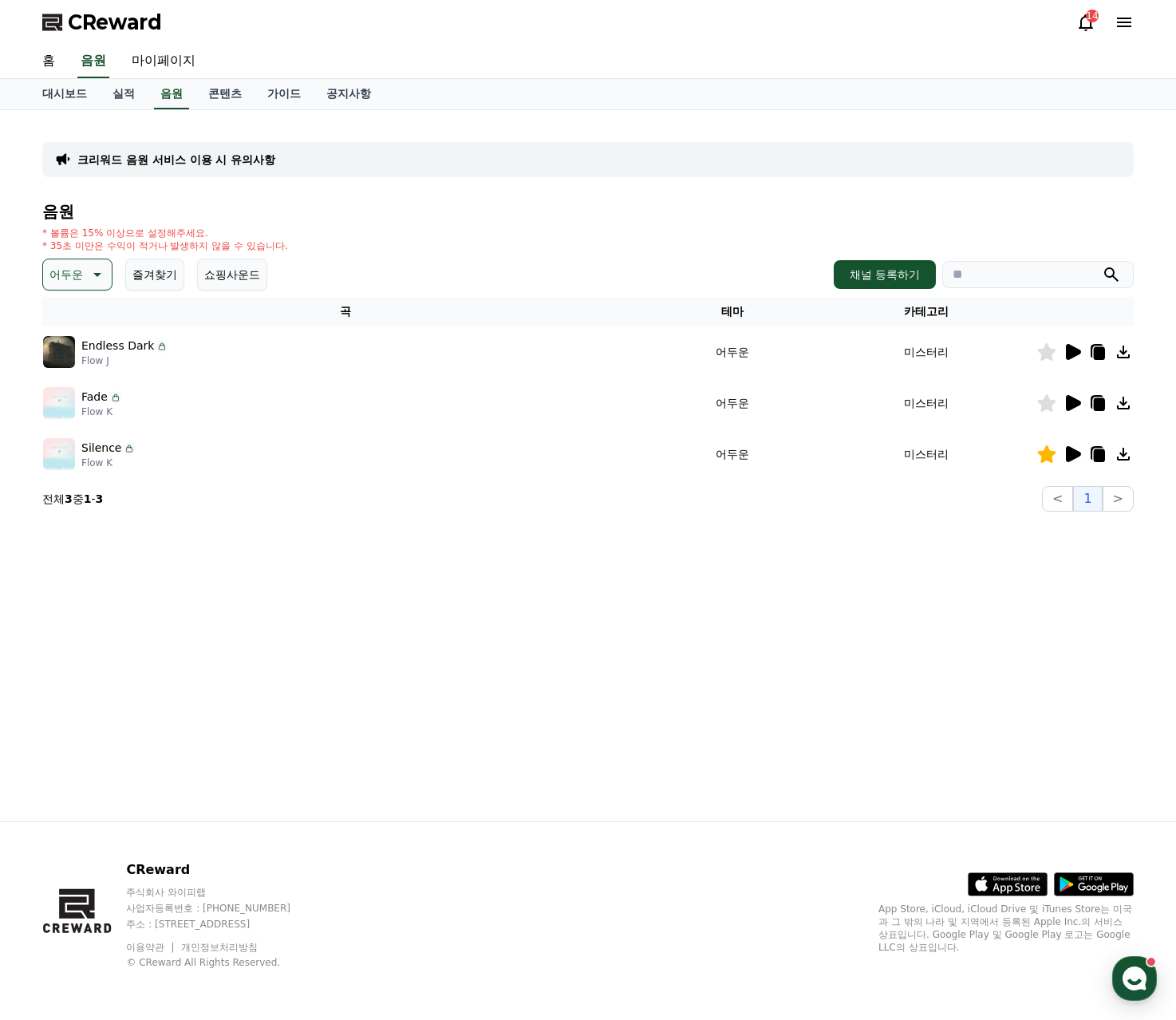
click at [68, 459] on img at bounding box center [59, 453] width 32 height 32
click at [60, 391] on img at bounding box center [59, 402] width 32 height 32
click at [1067, 400] on icon at bounding box center [1074, 403] width 16 height 16
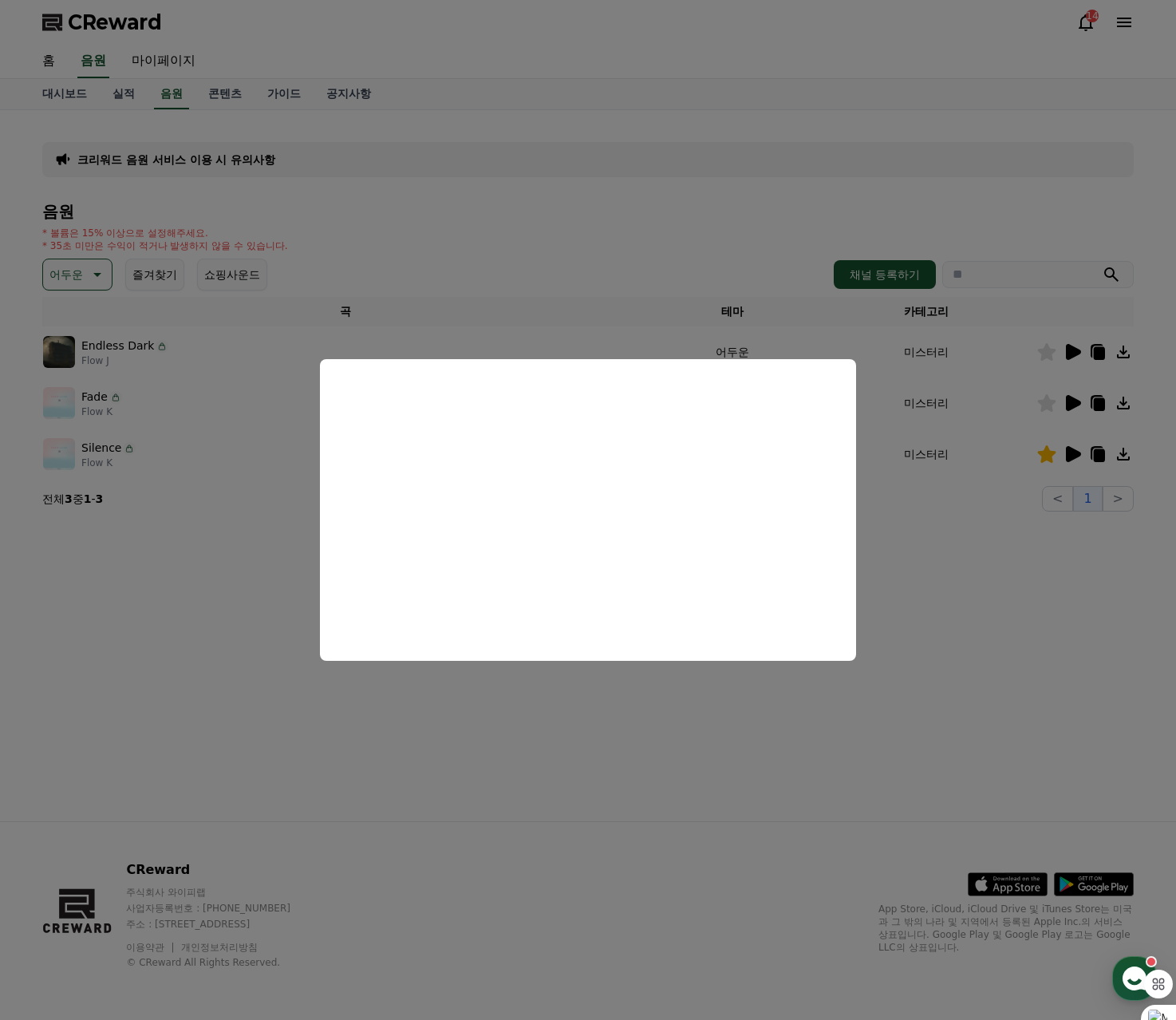
click at [649, 237] on button "close modal" at bounding box center [588, 510] width 1176 height 1020
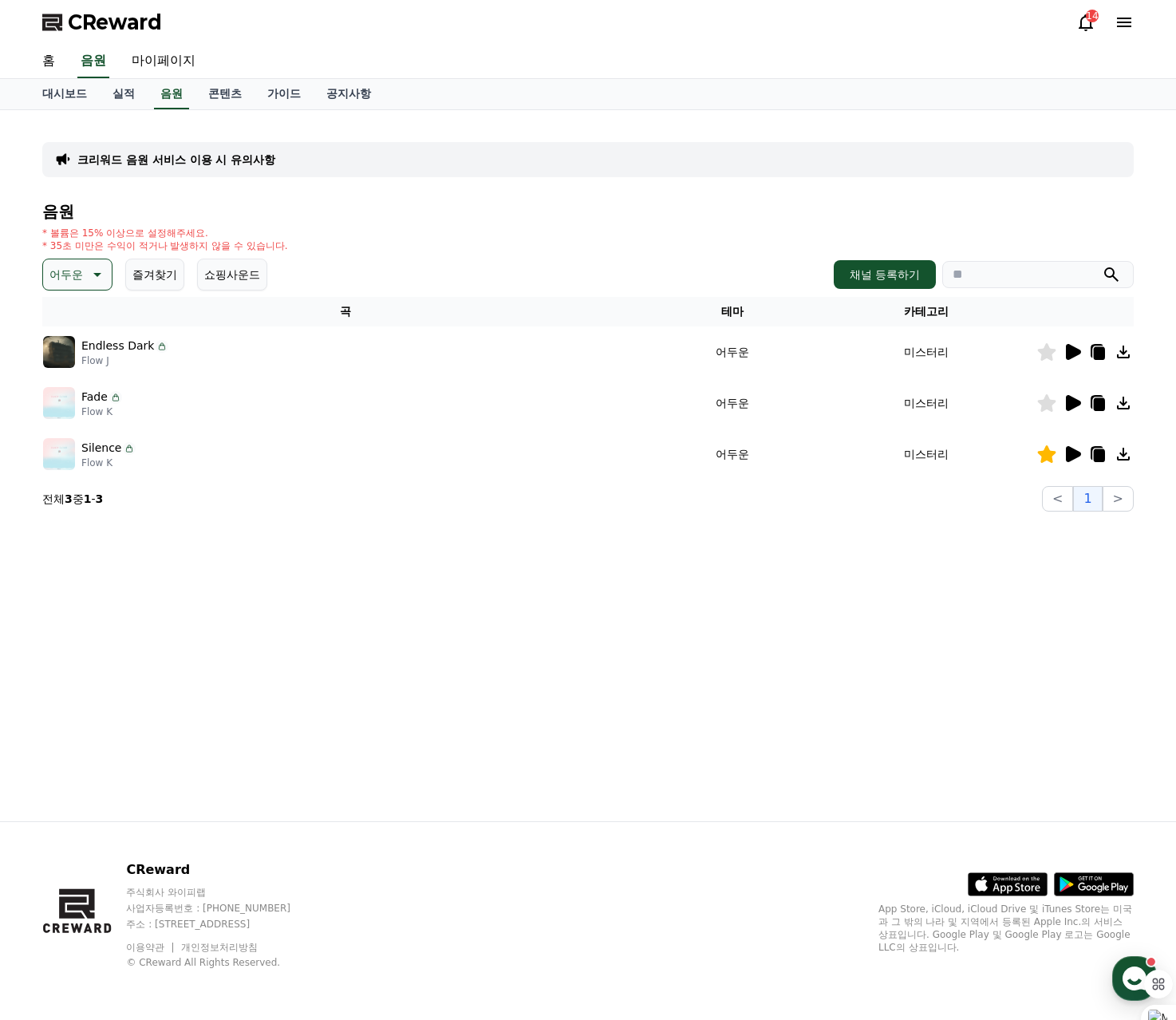
click at [1073, 356] on icon at bounding box center [1074, 352] width 16 height 16
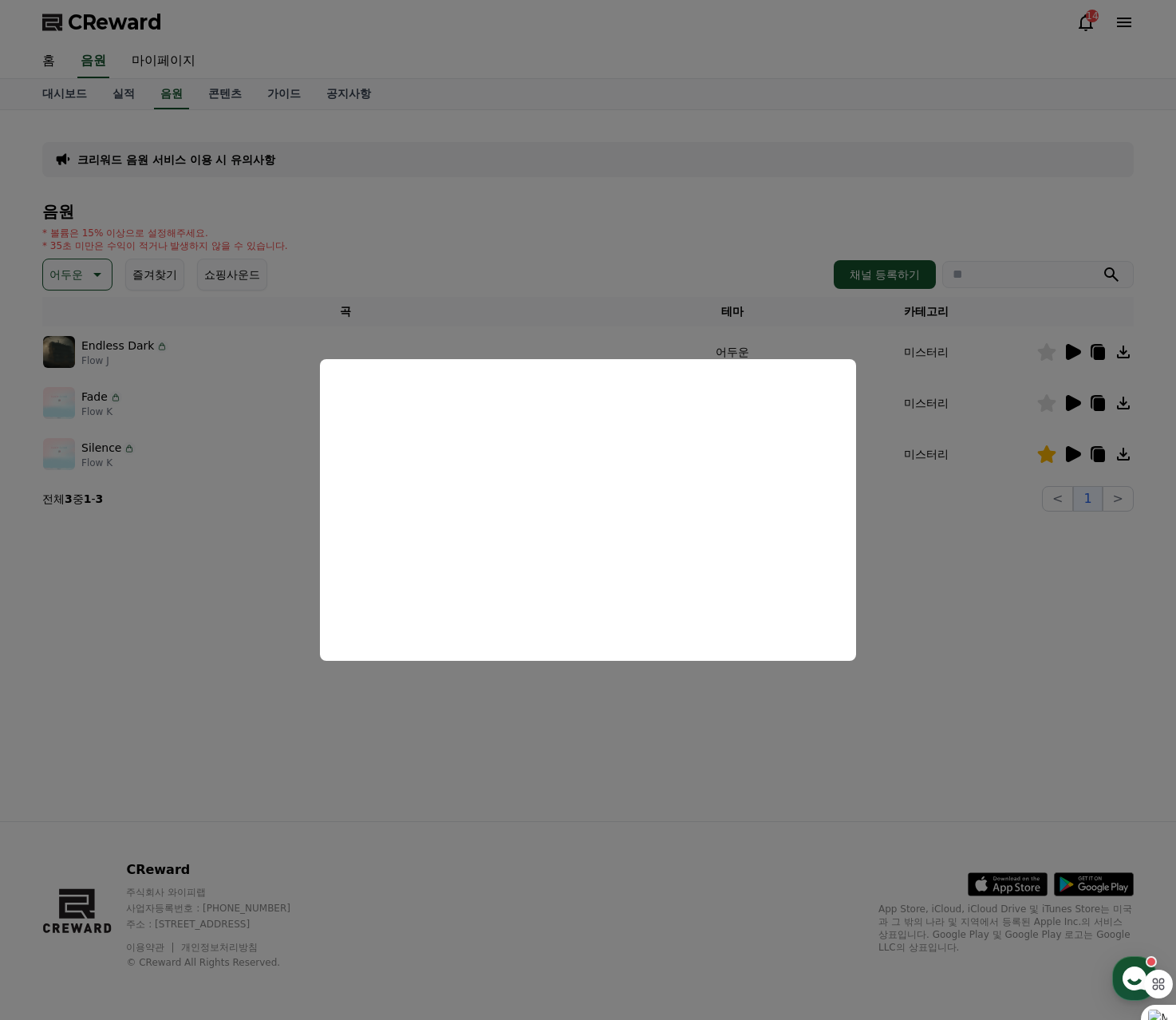
click at [548, 241] on button "close modal" at bounding box center [588, 510] width 1176 height 1020
